Goal: Information Seeking & Learning: Check status

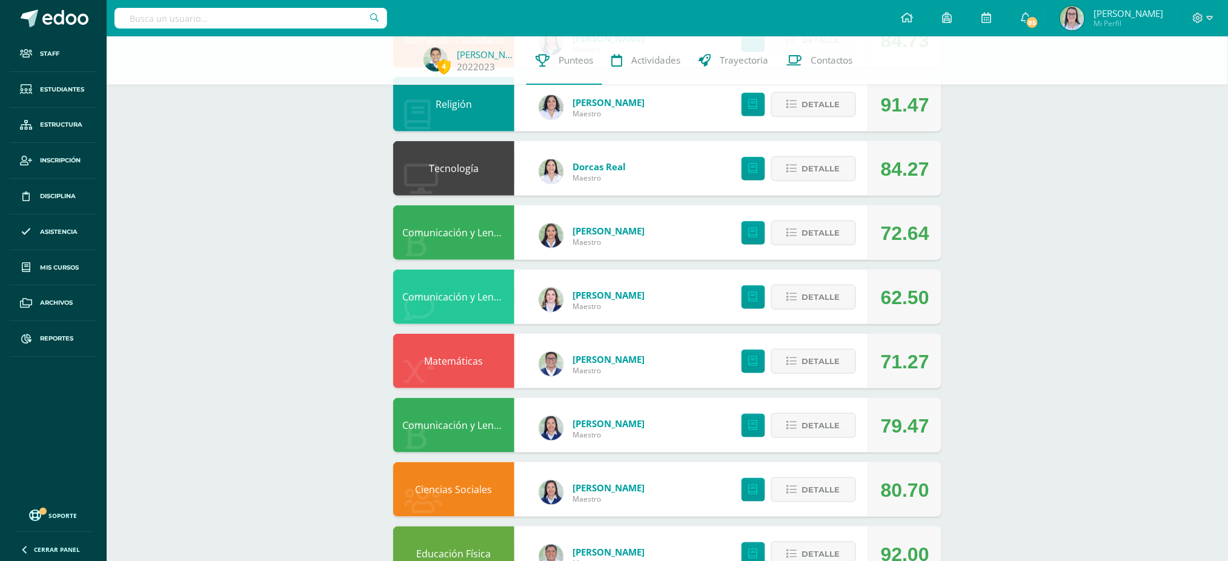
click at [327, 19] on input "text" at bounding box center [251, 18] width 273 height 21
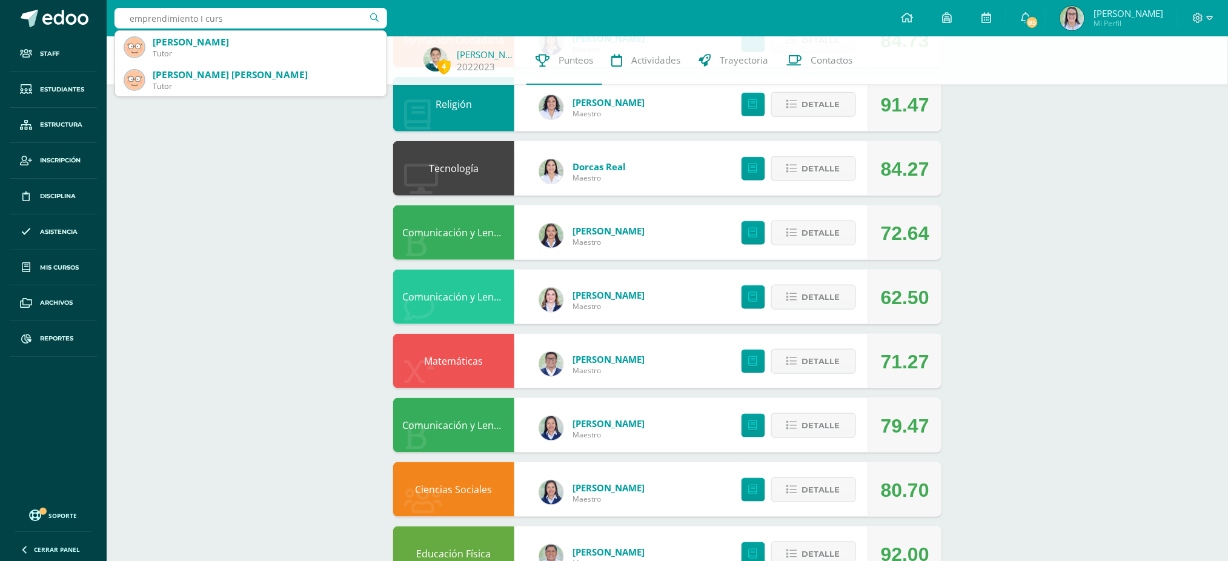
type input "emprendimiento I curso"
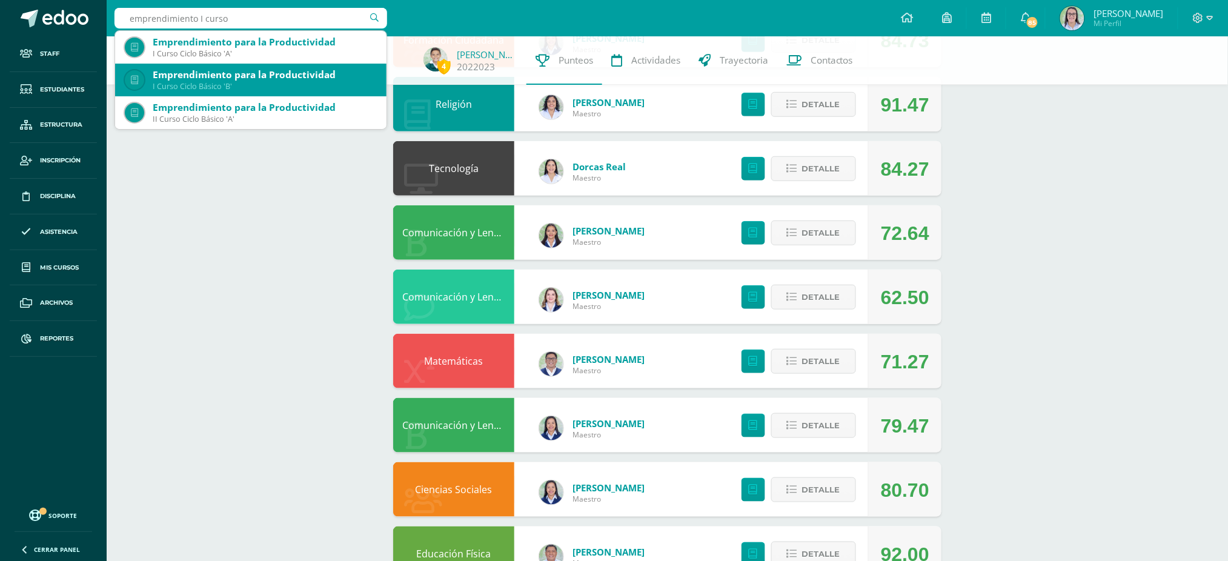
click at [270, 81] on div "I Curso Ciclo Básico 'B'" at bounding box center [265, 86] width 224 height 10
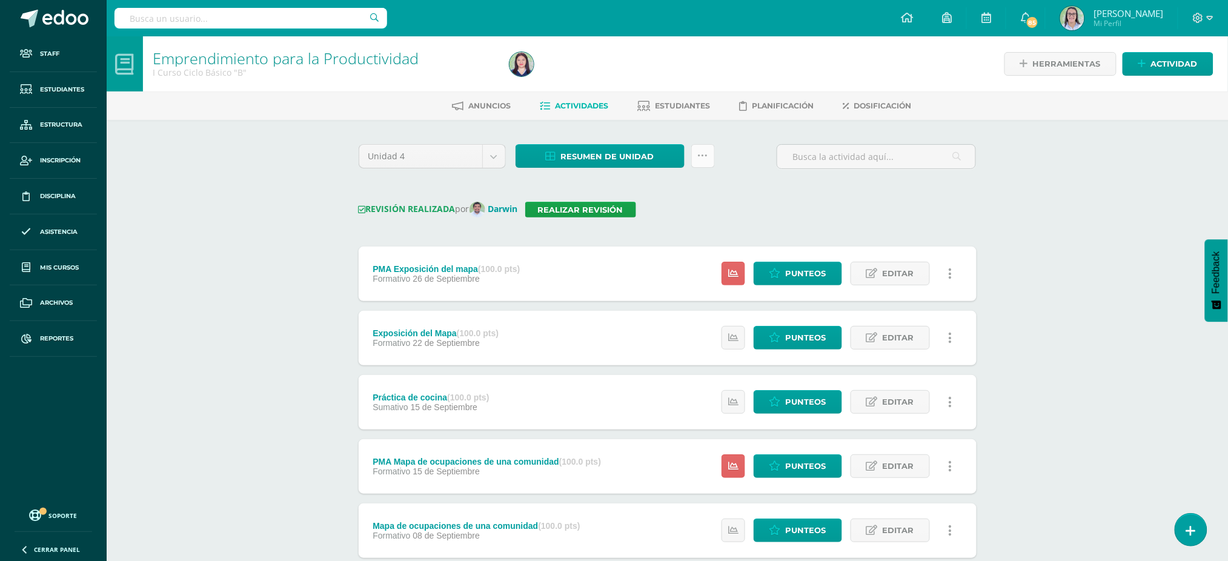
click at [705, 159] on icon at bounding box center [703, 156] width 10 height 10
click at [684, 247] on link "Historial de actividad" at bounding box center [672, 246] width 133 height 19
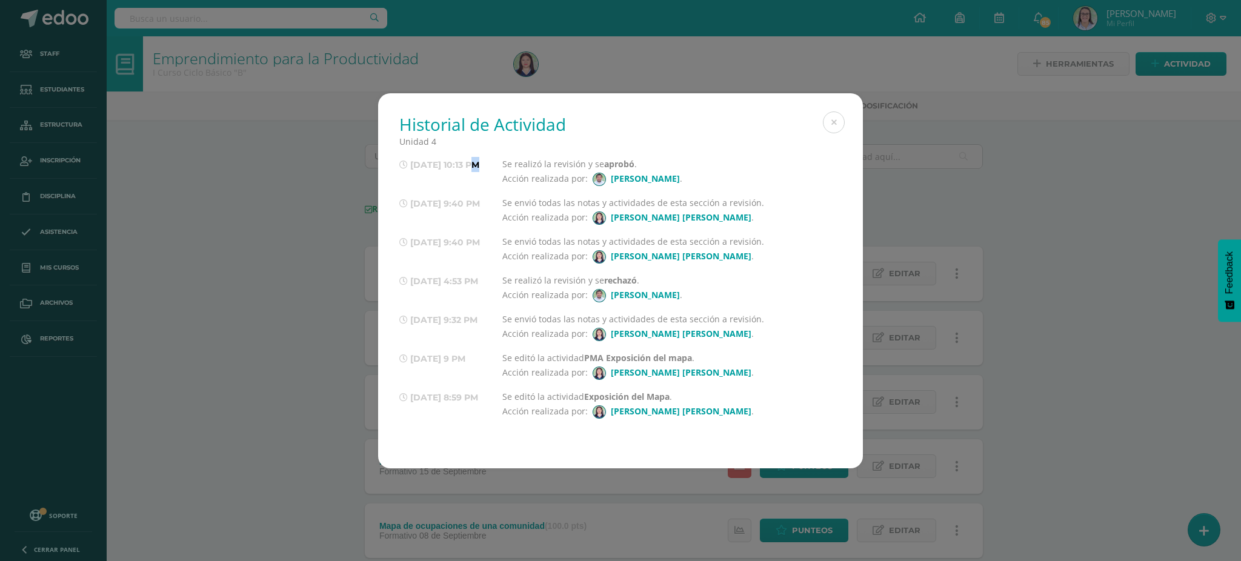
click at [444, 168] on span "14/10/25 10:13 PM" at bounding box center [444, 164] width 69 height 11
click at [435, 198] on span "14/10/25 9:40 PM" at bounding box center [445, 203] width 70 height 11
click at [435, 319] on span "10/10/25 9:32 PM" at bounding box center [443, 319] width 67 height 11
drag, startPoint x: 445, startPoint y: 282, endPoint x: 651, endPoint y: 284, distance: 206.6
click at [651, 284] on div "14/10/25 4:53 PM Se realizó la revisión y se rechazó . Acción realizada por: Da…" at bounding box center [620, 287] width 442 height 29
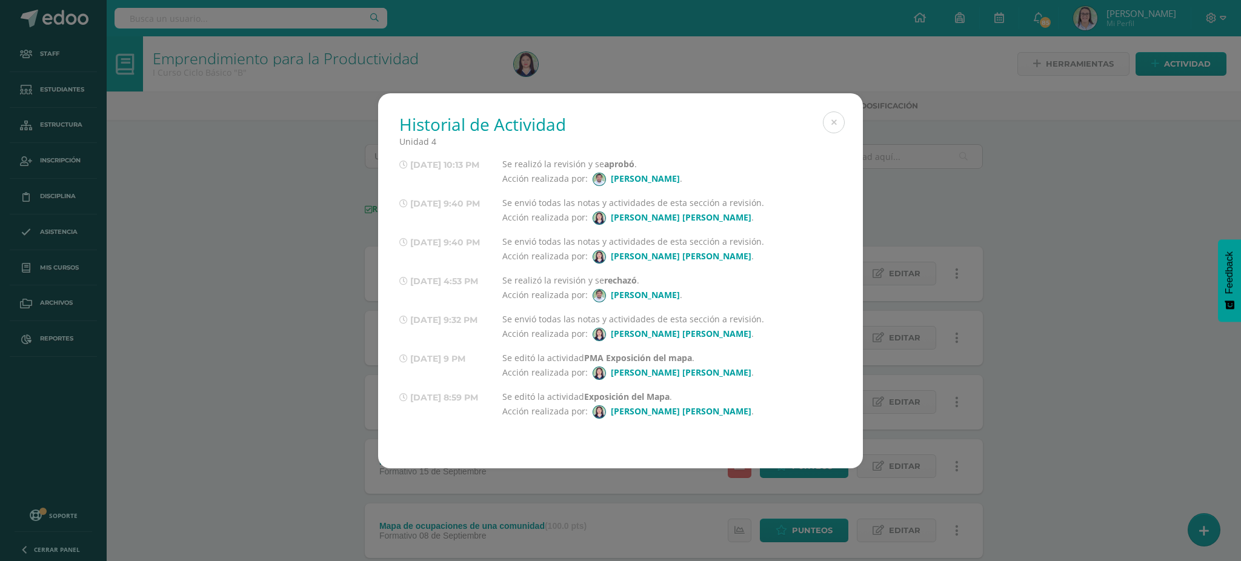
drag, startPoint x: 533, startPoint y: 239, endPoint x: 766, endPoint y: 239, distance: 233.2
click at [766, 239] on div "Se envió todas las notas y actividades de esta sección a revisión. Acción reali…" at bounding box center [671, 248] width 339 height 29
drag, startPoint x: 509, startPoint y: 203, endPoint x: 766, endPoint y: 207, distance: 256.9
click at [766, 207] on div "Se envió todas las notas y actividades de esta sección a revisión. Acción reali…" at bounding box center [671, 210] width 339 height 29
click at [769, 213] on div "Se envió todas las notas y actividades de esta sección a revisión. Acción reali…" at bounding box center [671, 210] width 339 height 29
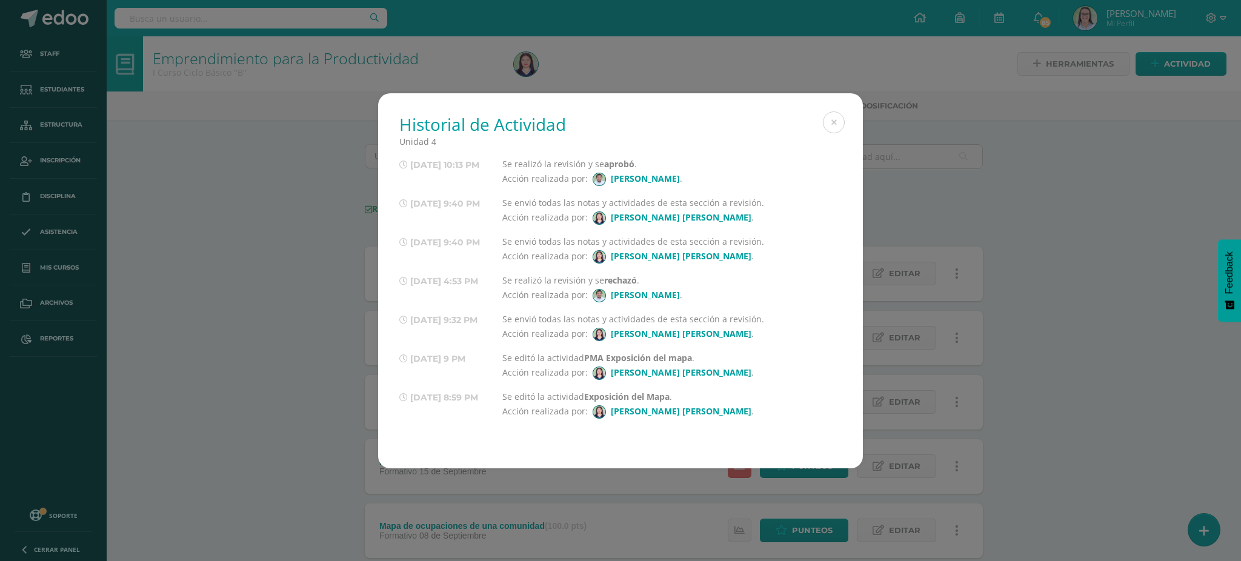
click at [762, 241] on div "Se envió todas las notas y actividades de esta sección a revisión. Acción reali…" at bounding box center [671, 248] width 339 height 29
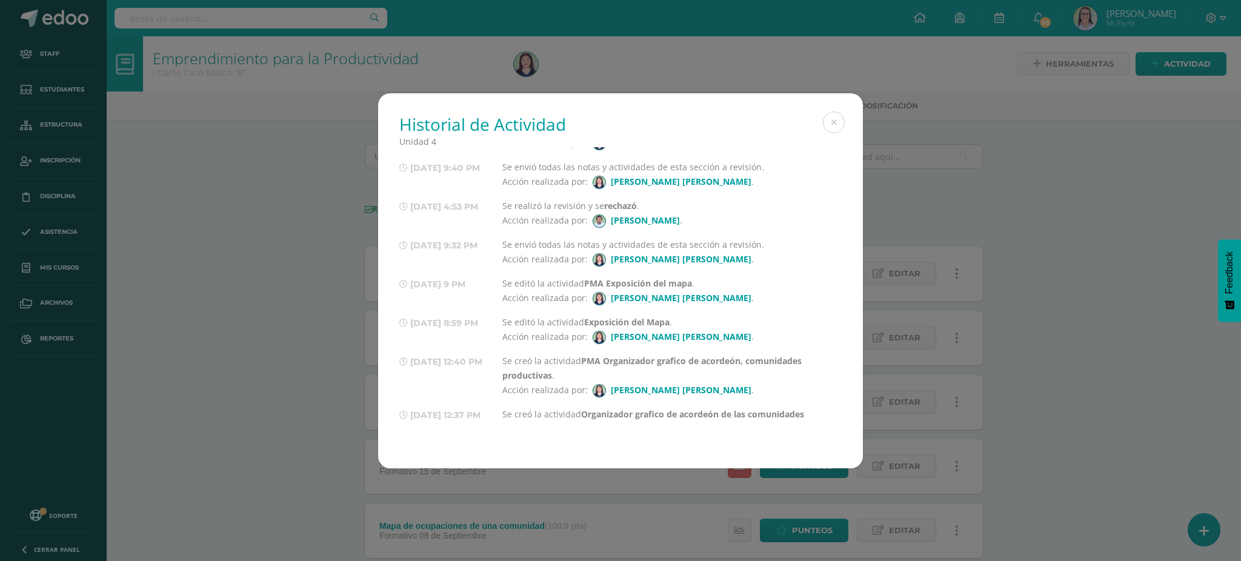
scroll to position [81, 0]
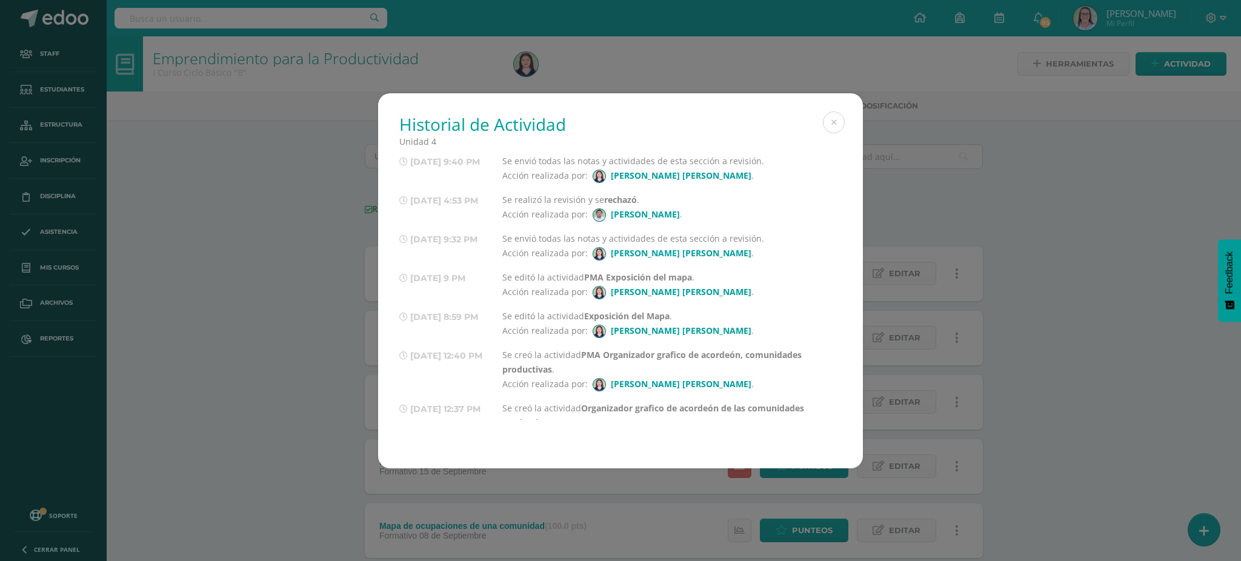
drag, startPoint x: 522, startPoint y: 282, endPoint x: 715, endPoint y: 271, distance: 194.2
click at [715, 271] on div "Se editó la actividad PMA Exposición del mapa . Acción realizada por: María Isa…" at bounding box center [671, 284] width 339 height 29
drag, startPoint x: 424, startPoint y: 276, endPoint x: 449, endPoint y: 276, distance: 24.8
click at [449, 276] on span "10/10/25 9 PM" at bounding box center [437, 278] width 55 height 11
drag, startPoint x: 509, startPoint y: 197, endPoint x: 691, endPoint y: 202, distance: 181.8
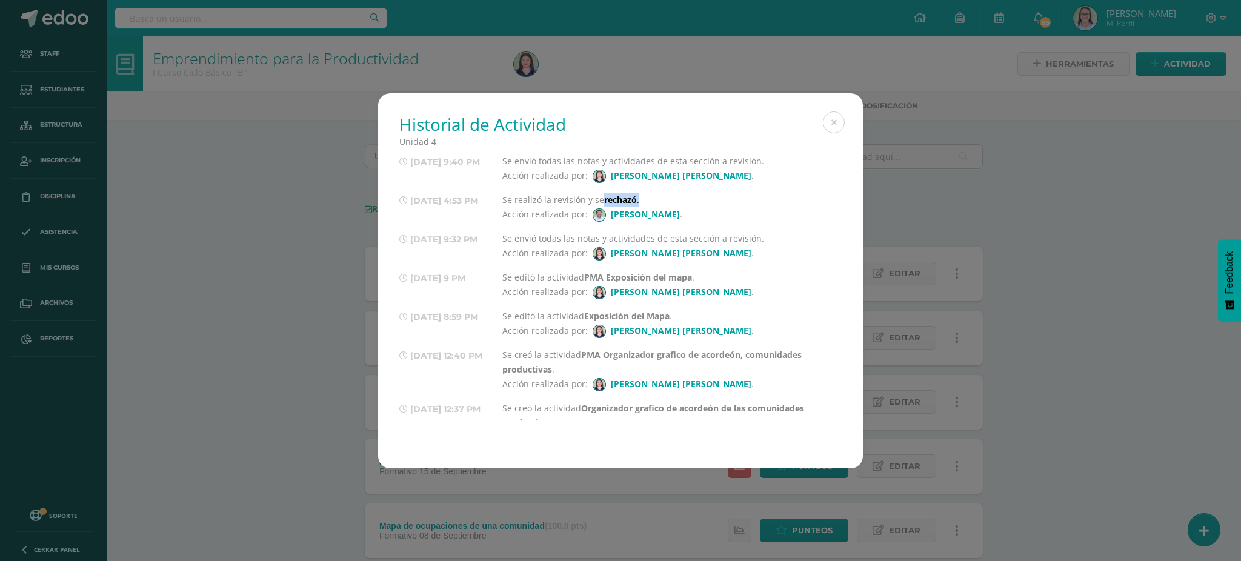
click at [691, 202] on div "Se realizó la revisión y se rechazó . Acción realizada por: Darwin Moreno ." at bounding box center [671, 207] width 339 height 29
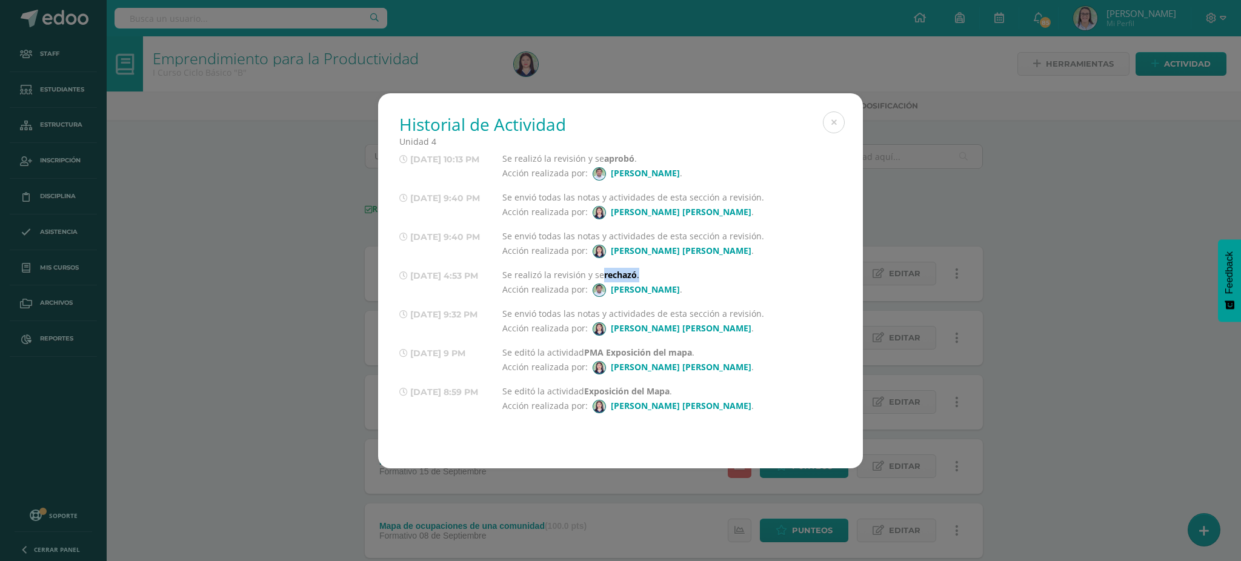
scroll to position [0, 0]
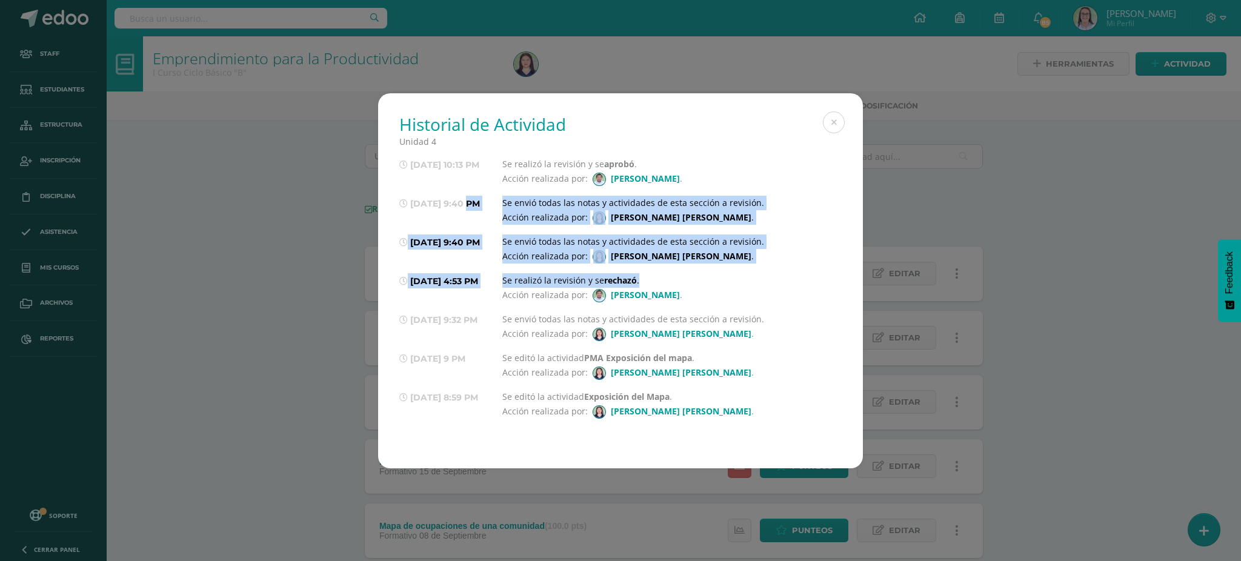
drag, startPoint x: 432, startPoint y: 196, endPoint x: 748, endPoint y: 279, distance: 326.2
click at [748, 279] on div "14/10/25 10:13 PM Se realizó la revisión y se aprobó . Acción realizada por: Da…" at bounding box center [620, 355] width 442 height 417
click at [840, 117] on button at bounding box center [834, 122] width 22 height 22
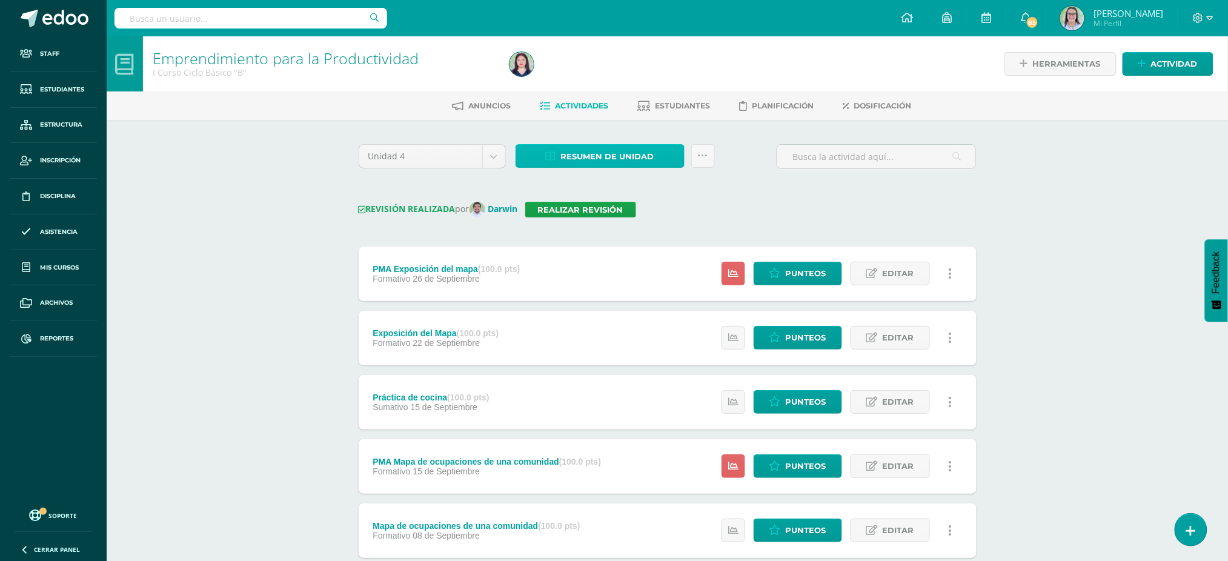
click at [551, 156] on icon at bounding box center [551, 156] width 10 height 10
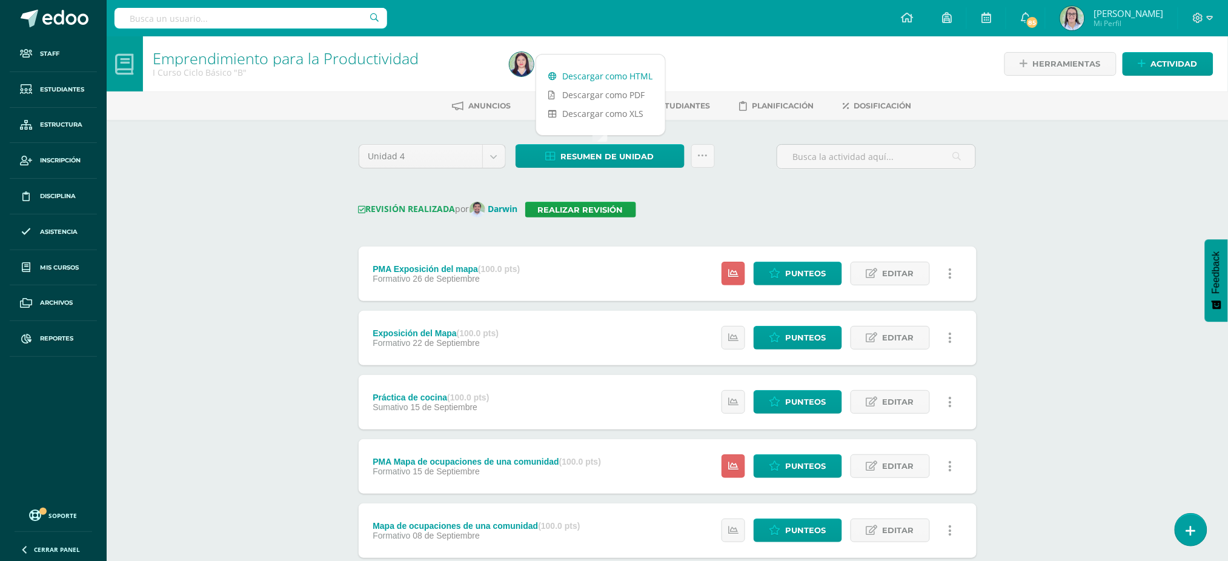
click at [568, 77] on link "Descargar como HTML" at bounding box center [600, 76] width 129 height 19
click at [696, 160] on link at bounding box center [703, 156] width 24 height 24
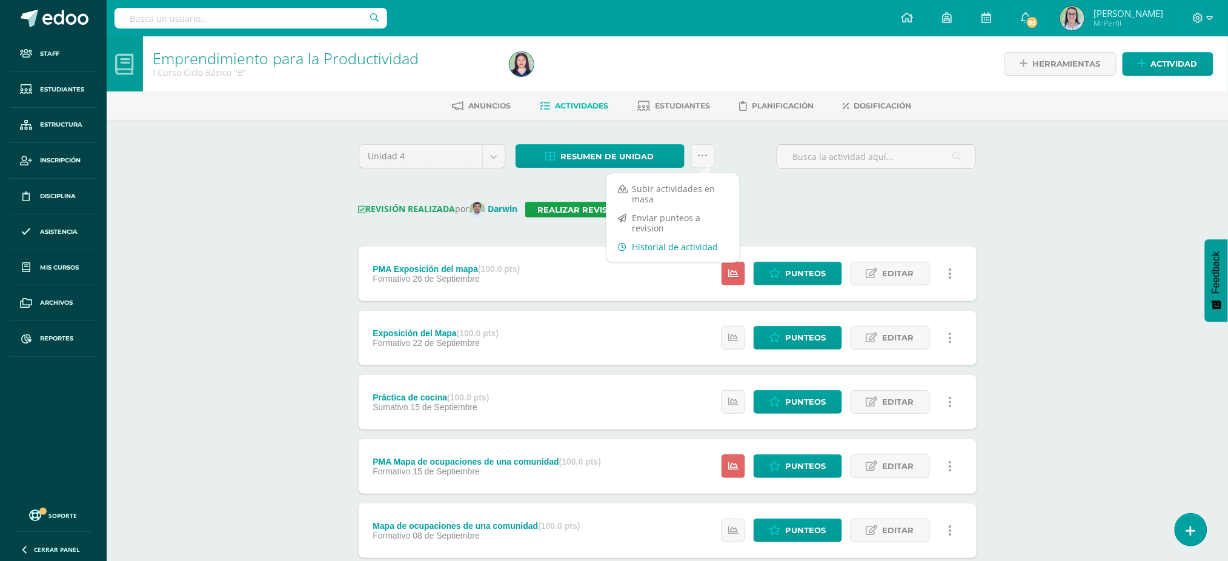
click at [655, 251] on link "Historial de actividad" at bounding box center [672, 246] width 133 height 19
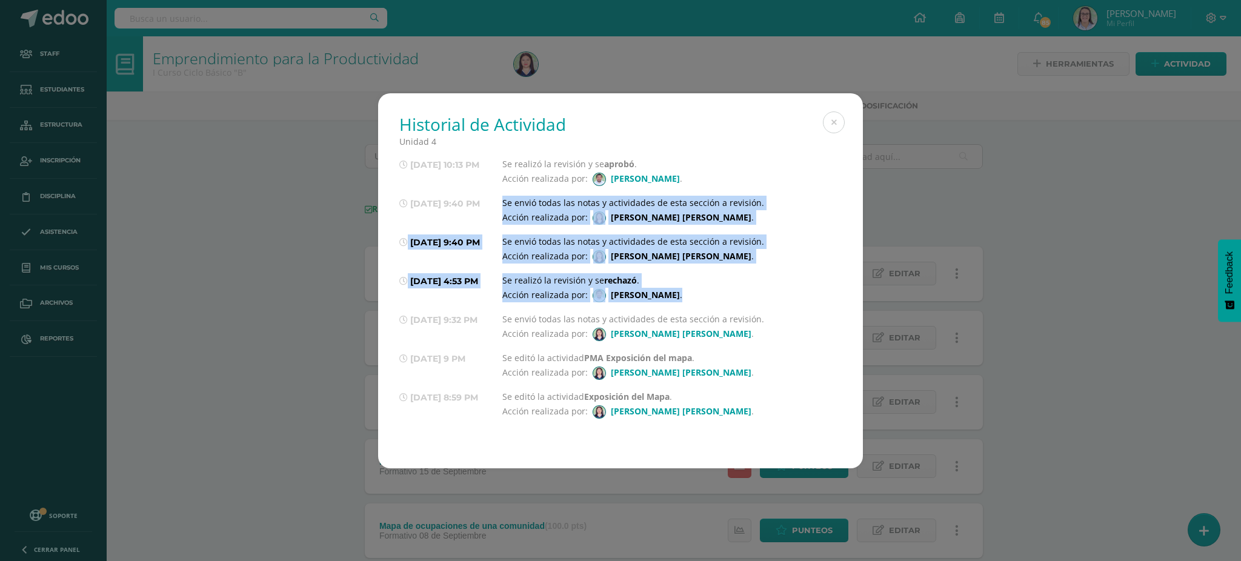
drag, startPoint x: 511, startPoint y: 199, endPoint x: 748, endPoint y: 295, distance: 255.5
click at [748, 295] on div "14/10/25 10:13 PM Se realizó la revisión y se aprobó . Acción realizada por: Da…" at bounding box center [620, 355] width 442 height 417
click at [657, 213] on strong "María Isabel Del Cid Mancilla" at bounding box center [681, 217] width 141 height 12
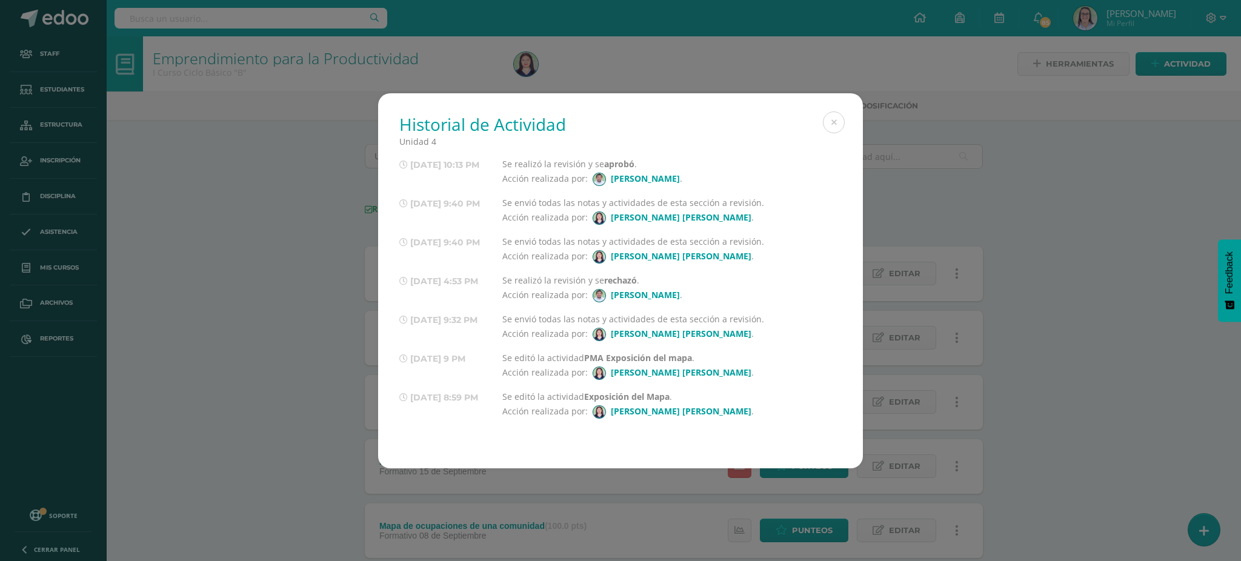
click at [499, 185] on div "14/10/25 10:13 PM" at bounding box center [450, 171] width 103 height 29
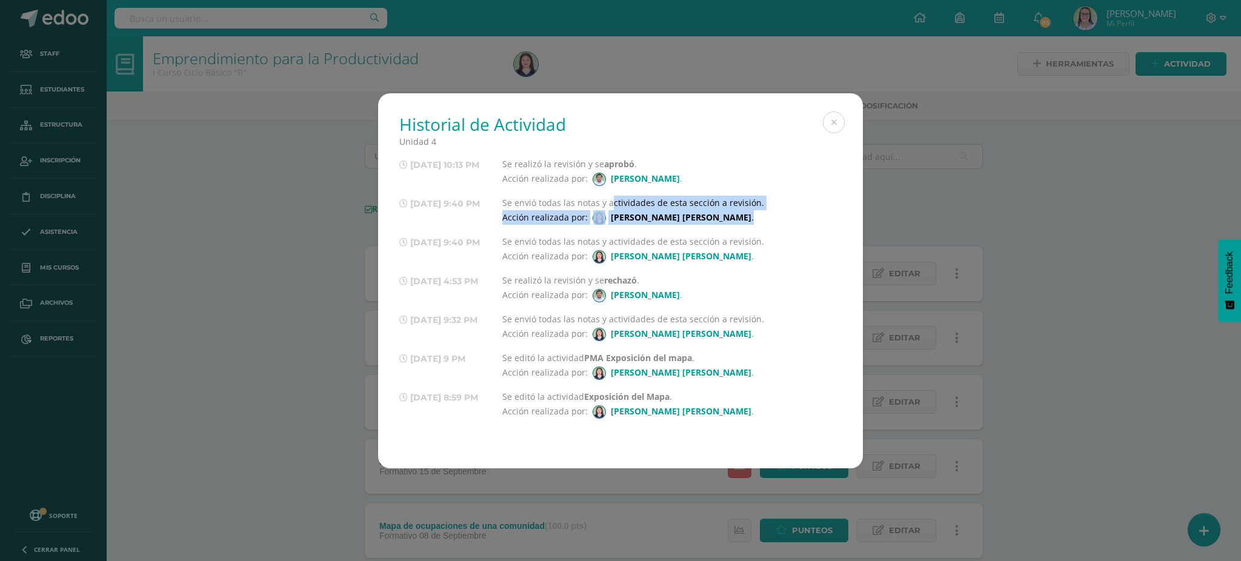
drag, startPoint x: 514, startPoint y: 202, endPoint x: 844, endPoint y: 216, distance: 330.5
click at [844, 214] on div "Historial de Actividad Unidad 4 14/10/25 10:13 PM Se realizó la revisión y se a…" at bounding box center [620, 268] width 485 height 351
click at [762, 220] on div "Se envió todas las notas y actividades de esta sección a revisión. Acción reali…" at bounding box center [671, 210] width 339 height 29
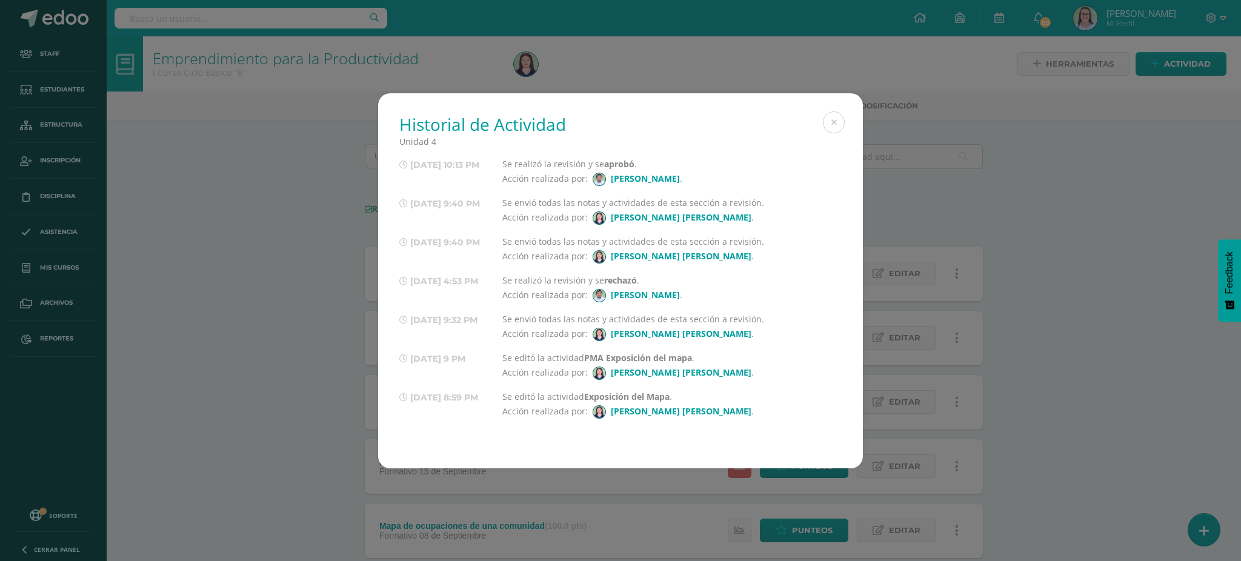
drag, startPoint x: 505, startPoint y: 164, endPoint x: 735, endPoint y: 243, distance: 243.3
click at [735, 243] on div "14/10/25 10:13 PM Se realizó la revisión y se aprobó . Acción realizada por: Da…" at bounding box center [620, 471] width 442 height 649
click at [724, 248] on div "Se envió todas las notas y actividades de esta sección a revisión. Acción reali…" at bounding box center [671, 248] width 339 height 29
drag, startPoint x: 640, startPoint y: 322, endPoint x: 798, endPoint y: 337, distance: 158.2
click at [798, 337] on div "Se envió todas las notas y actividades de esta sección a revisión. Acción reali…" at bounding box center [671, 326] width 339 height 29
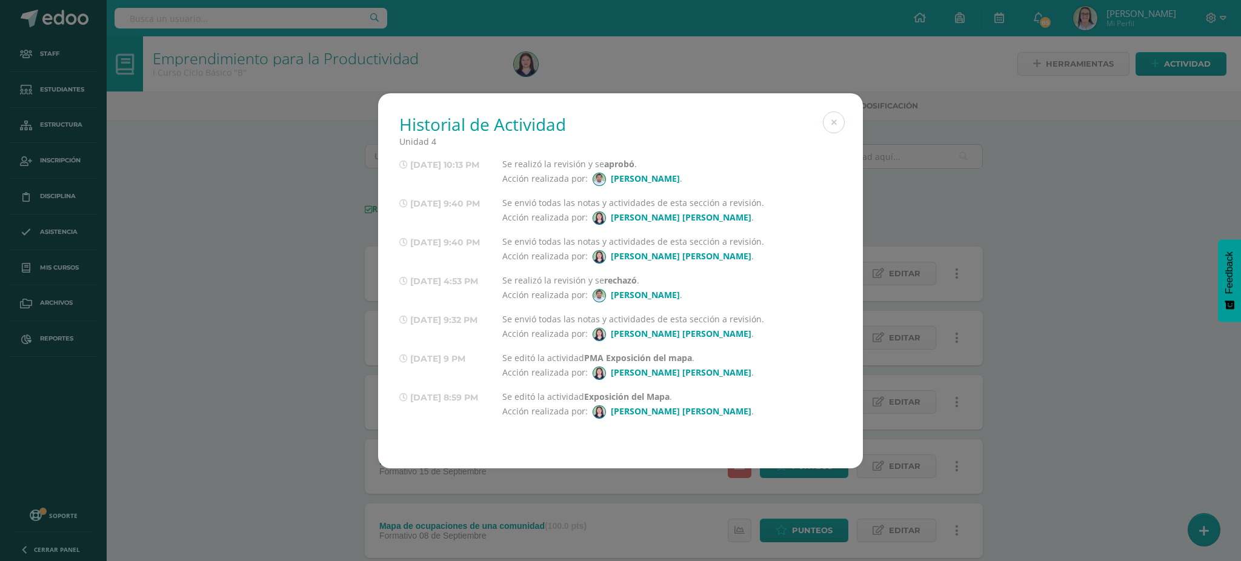
click at [777, 348] on div "14/10/25 10:13 PM Se realizó la revisión y se aprobó . Acción realizada por: Da…" at bounding box center [620, 471] width 442 height 649
drag, startPoint x: 558, startPoint y: 362, endPoint x: 731, endPoint y: 377, distance: 173.9
click at [732, 370] on div "Se editó la actividad PMA Exposición del mapa . Acción realizada por: María Isa…" at bounding box center [671, 365] width 339 height 29
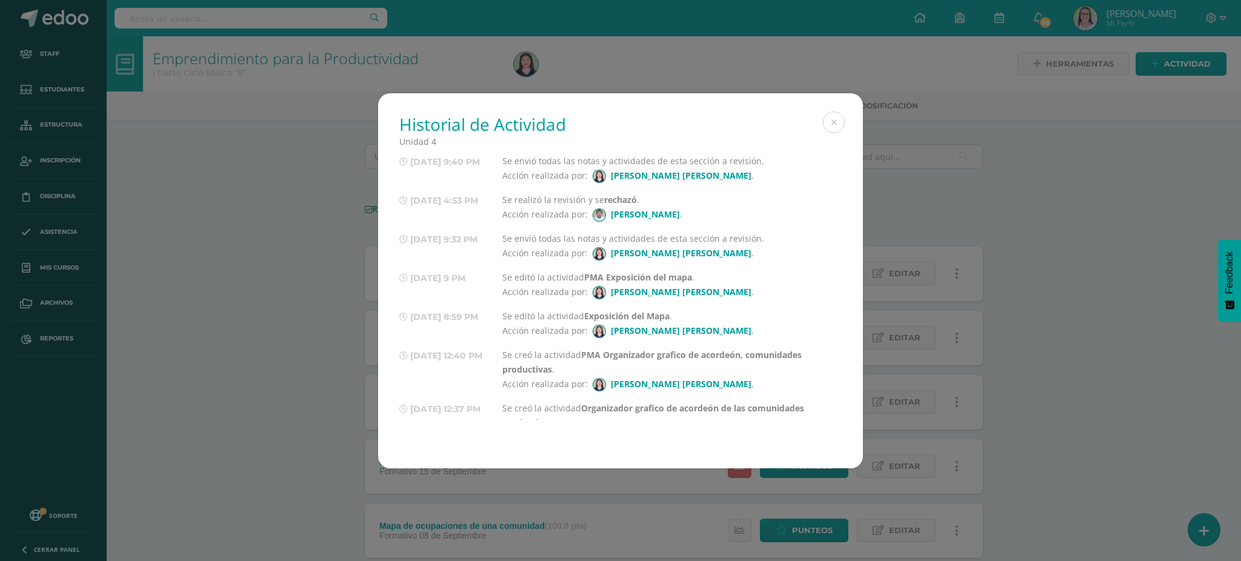
click at [668, 342] on div "14/10/25 10:13 PM Se realizó la revisión y se aprobó . Acción realizada por: Da…" at bounding box center [620, 391] width 442 height 649
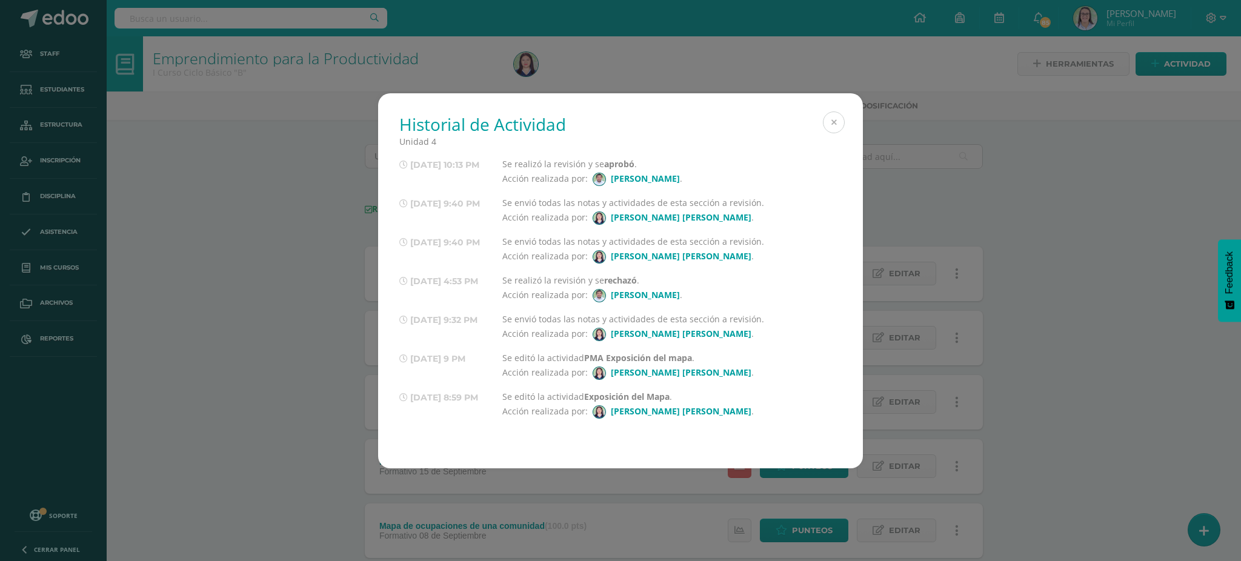
click at [828, 117] on button at bounding box center [834, 122] width 22 height 22
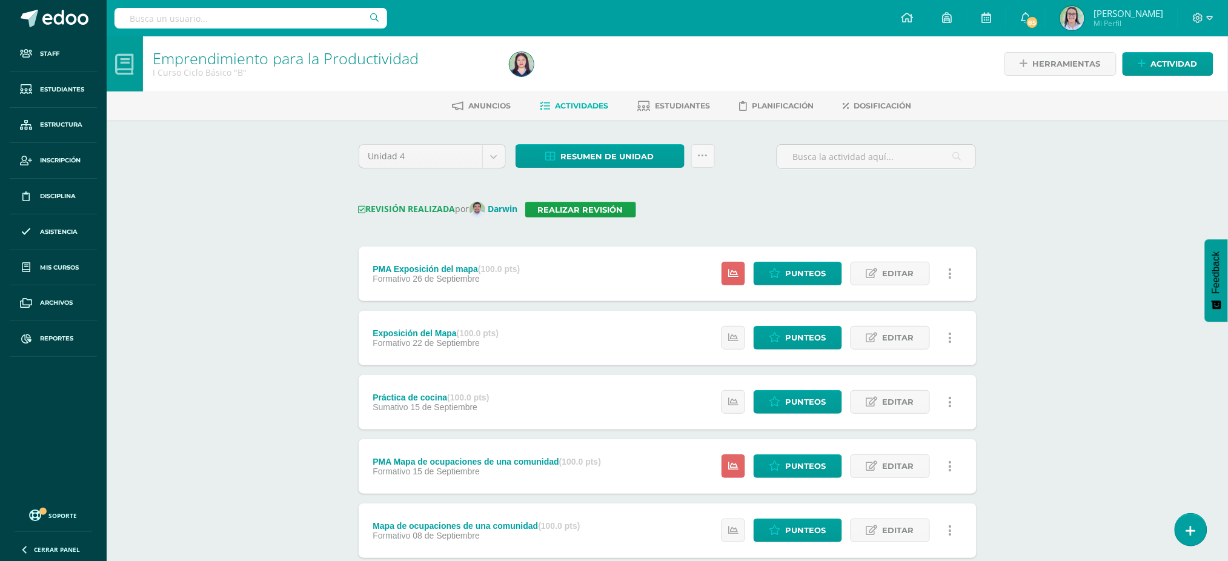
click at [234, 16] on input "text" at bounding box center [251, 18] width 273 height 21
type input "mateo mon"
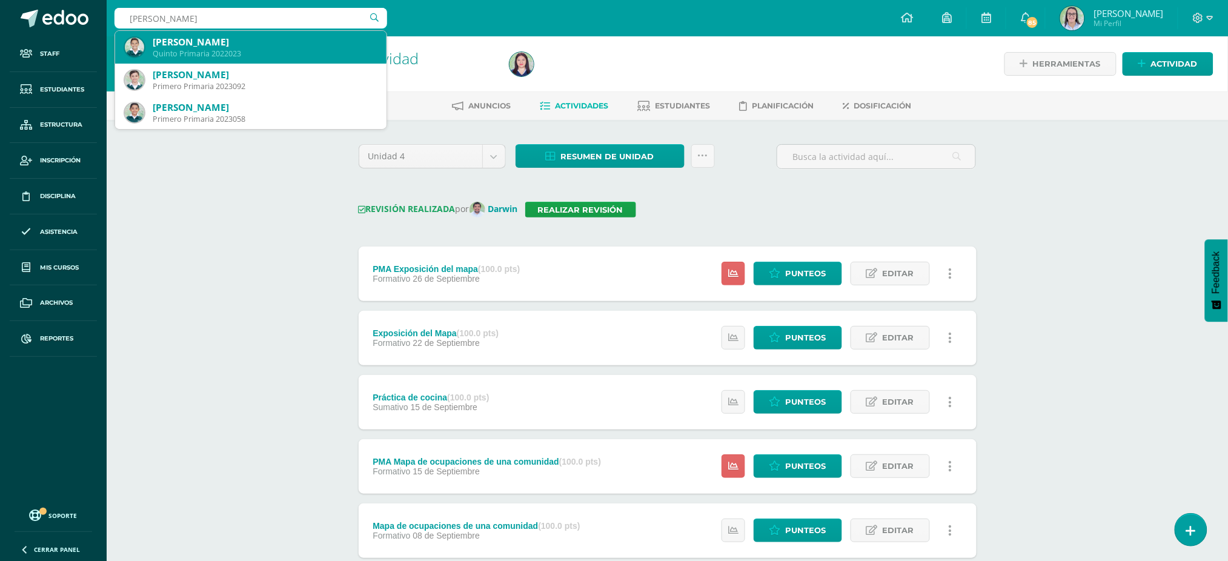
click at [223, 35] on div "Mateo Monzón Asturias Quinto Primaria 2022023" at bounding box center [251, 47] width 252 height 33
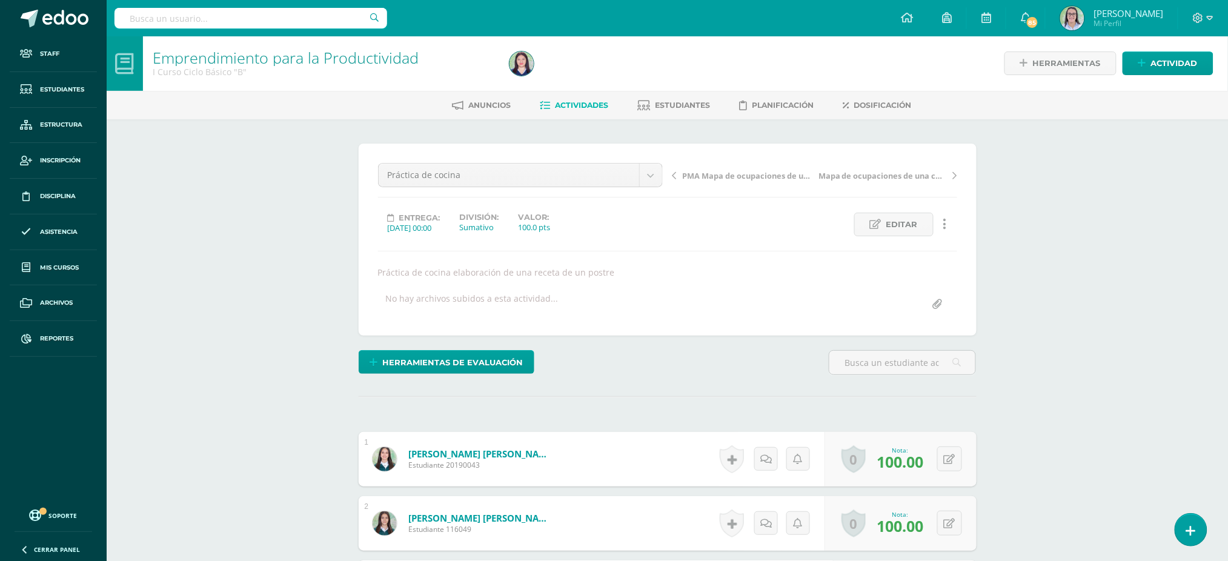
scroll to position [1, 0]
click at [954, 227] on link at bounding box center [946, 224] width 24 height 24
click at [938, 258] on link "Historial de actividad" at bounding box center [922, 262] width 124 height 19
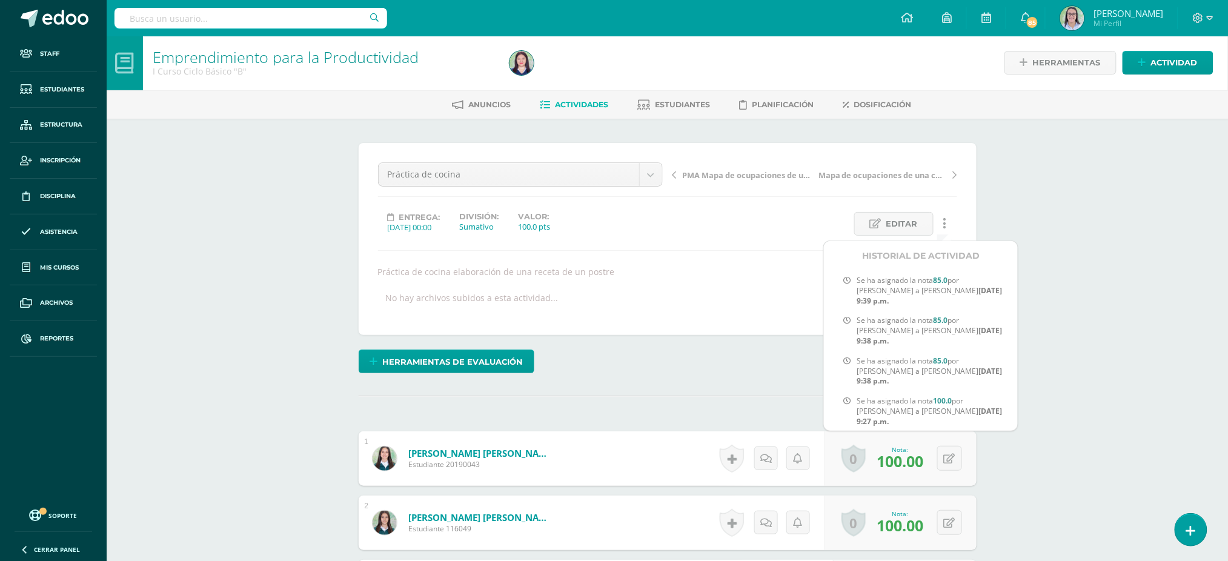
scroll to position [0, 0]
click at [918, 302] on span "Se ha asignado la nota 85.0 por María Del a Mía Enriquez Oct. 14, 2025, 9:39 p.…" at bounding box center [932, 292] width 151 height 30
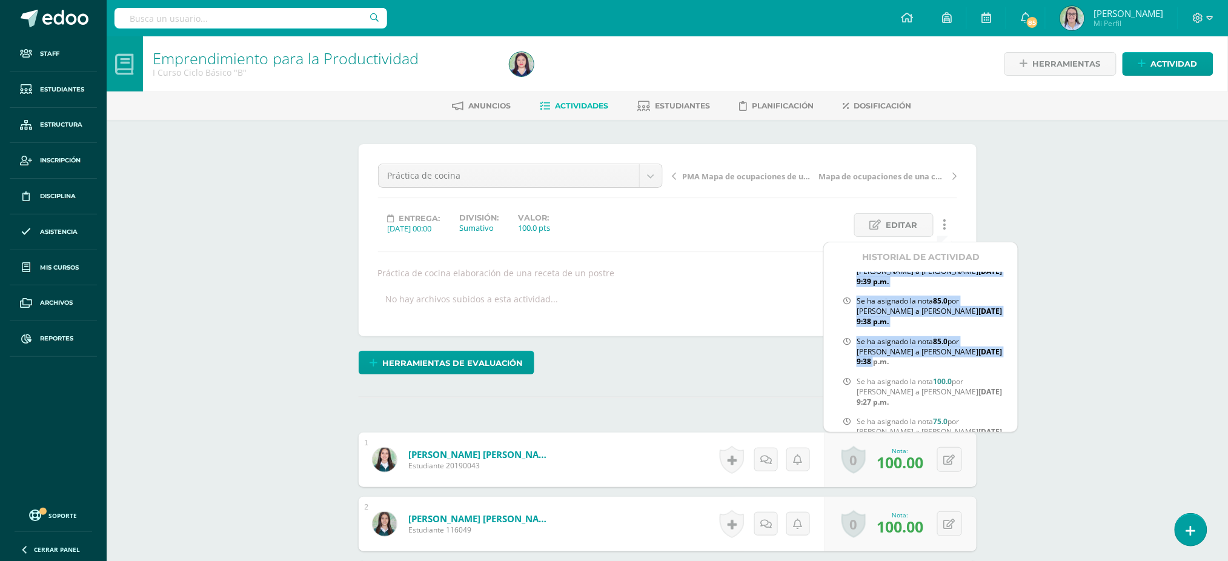
scroll to position [81, 0]
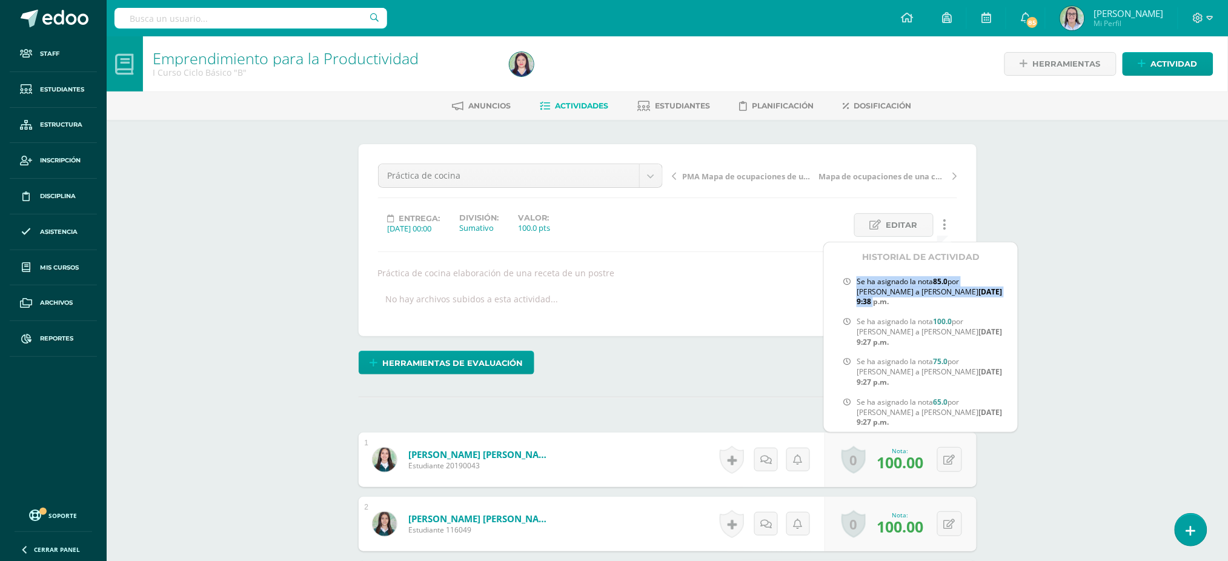
drag, startPoint x: 854, startPoint y: 279, endPoint x: 989, endPoint y: 307, distance: 138.5
click at [989, 307] on div "Se ha asignado la nota 85.0 por María Del a Mía Enriquez Oct. 14, 2025, 9:39 p.…" at bounding box center [921, 352] width 194 height 160
copy div "Se ha asignado la nota 85.0 por María Del a Mía Enriquez Oct. 14, 2025, 9:39 p.…"
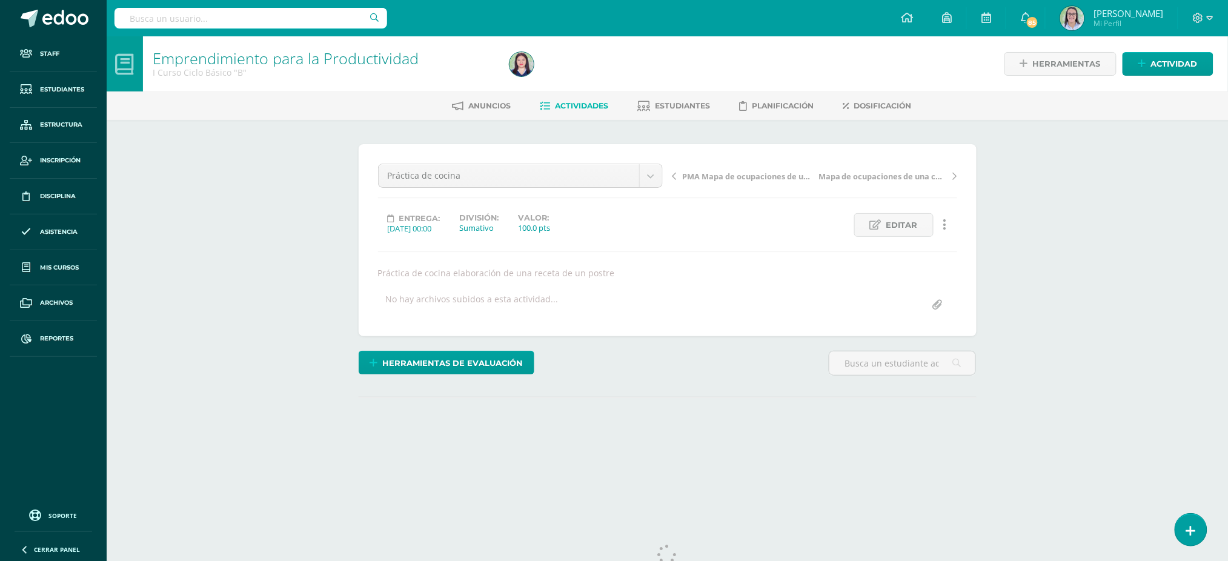
click at [946, 224] on icon at bounding box center [945, 224] width 4 height 13
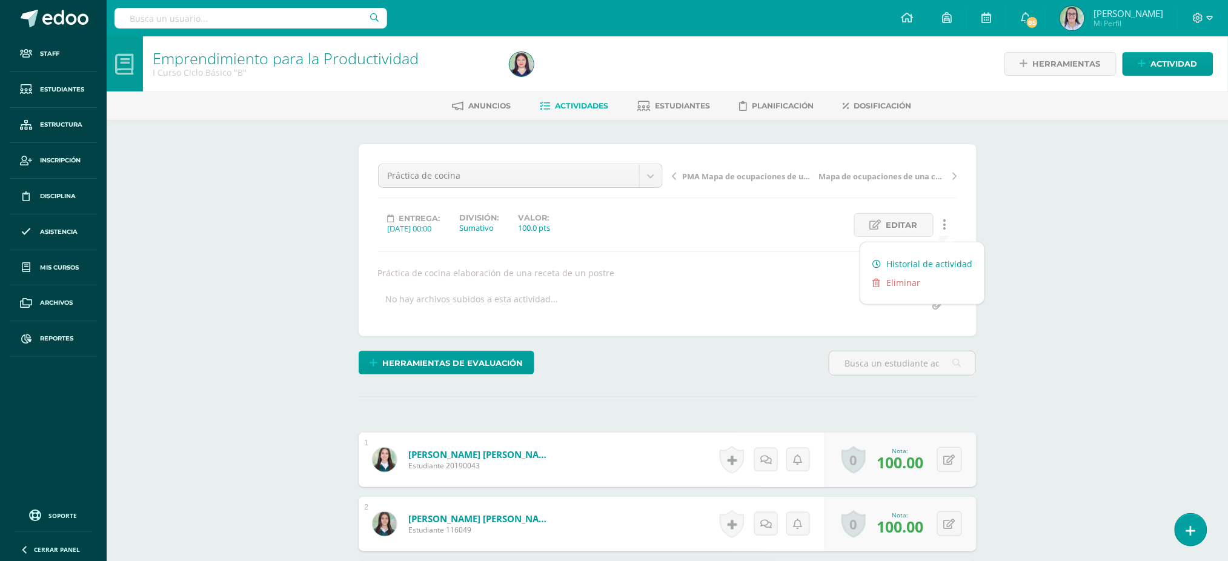
click at [944, 262] on link "Historial de actividad" at bounding box center [922, 263] width 124 height 19
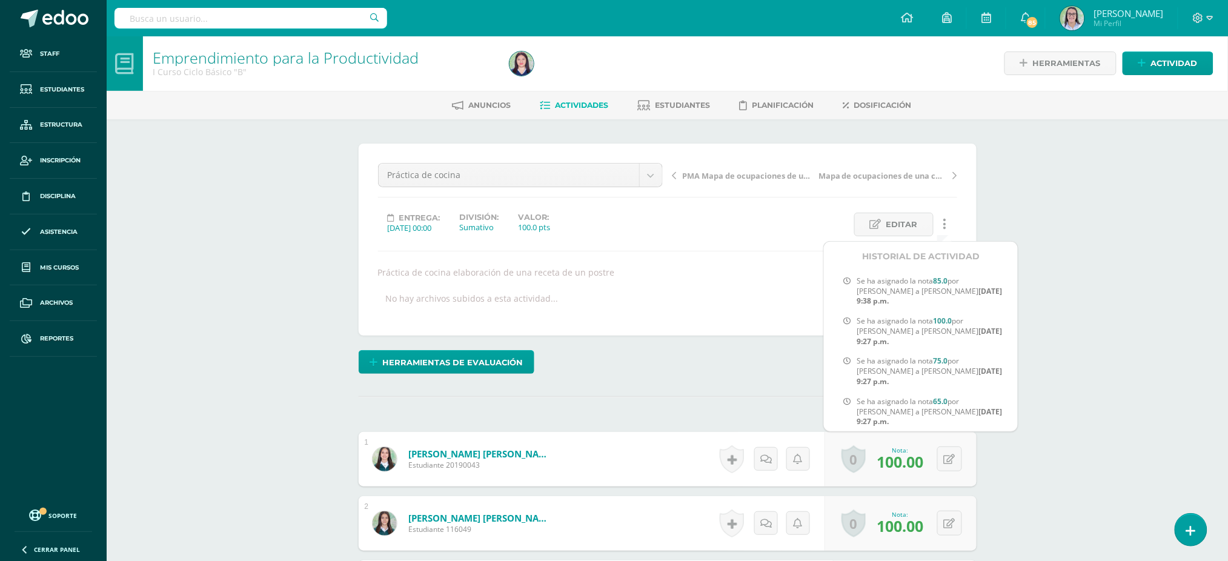
scroll to position [1, 0]
click at [957, 329] on b "Oct. 10, 2025, 9:27 p.m." at bounding box center [929, 335] width 145 height 21
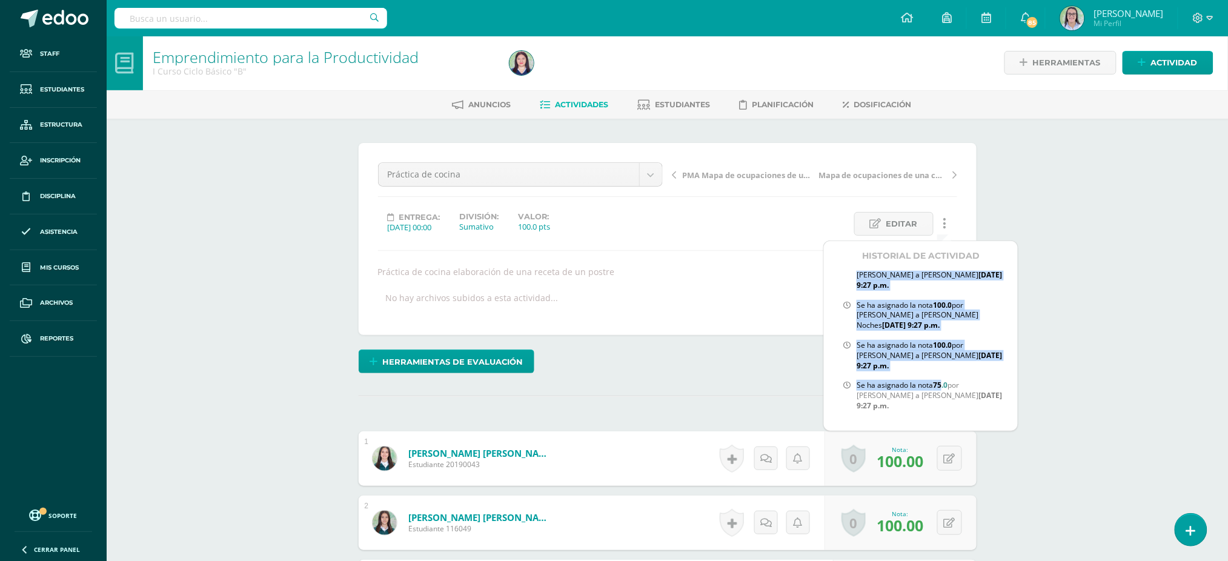
scroll to position [268, 0]
drag, startPoint x: 856, startPoint y: 318, endPoint x: 978, endPoint y: 400, distance: 147.0
click at [978, 400] on div "Se ha asignado la nota 85.0 por María Del a Mía Enriquez Oct. 14, 2025, 9:39 p.…" at bounding box center [921, 351] width 194 height 160
copy div "Se ha asignado la nota 100.0 por María Del a Elizabeth Zamora Oct. 10, 2025, 9:…"
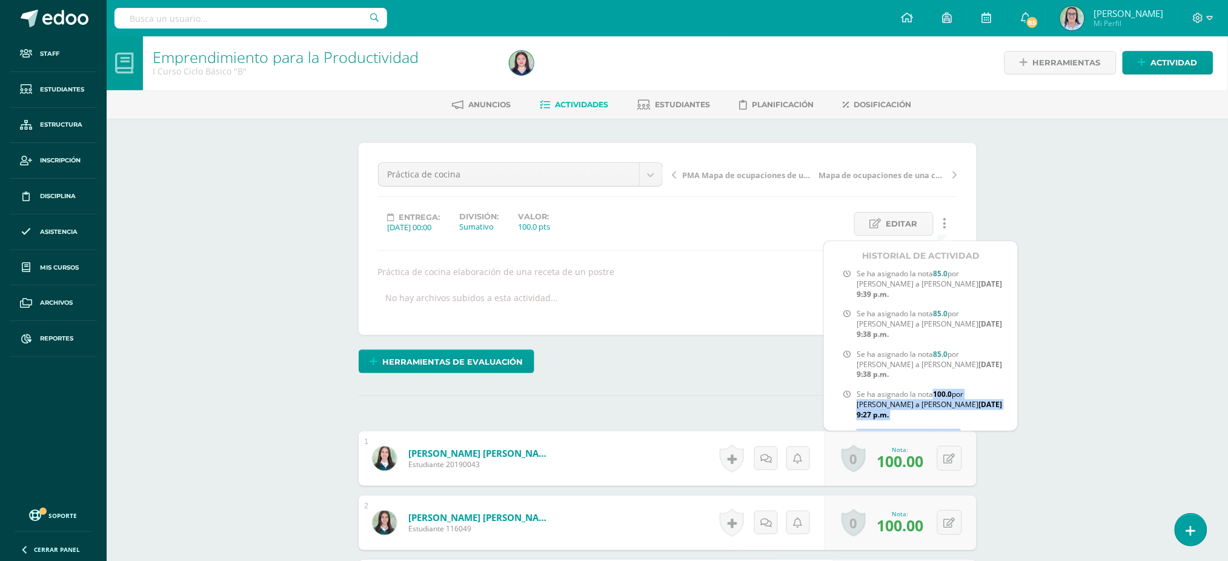
scroll to position [0, 0]
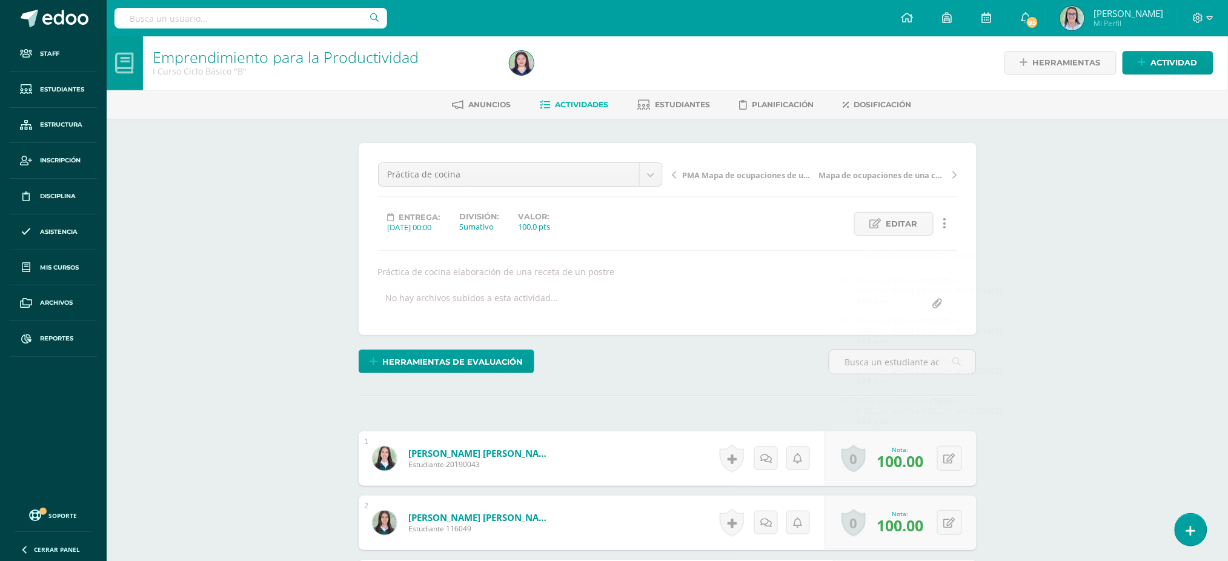
click at [952, 221] on link at bounding box center [946, 224] width 24 height 24
click at [938, 259] on link "Historial de actividad" at bounding box center [922, 262] width 124 height 19
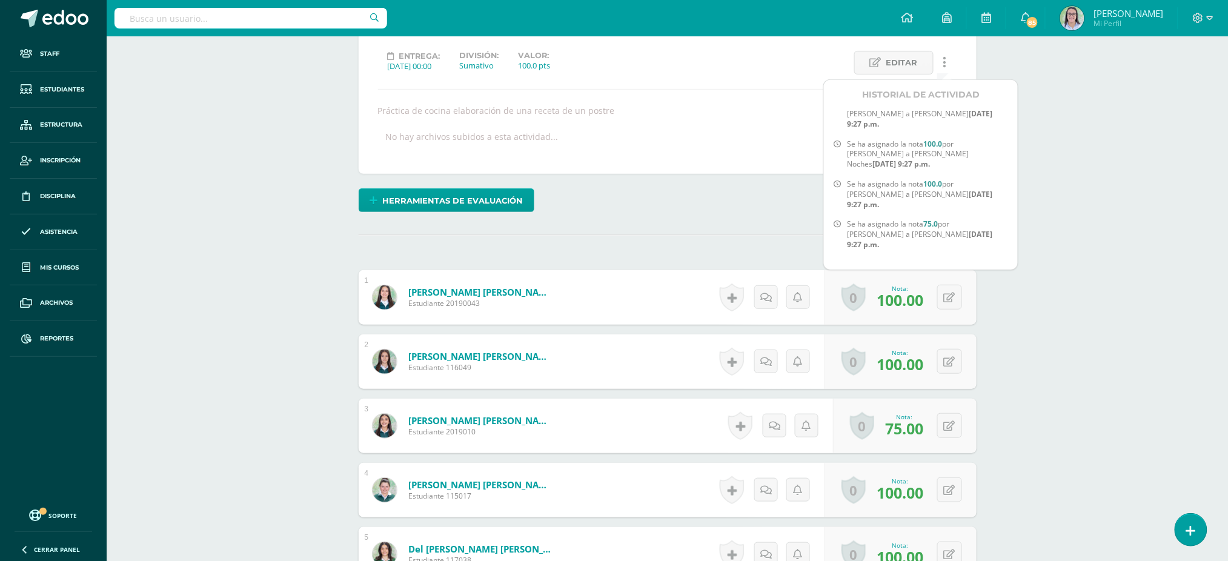
scroll to position [268, 0]
drag, startPoint x: 928, startPoint y: 222, endPoint x: 960, endPoint y: 237, distance: 35.0
click at [960, 237] on span "Se ha asignado la nota 75.0 por María Del a Zoe Lizama Oct. 10, 2025, 9:27 p.m." at bounding box center [932, 234] width 151 height 30
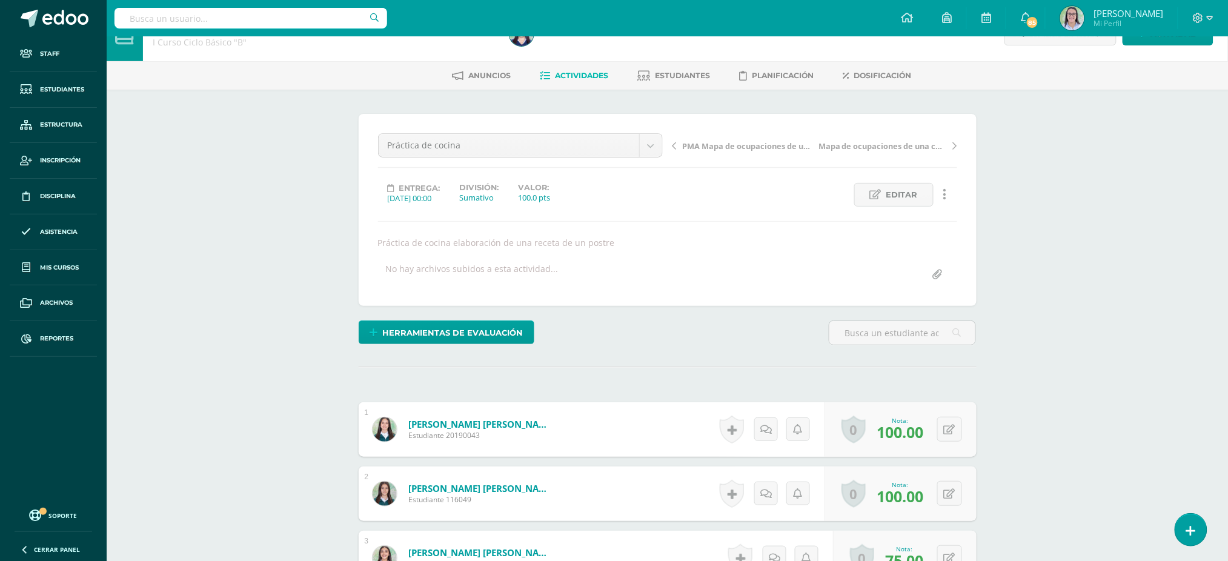
scroll to position [0, 0]
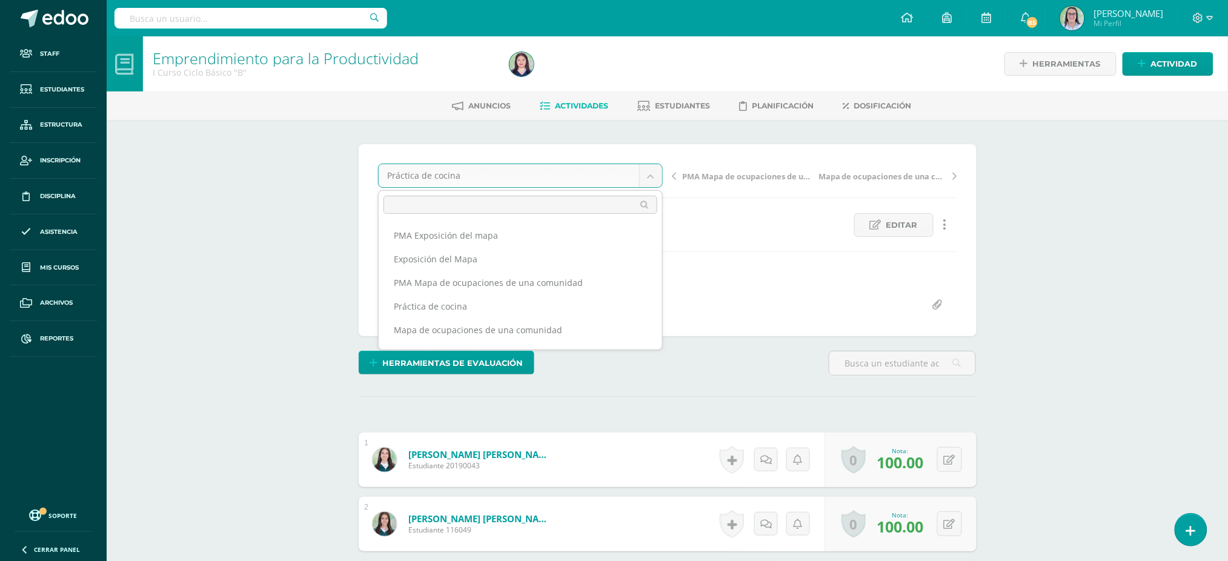
drag, startPoint x: 1046, startPoint y: 213, endPoint x: 1004, endPoint y: 230, distance: 44.6
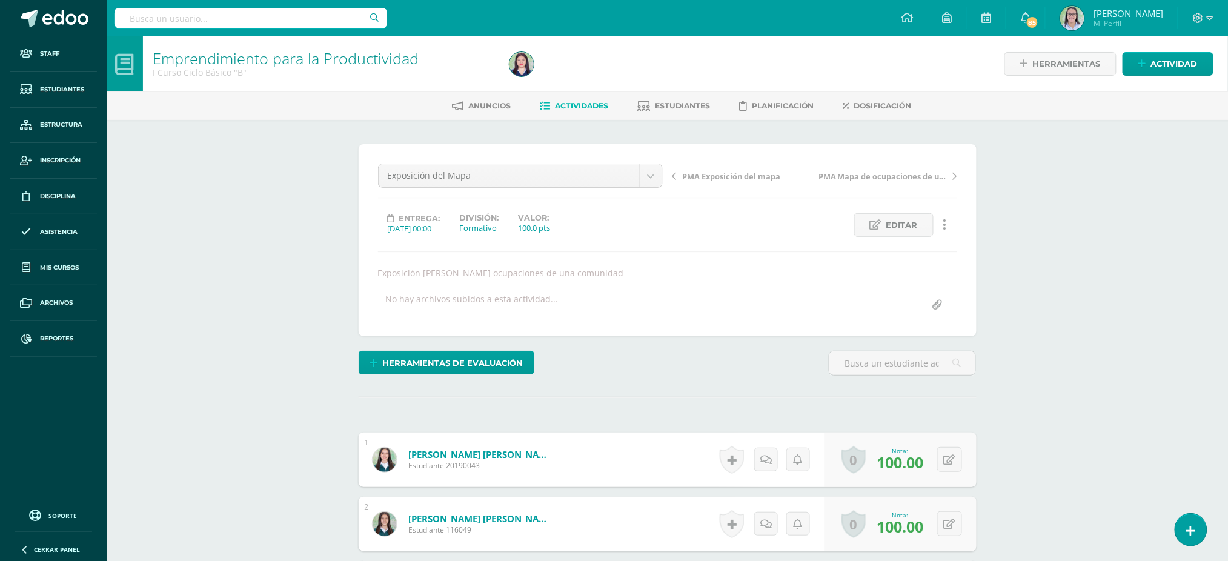
click at [946, 229] on icon at bounding box center [945, 224] width 4 height 13
click at [927, 263] on link "Historial de actividad" at bounding box center [922, 263] width 124 height 19
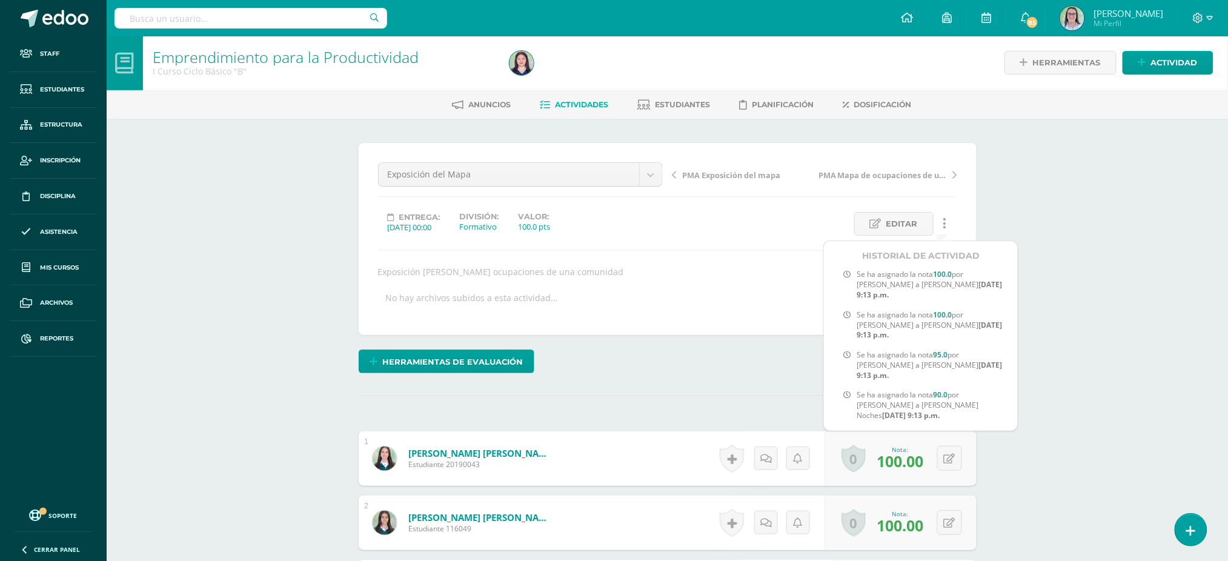
scroll to position [0, 0]
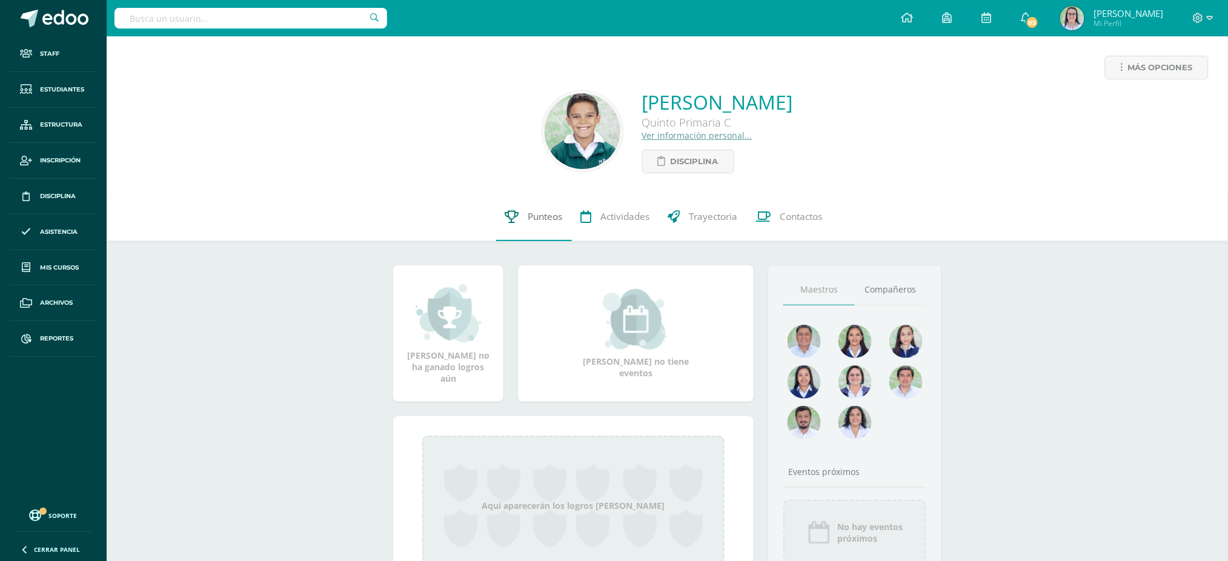
click at [546, 210] on link "Punteos" at bounding box center [534, 217] width 76 height 48
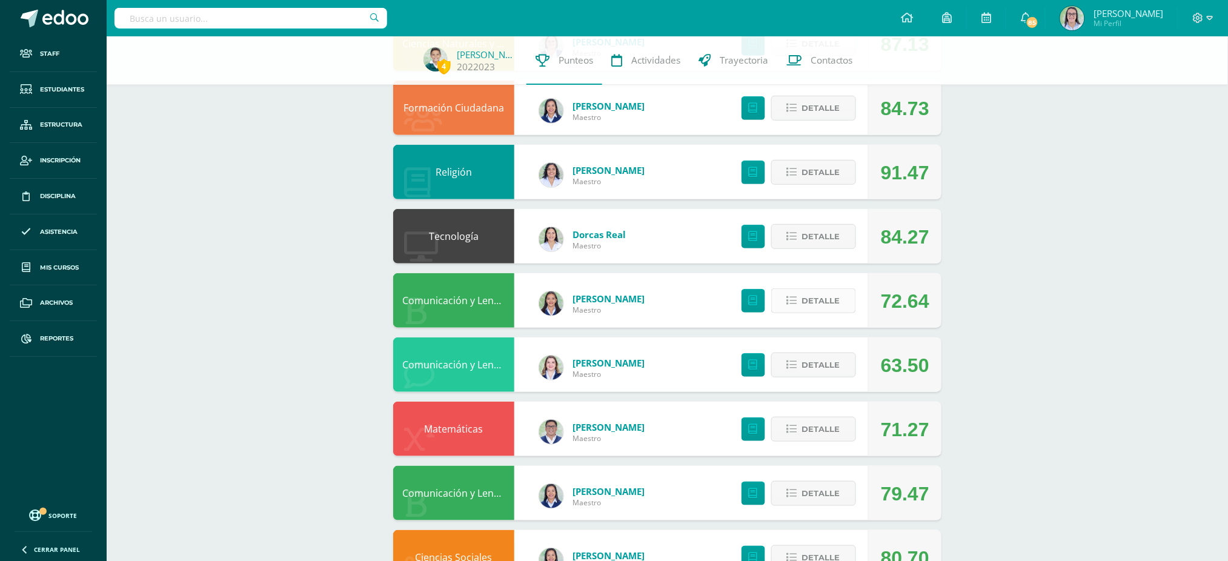
scroll to position [242, 0]
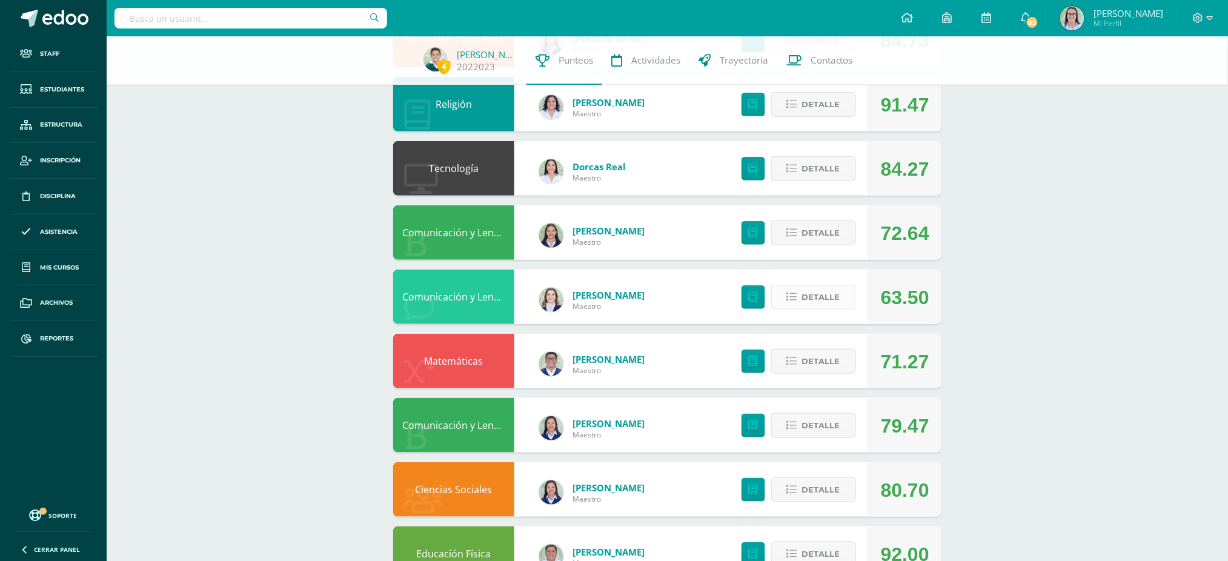
click at [838, 305] on span "Detalle" at bounding box center [821, 297] width 38 height 22
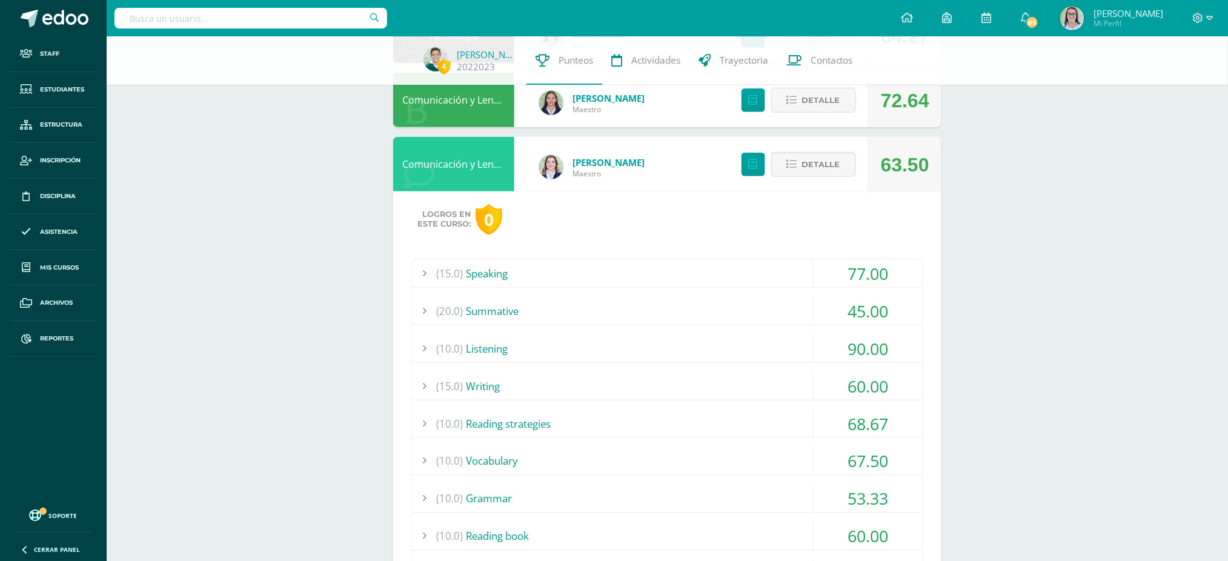
scroll to position [485, 0]
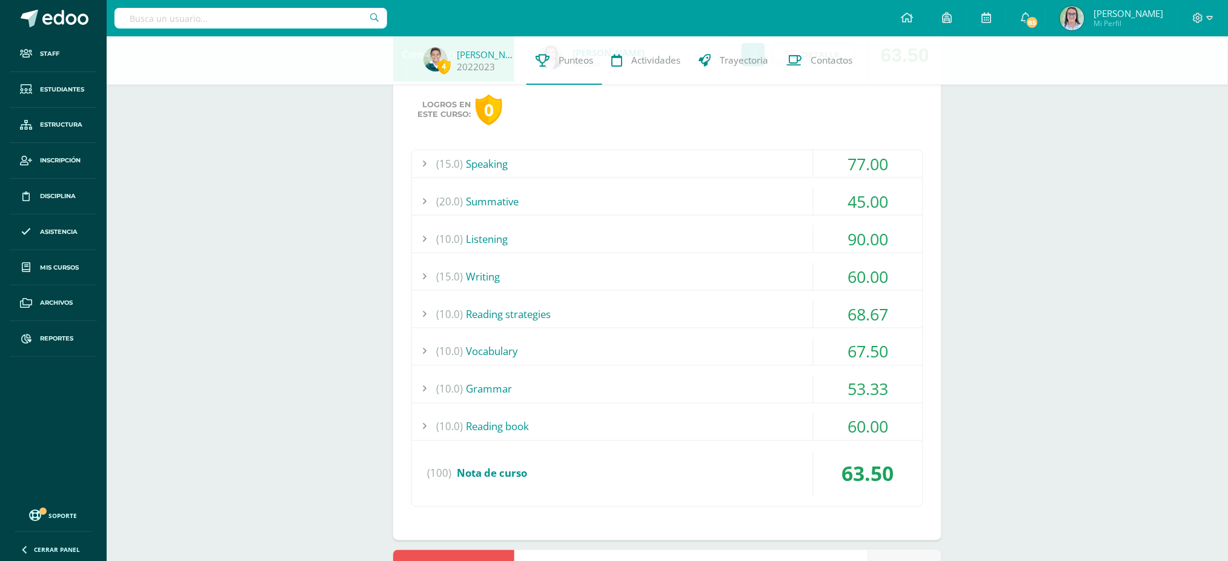
click at [566, 359] on div "(10.0) Vocabulary" at bounding box center [667, 351] width 511 height 27
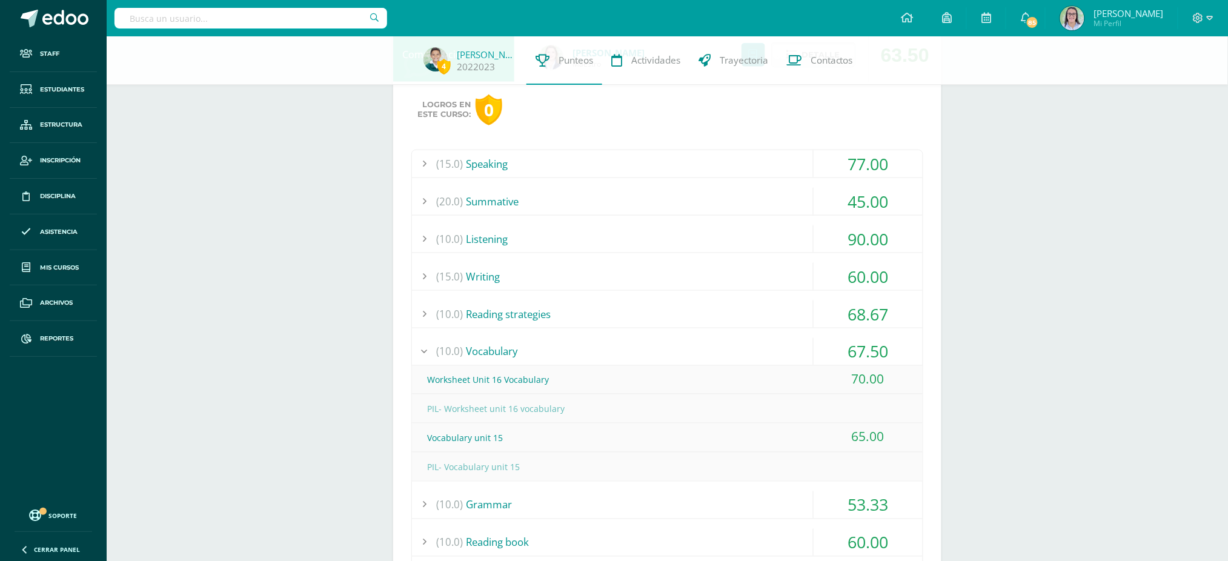
drag, startPoint x: 853, startPoint y: 436, endPoint x: 904, endPoint y: 436, distance: 50.9
click at [904, 436] on div "65.00" at bounding box center [868, 436] width 109 height 27
click at [951, 442] on div "Pendiente Unidad 4 Unidad 1 Unidad 2 Unidad 3 Unidad 4 Promedio actual: 84.62 D…" at bounding box center [667, 373] width 597 height 1642
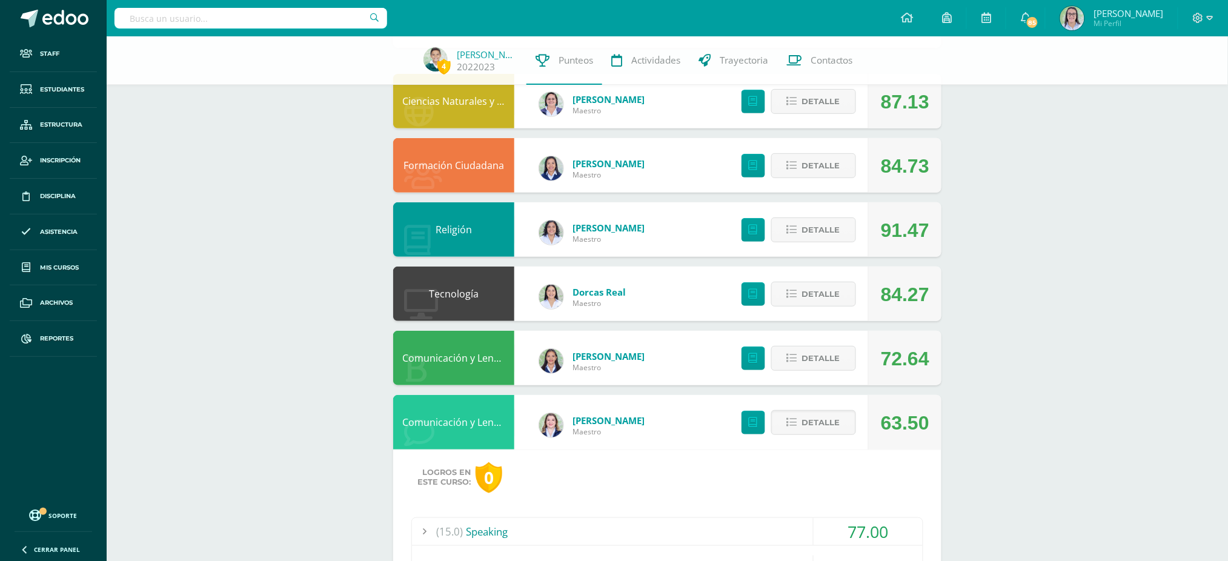
scroll to position [242, 0]
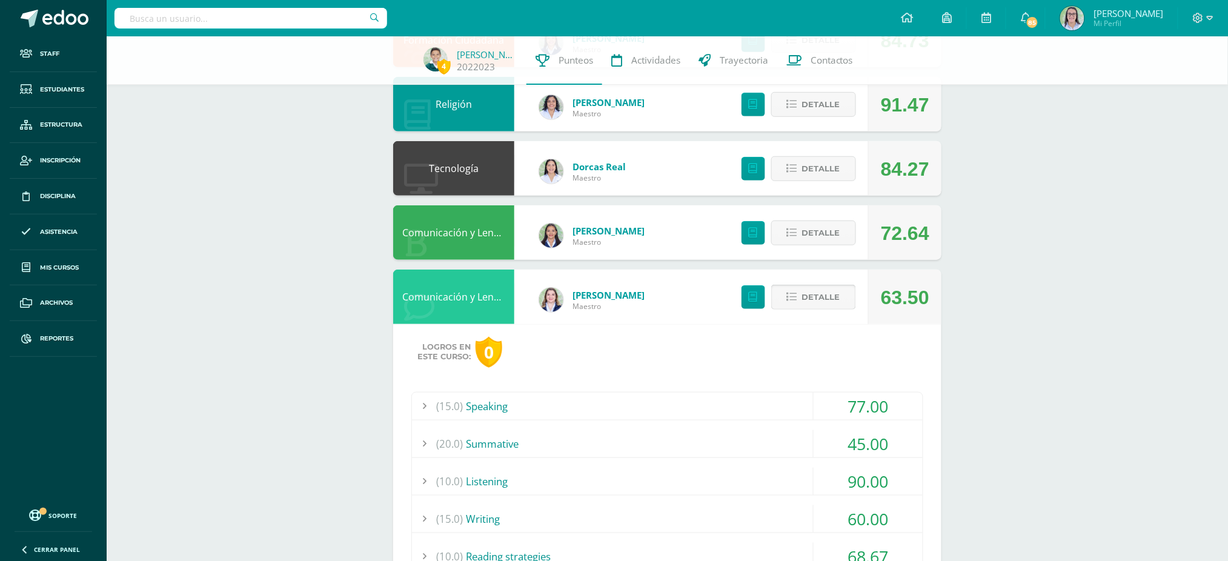
click at [845, 294] on button "Detalle" at bounding box center [813, 297] width 85 height 25
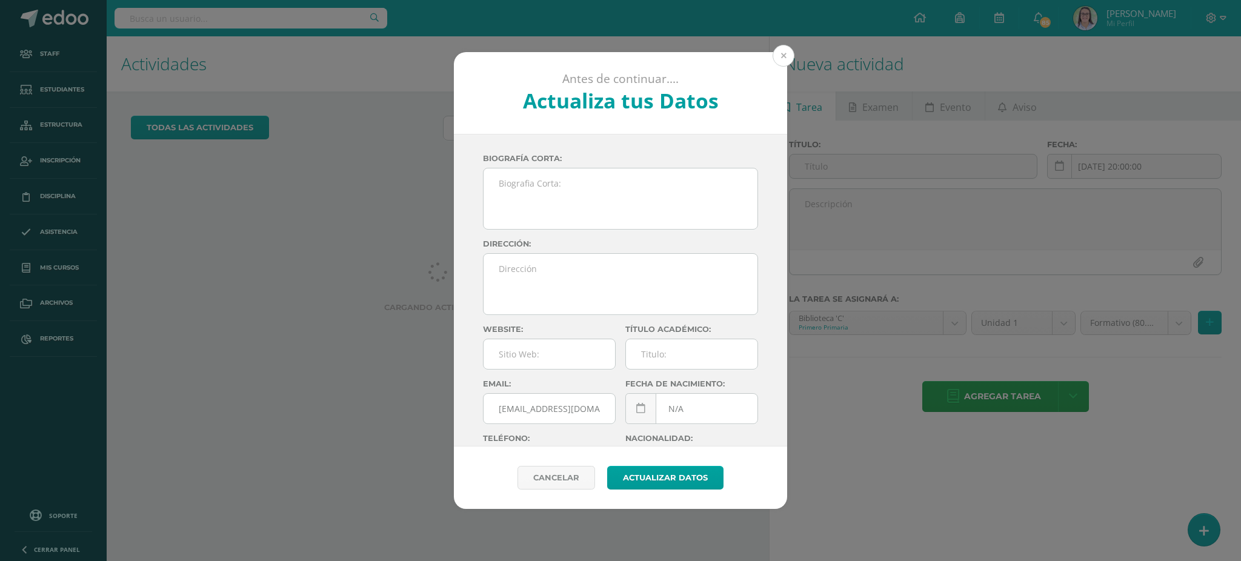
click at [786, 53] on button at bounding box center [783, 56] width 22 height 22
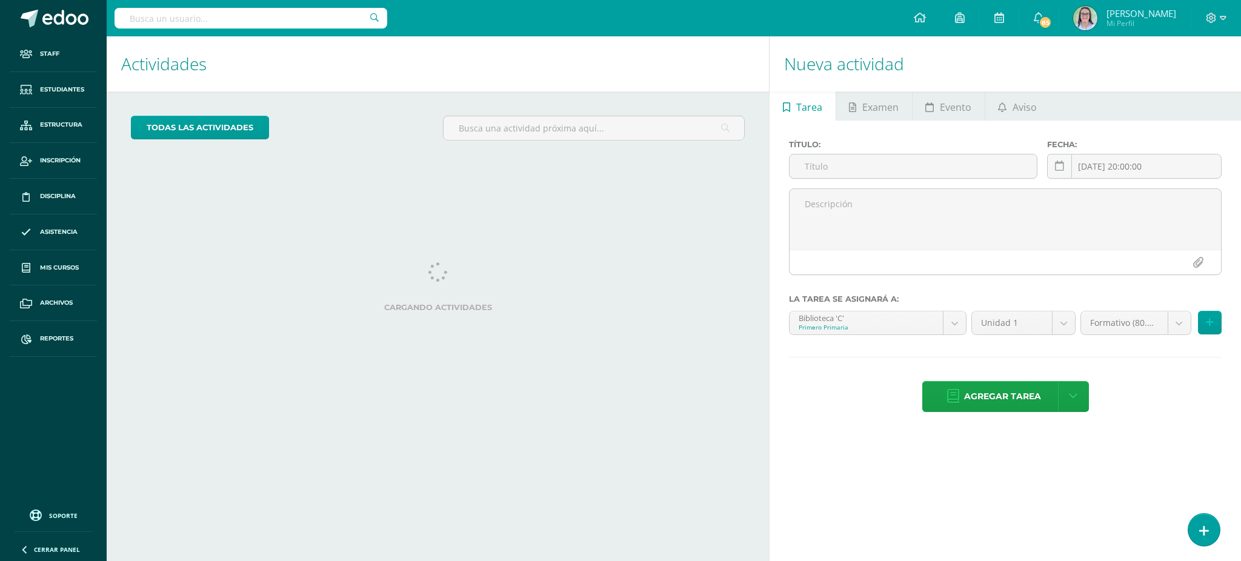
click at [261, 10] on input "text" at bounding box center [251, 18] width 273 height 21
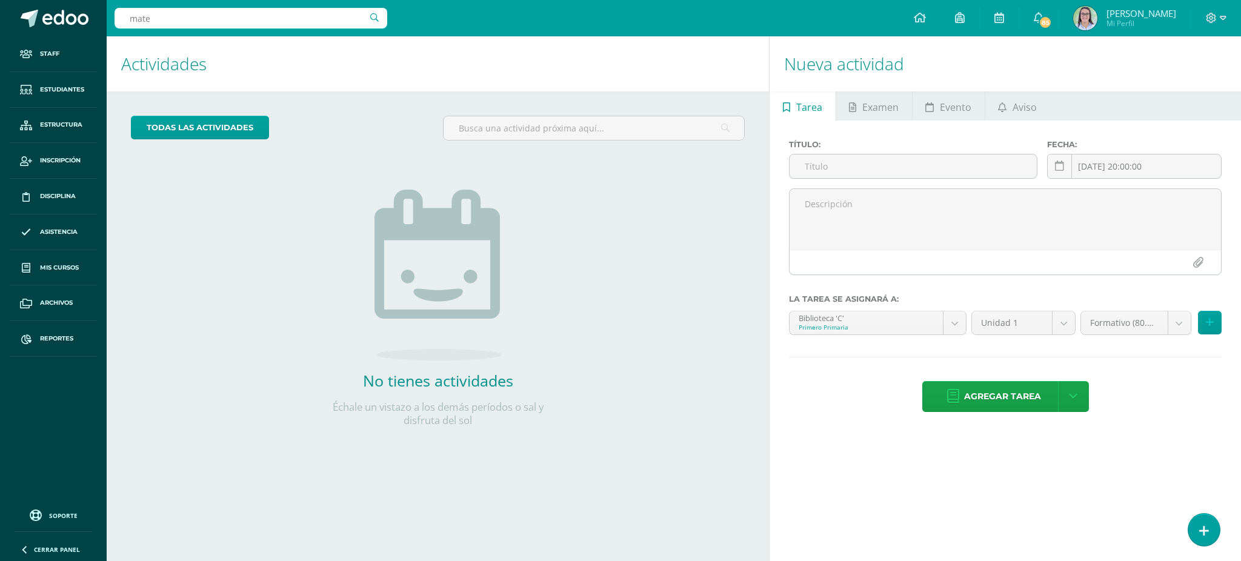
type input "[PERSON_NAME]"
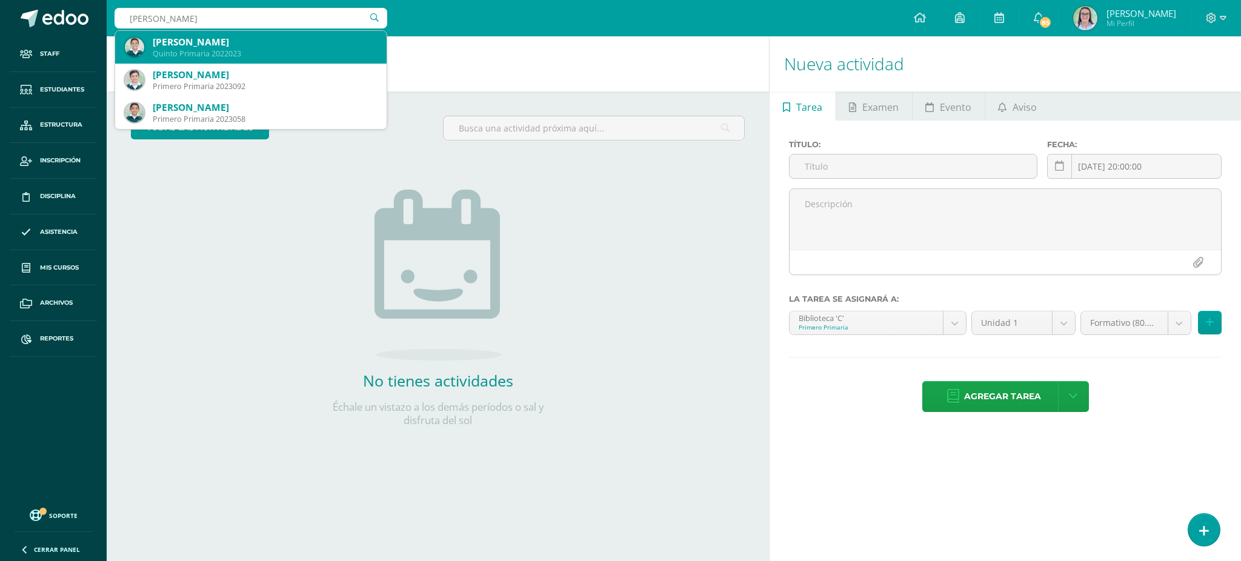
click at [244, 52] on div "Quinto Primaria 2022023" at bounding box center [265, 53] width 224 height 10
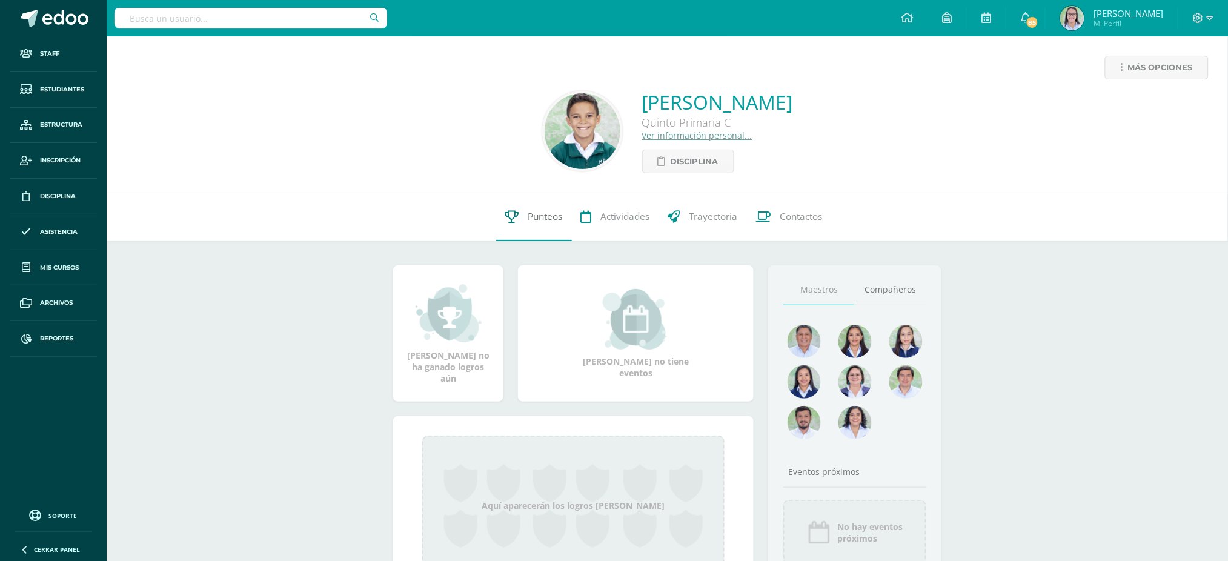
click at [551, 230] on link "Punteos" at bounding box center [534, 217] width 76 height 48
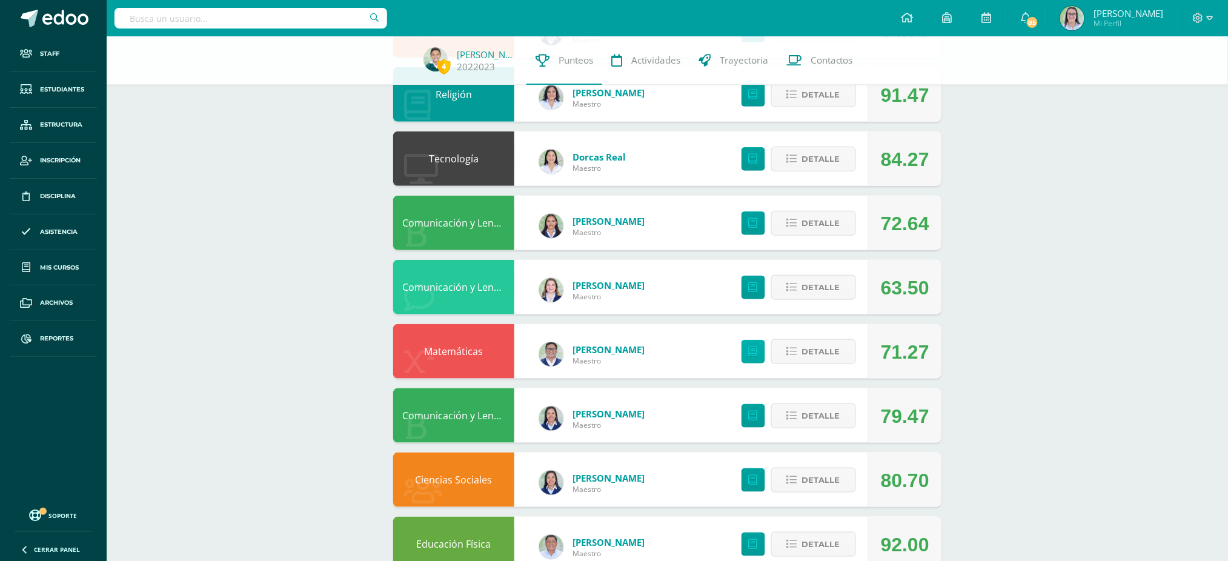
scroll to position [242, 0]
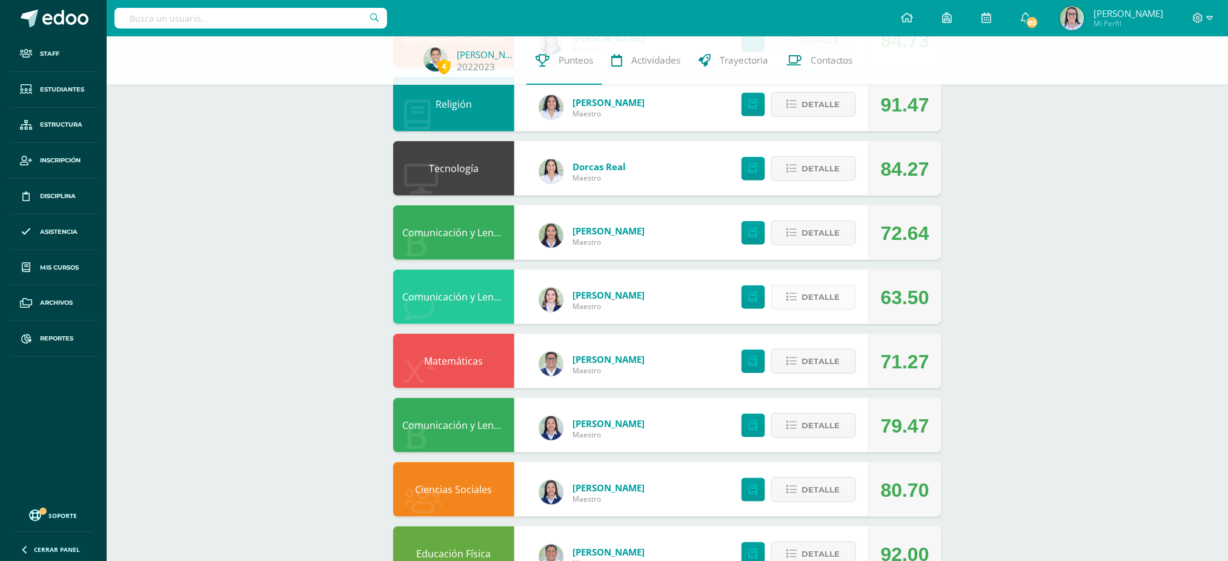
click at [820, 286] on span "Detalle" at bounding box center [821, 297] width 38 height 22
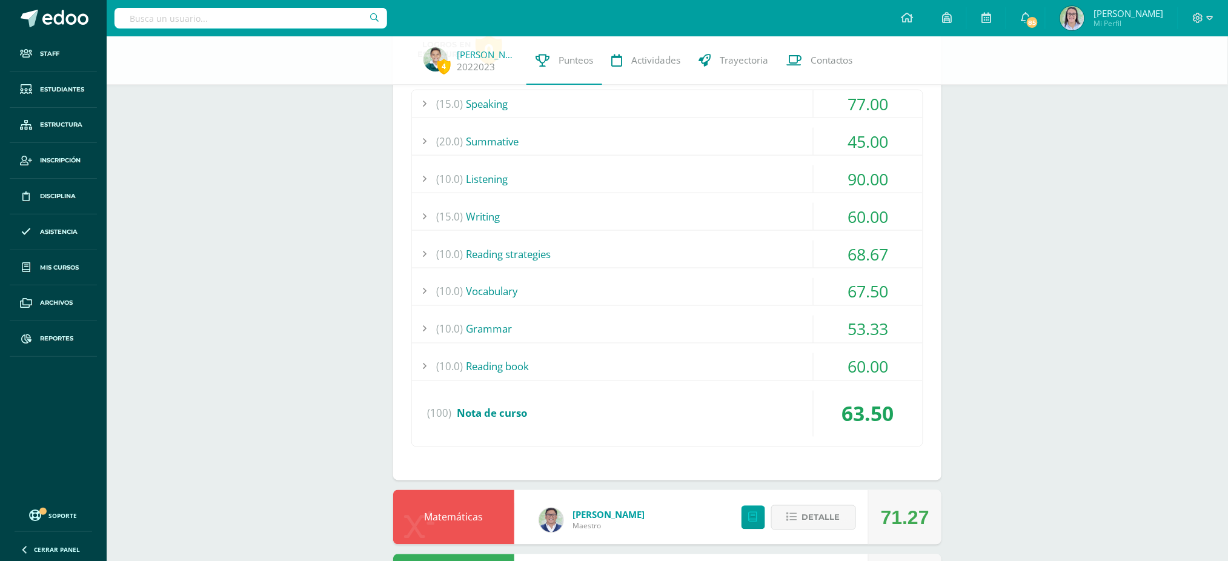
scroll to position [485, 0]
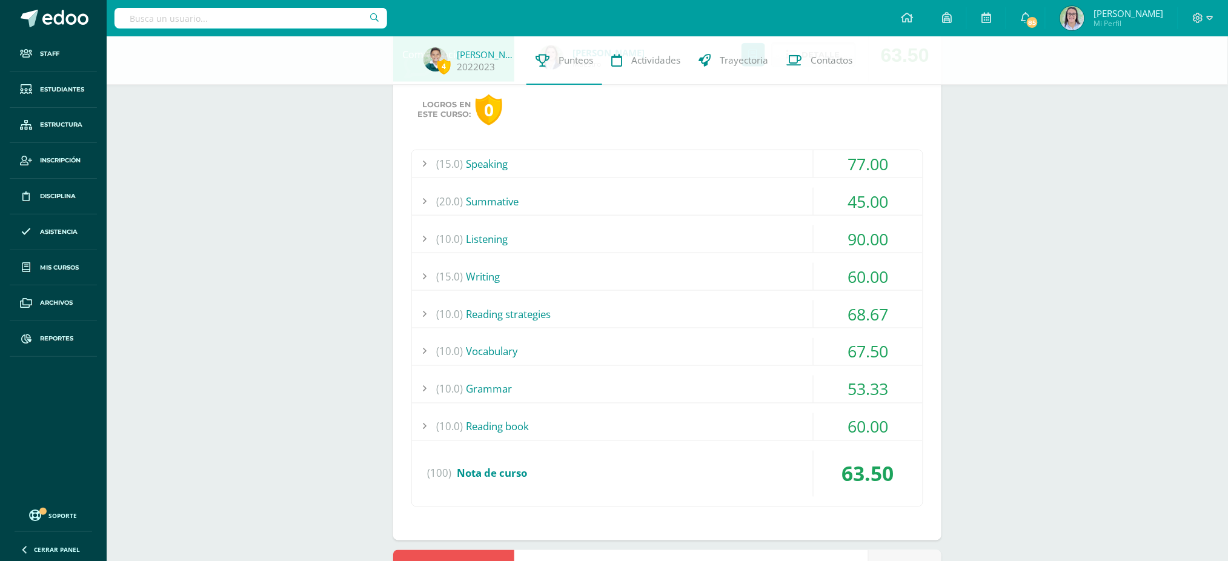
click at [734, 427] on div "(10.0) Reading book" at bounding box center [667, 426] width 511 height 27
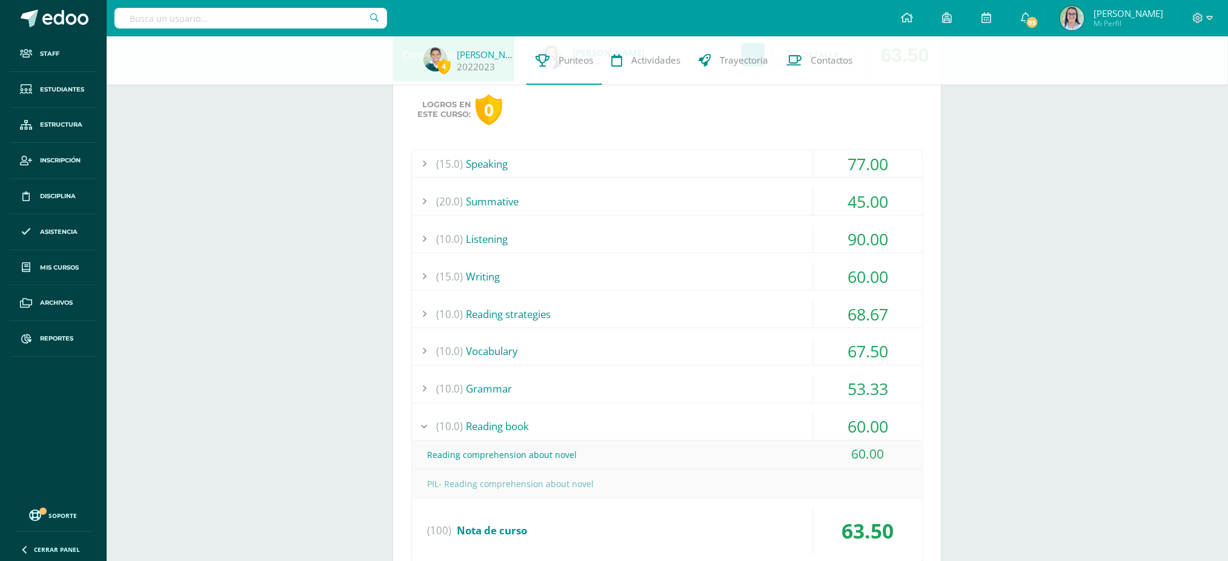
click at [733, 427] on div "(10.0) Reading book" at bounding box center [667, 426] width 511 height 27
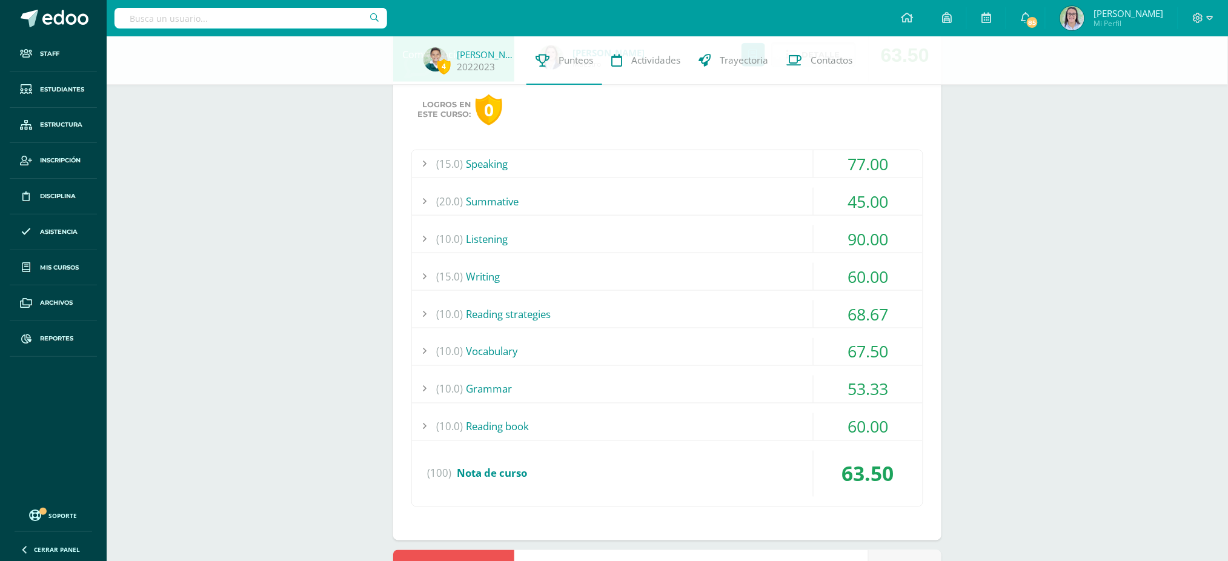
click at [731, 385] on div "(10.0) Grammar" at bounding box center [667, 389] width 511 height 27
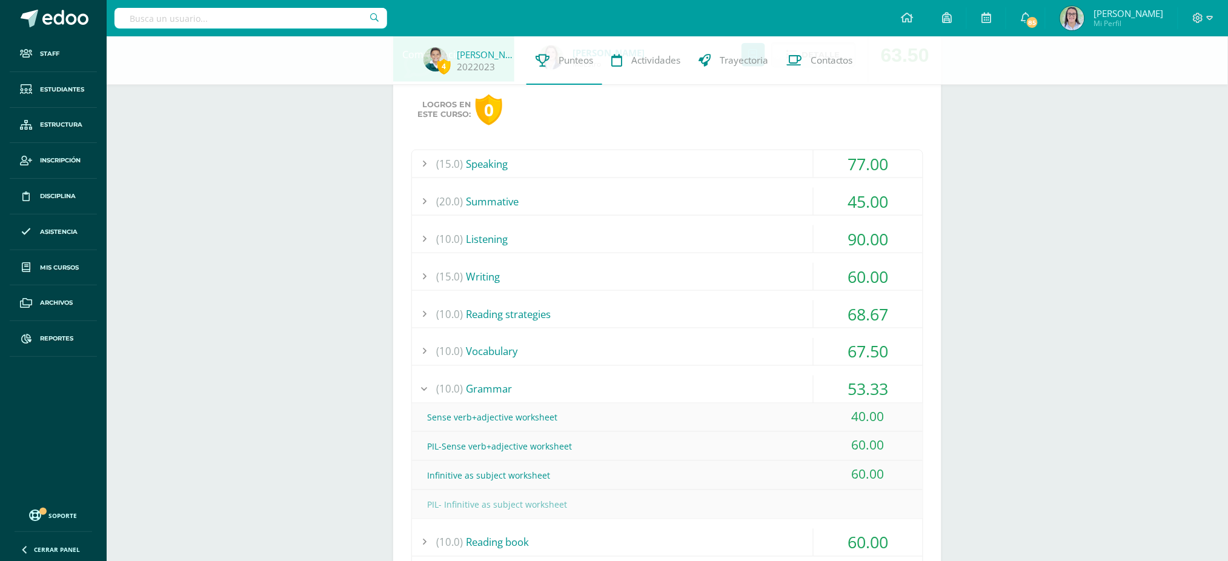
click at [731, 385] on div "(10.0) Grammar" at bounding box center [667, 389] width 511 height 27
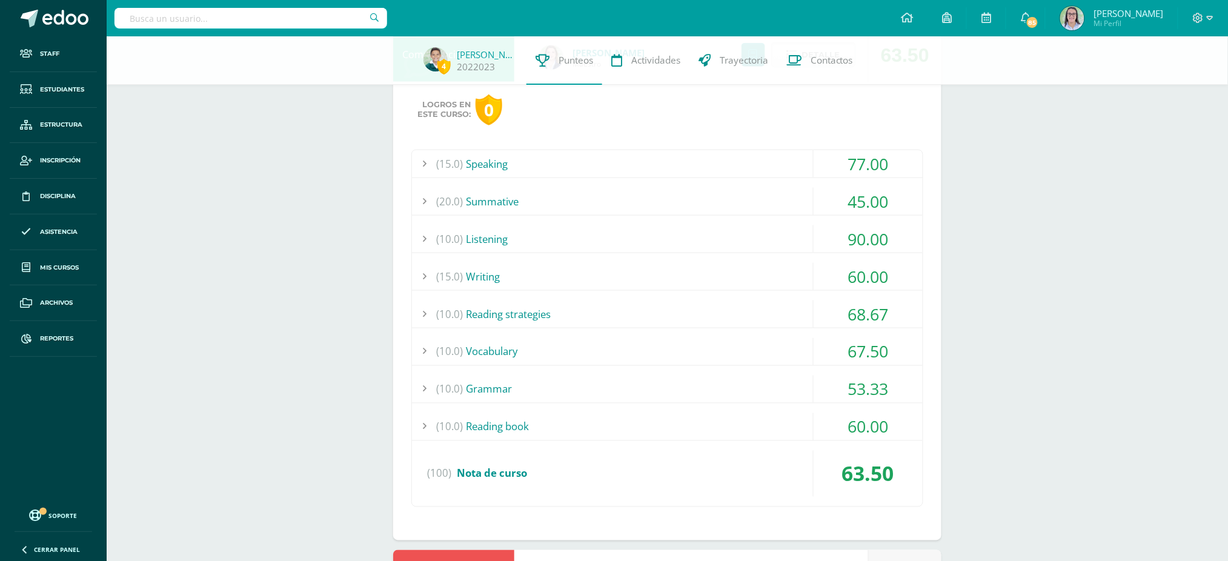
click at [686, 310] on div "(10.0) Reading strategies" at bounding box center [667, 313] width 511 height 27
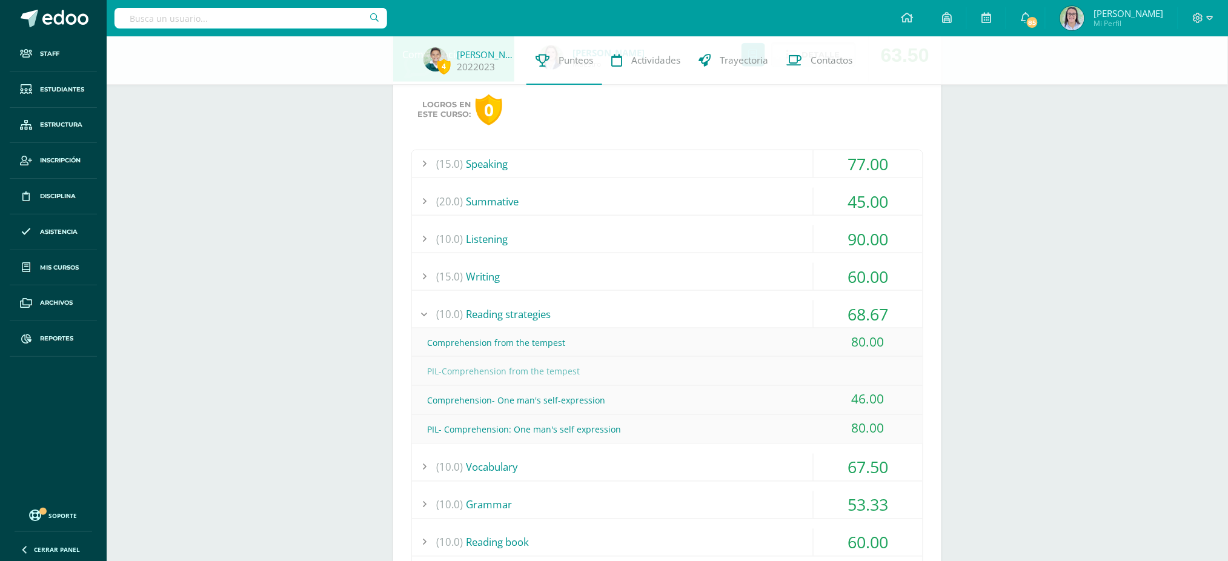
click at [686, 310] on div "(10.0) Reading strategies" at bounding box center [667, 313] width 511 height 27
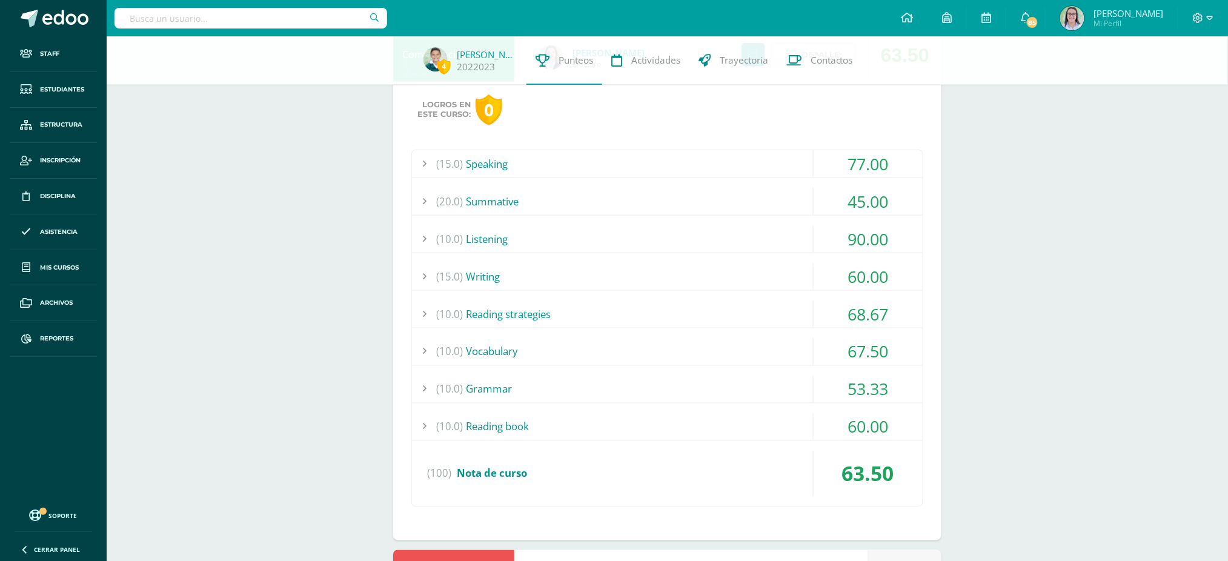
click at [716, 274] on div "(15.0) Writing" at bounding box center [667, 276] width 511 height 27
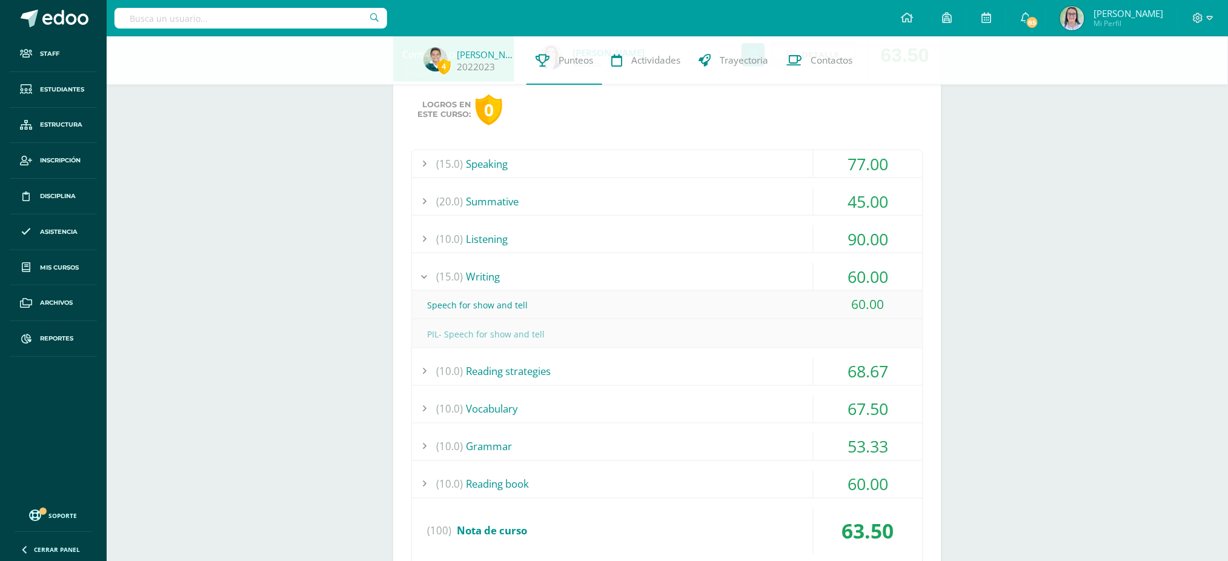
click at [704, 207] on div "(20.0) Summative" at bounding box center [667, 201] width 511 height 27
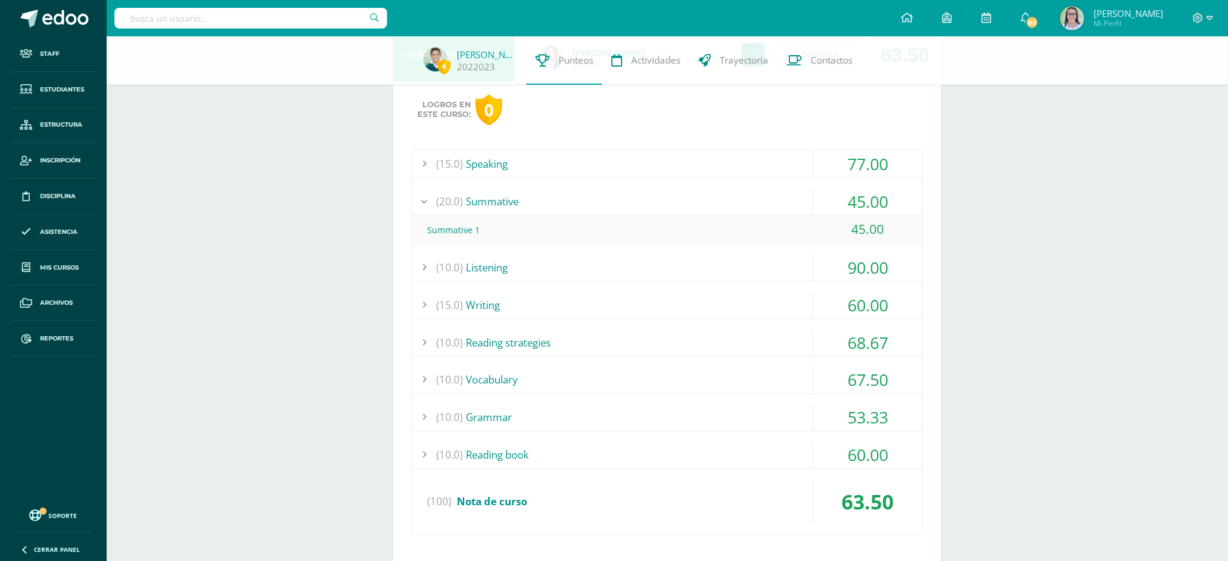
click at [691, 207] on div "(20.0) Summative" at bounding box center [667, 201] width 511 height 27
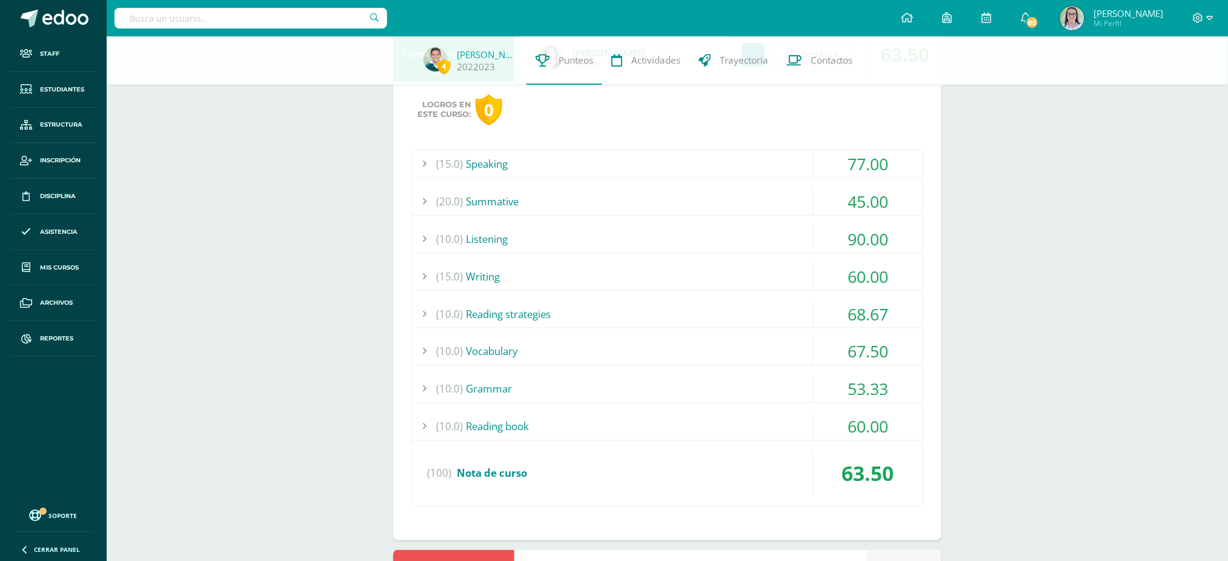
click at [782, 208] on div "(20.0) Summative" at bounding box center [667, 201] width 511 height 27
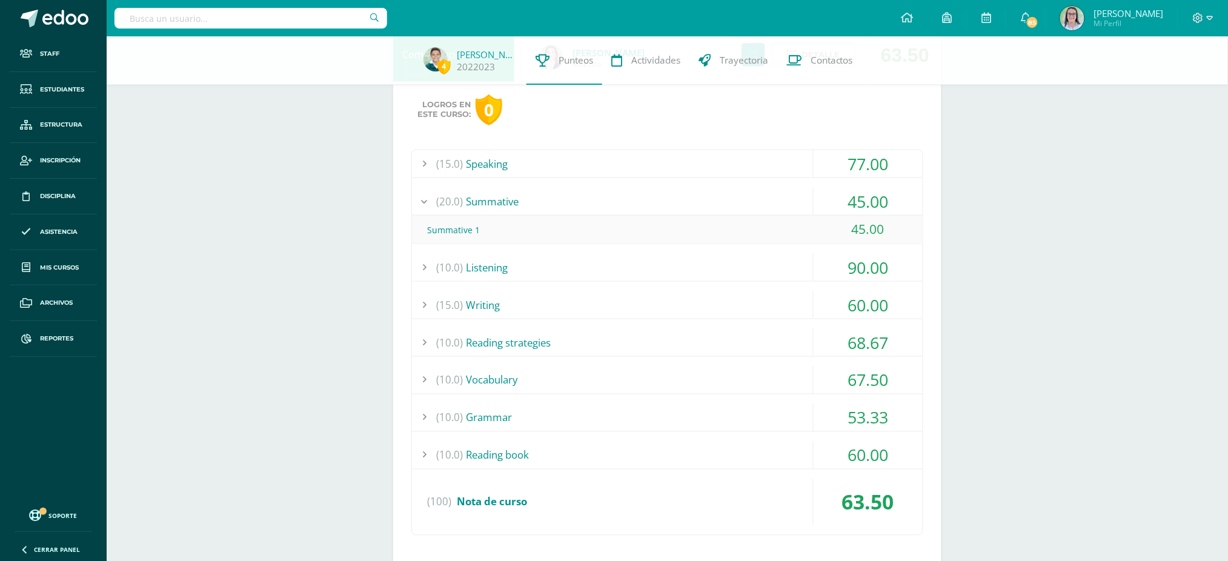
click at [780, 202] on div "(20.0) Summative" at bounding box center [667, 201] width 511 height 27
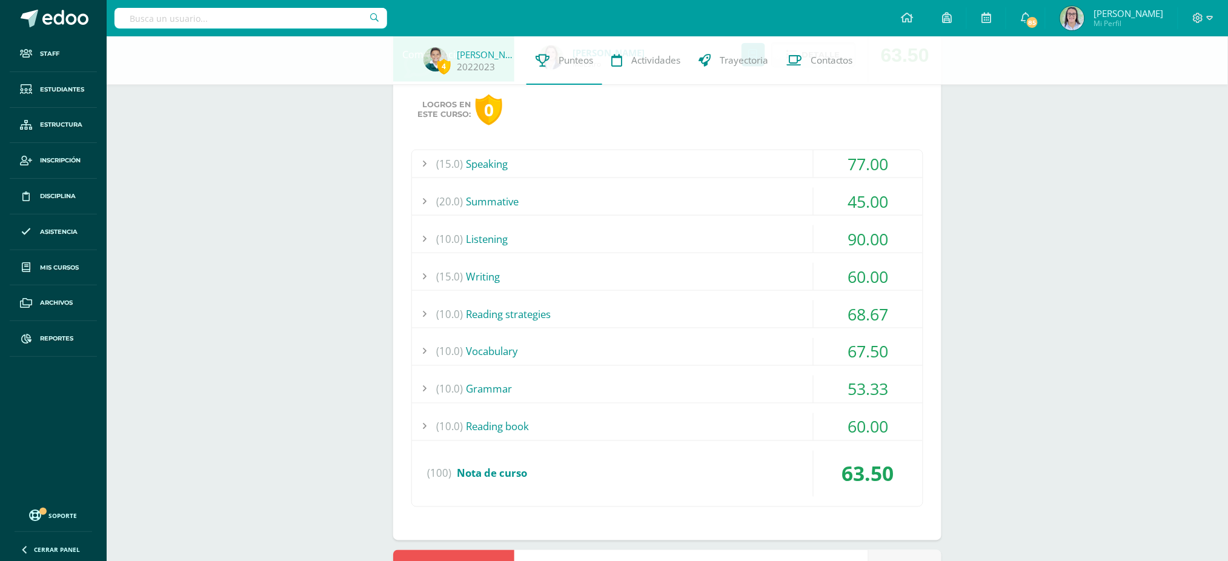
click at [769, 175] on div "(15.0) Speaking" at bounding box center [667, 163] width 511 height 27
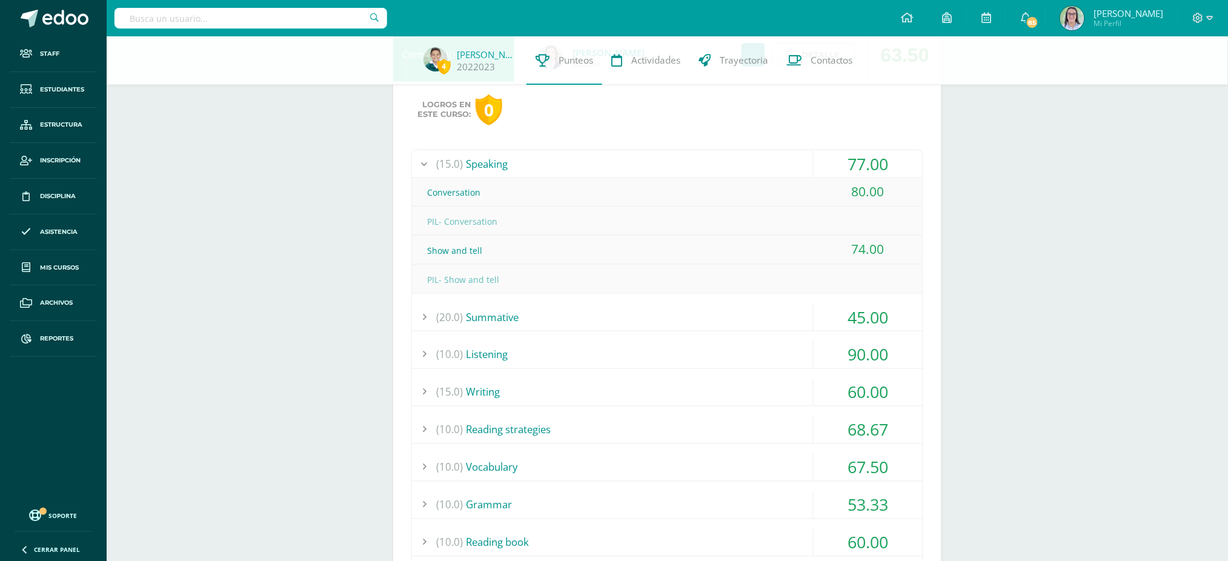
click at [765, 165] on div "(15.0) Speaking" at bounding box center [667, 163] width 511 height 27
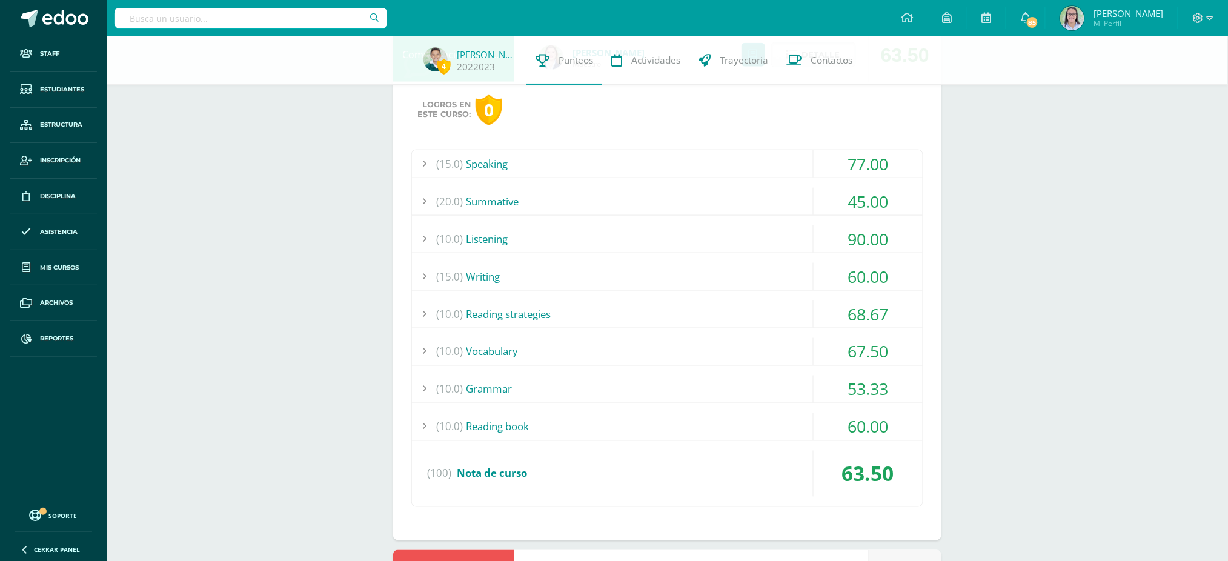
click at [727, 234] on div "(10.0) Listening" at bounding box center [667, 238] width 511 height 27
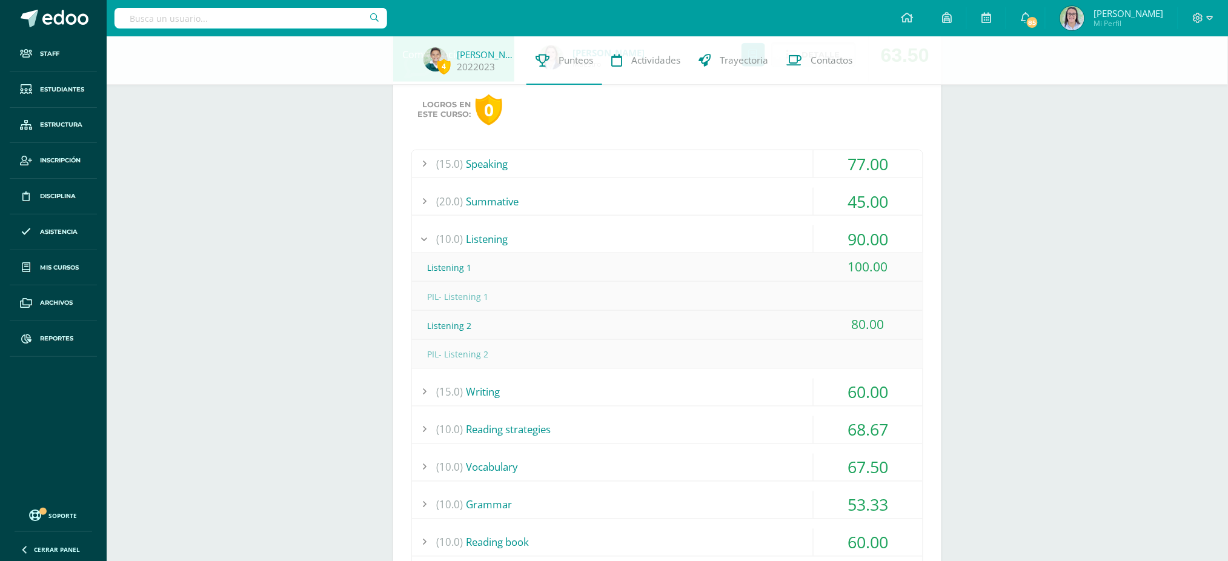
click at [727, 234] on div "(10.0) Listening" at bounding box center [667, 238] width 511 height 27
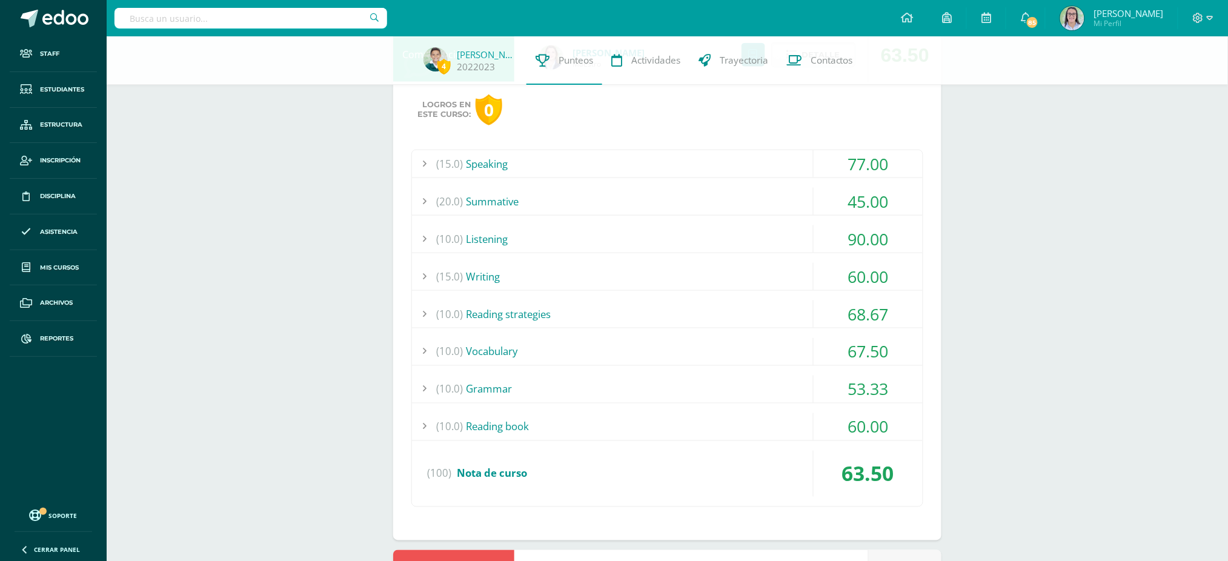
click at [722, 282] on div "(15.0) Writing" at bounding box center [667, 276] width 511 height 27
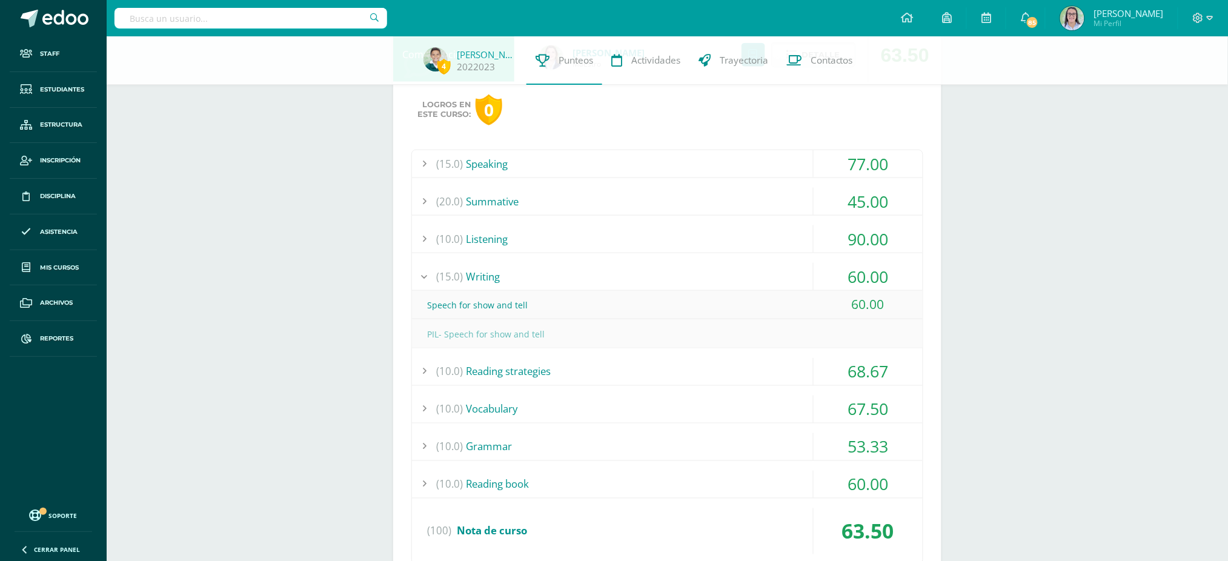
click at [697, 374] on div "(10.0) Reading strategies" at bounding box center [667, 371] width 511 height 27
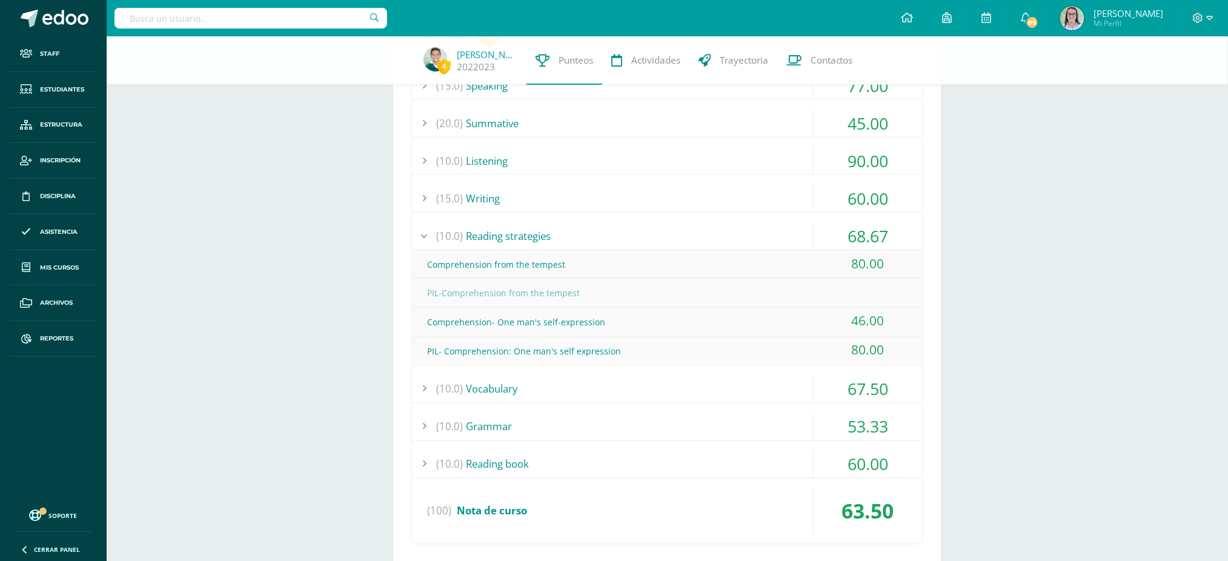
scroll to position [565, 0]
click at [554, 392] on div "(10.0) Vocabulary" at bounding box center [667, 386] width 511 height 27
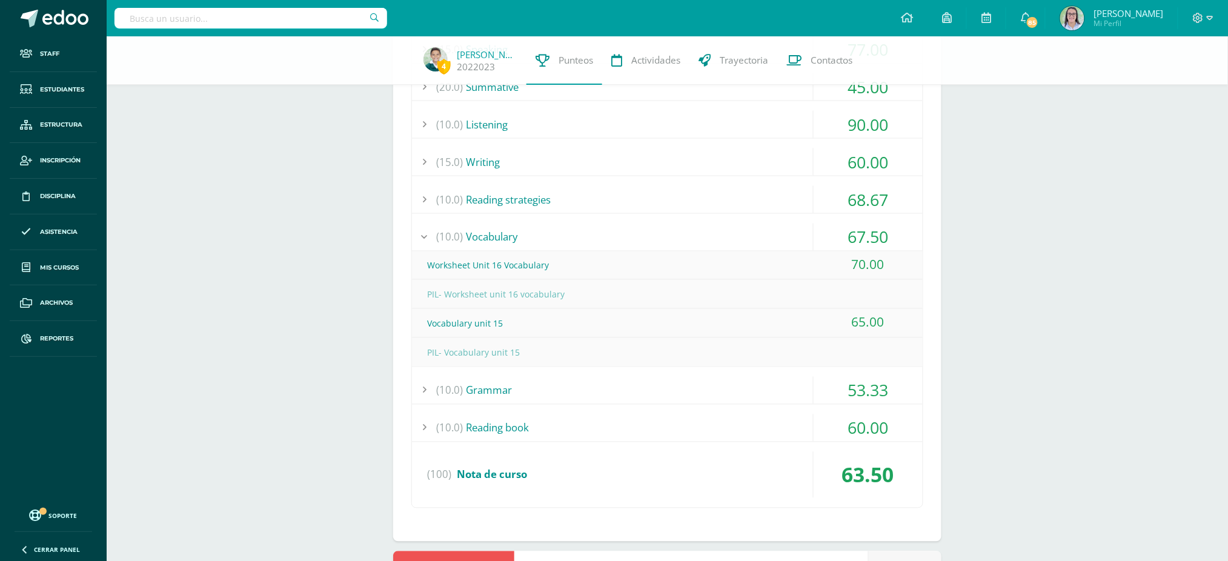
scroll to position [646, 0]
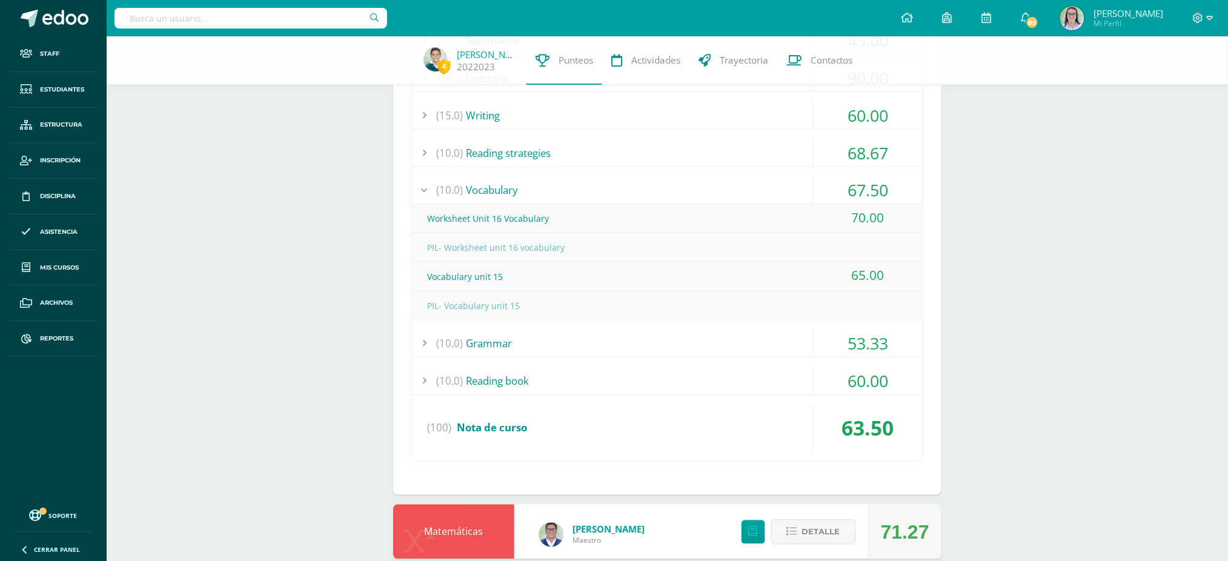
click at [623, 338] on div "(10.0) Grammar" at bounding box center [667, 343] width 511 height 27
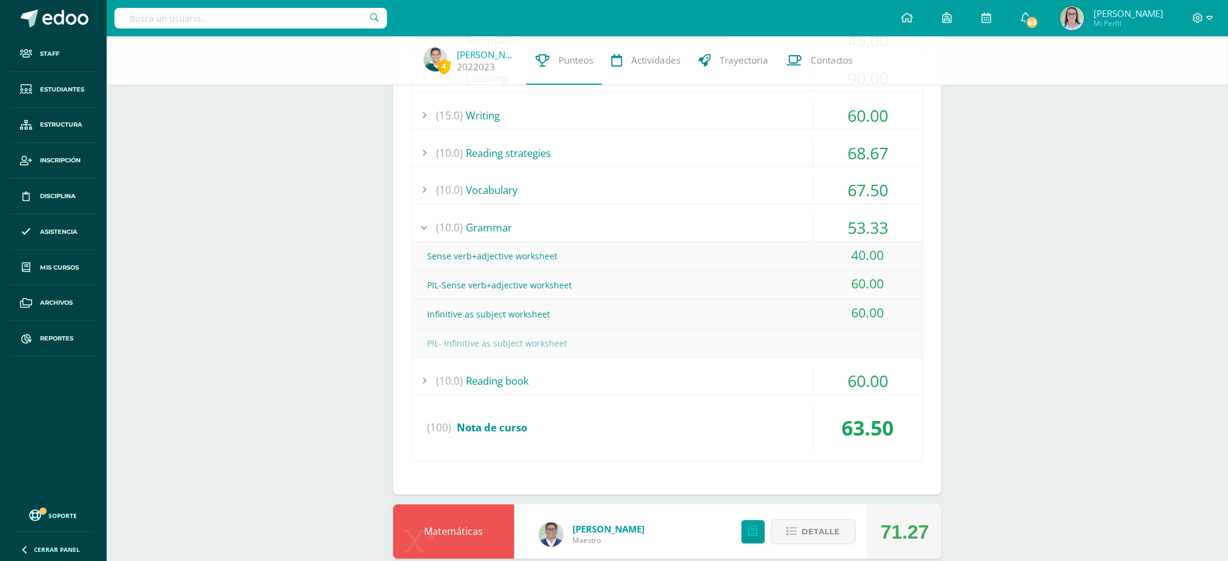
click at [695, 230] on div "(10.0) Grammar" at bounding box center [667, 227] width 511 height 27
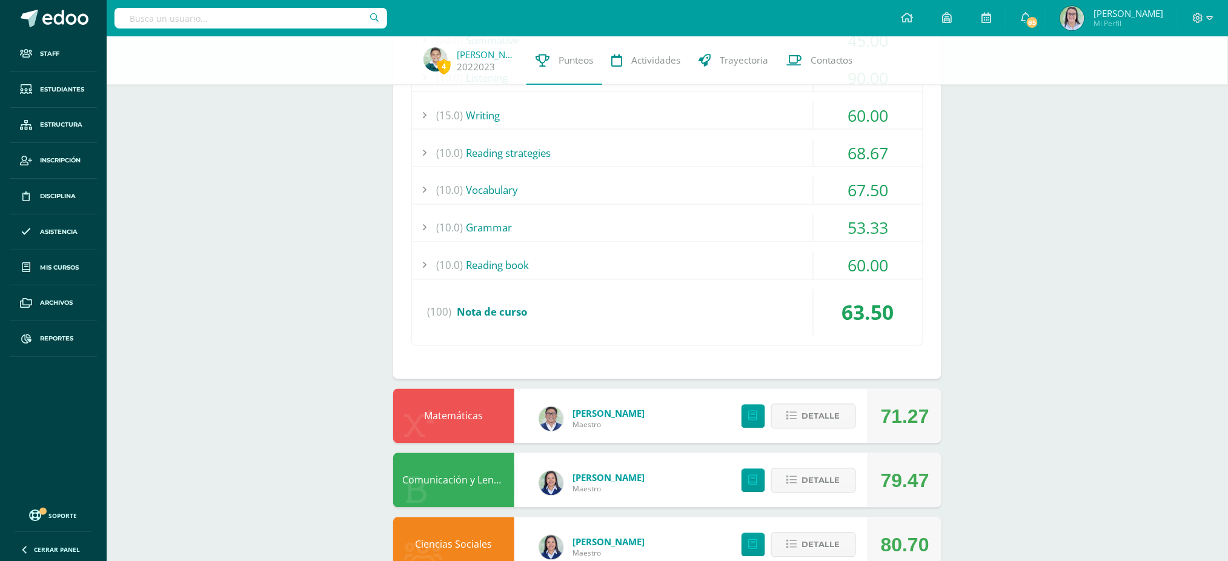
click at [713, 272] on div "(10.0) Reading book" at bounding box center [667, 265] width 511 height 27
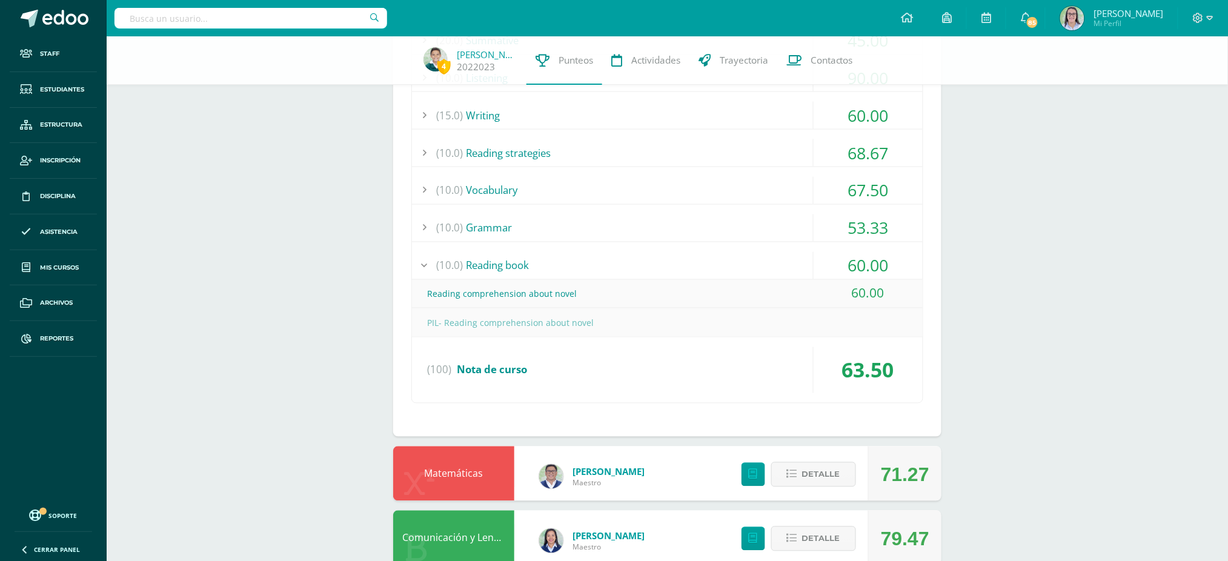
click at [713, 272] on div "(10.0) Reading book" at bounding box center [667, 265] width 511 height 27
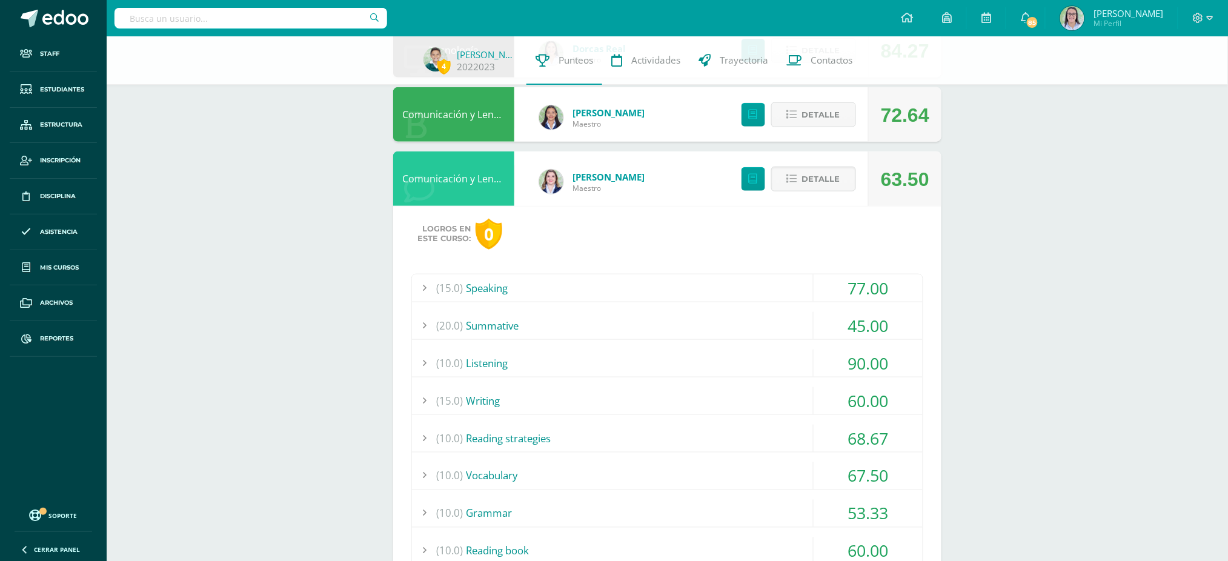
scroll to position [323, 0]
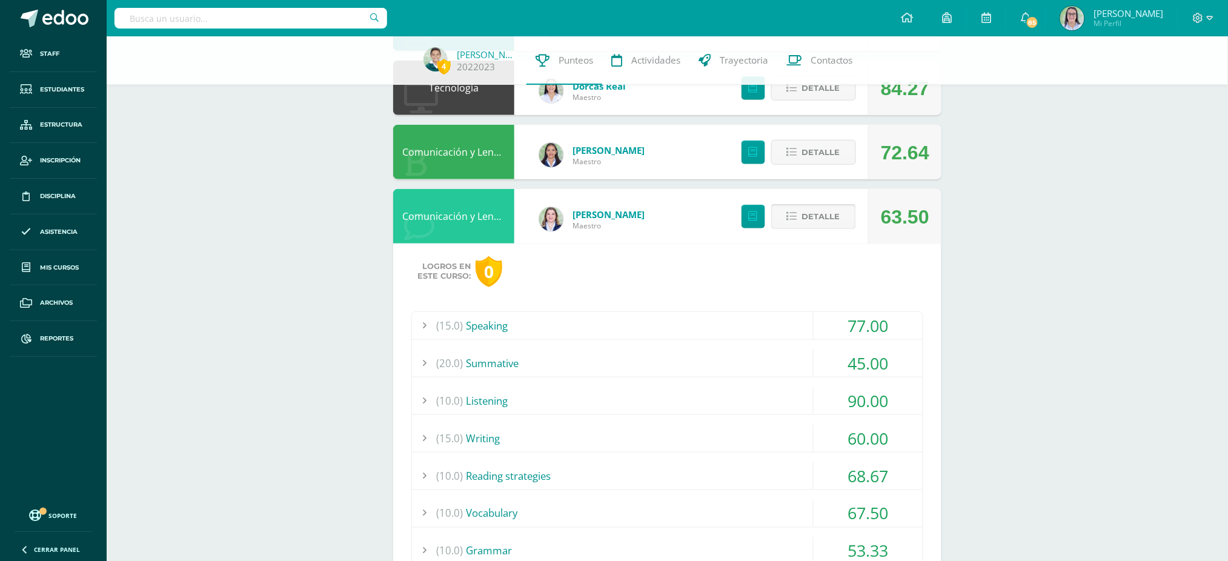
click at [807, 226] on span "Detalle" at bounding box center [821, 216] width 38 height 22
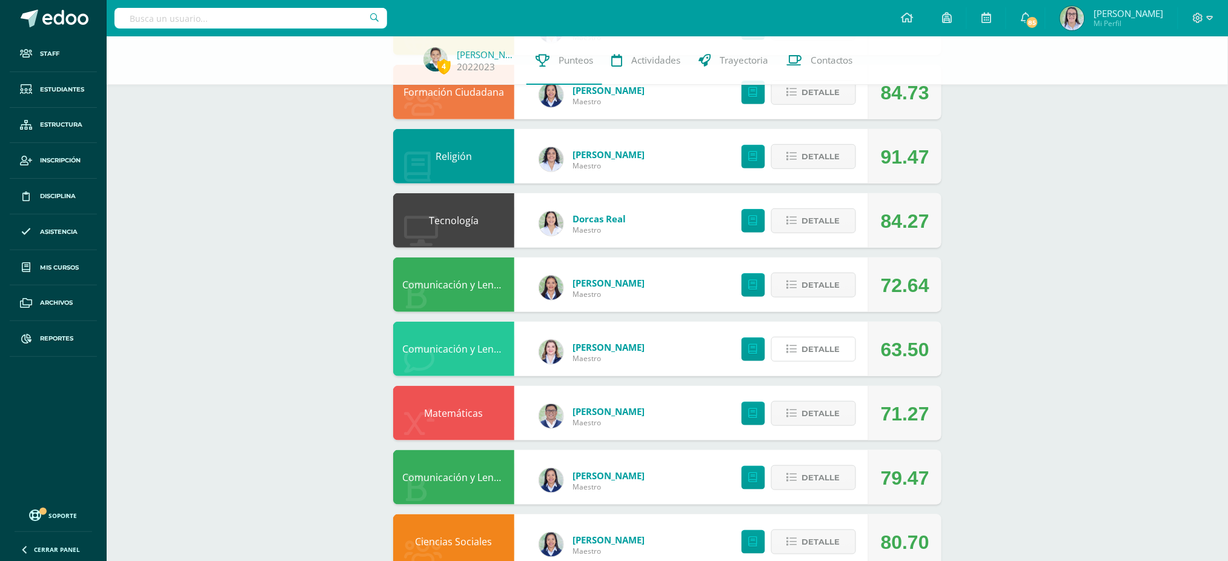
scroll to position [161, 0]
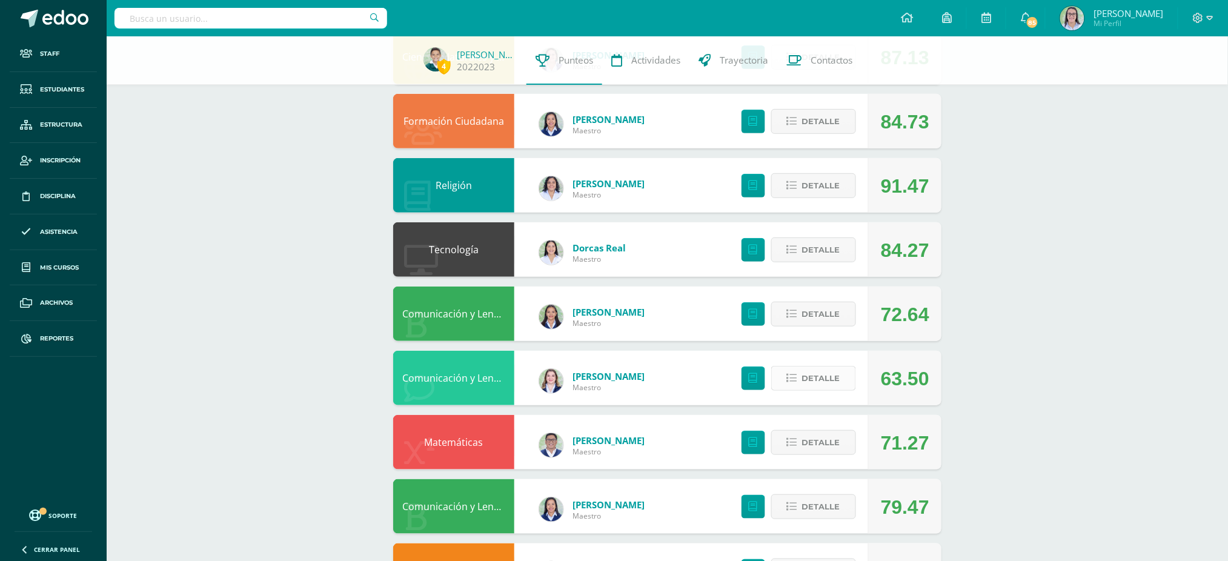
click at [783, 381] on button "Detalle" at bounding box center [813, 378] width 85 height 25
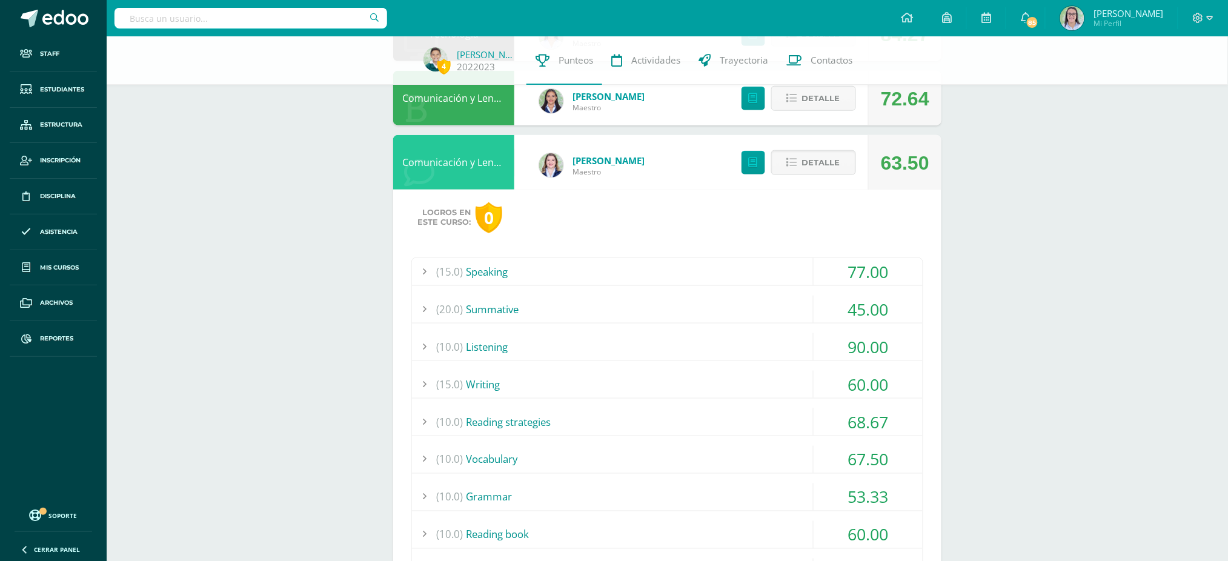
scroll to position [565, 0]
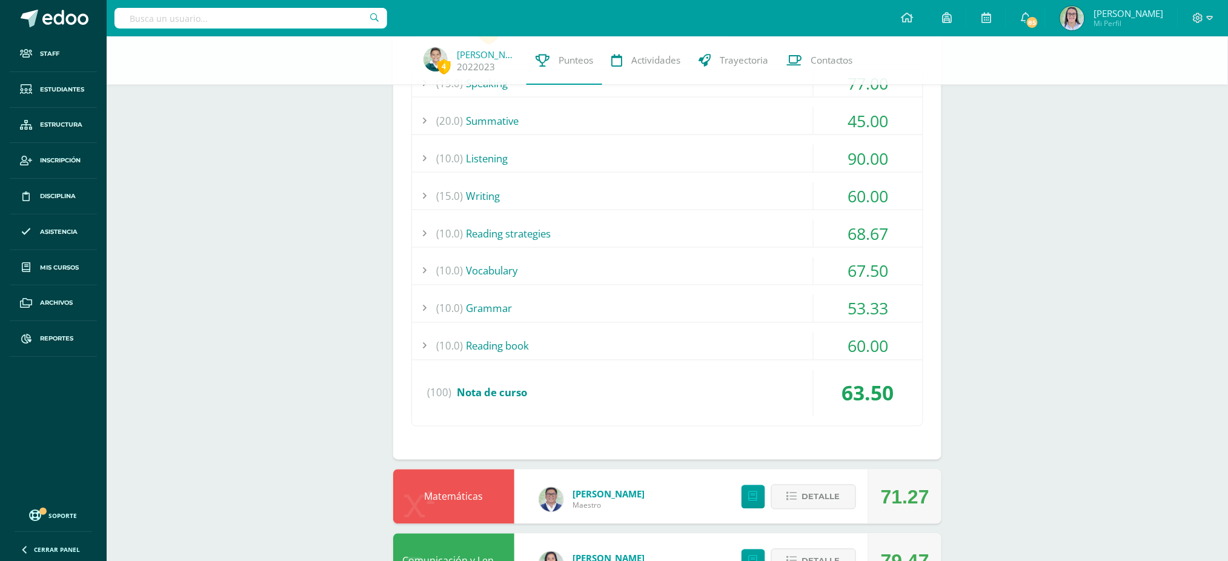
click at [504, 270] on div "(10.0) Vocabulary" at bounding box center [667, 270] width 511 height 27
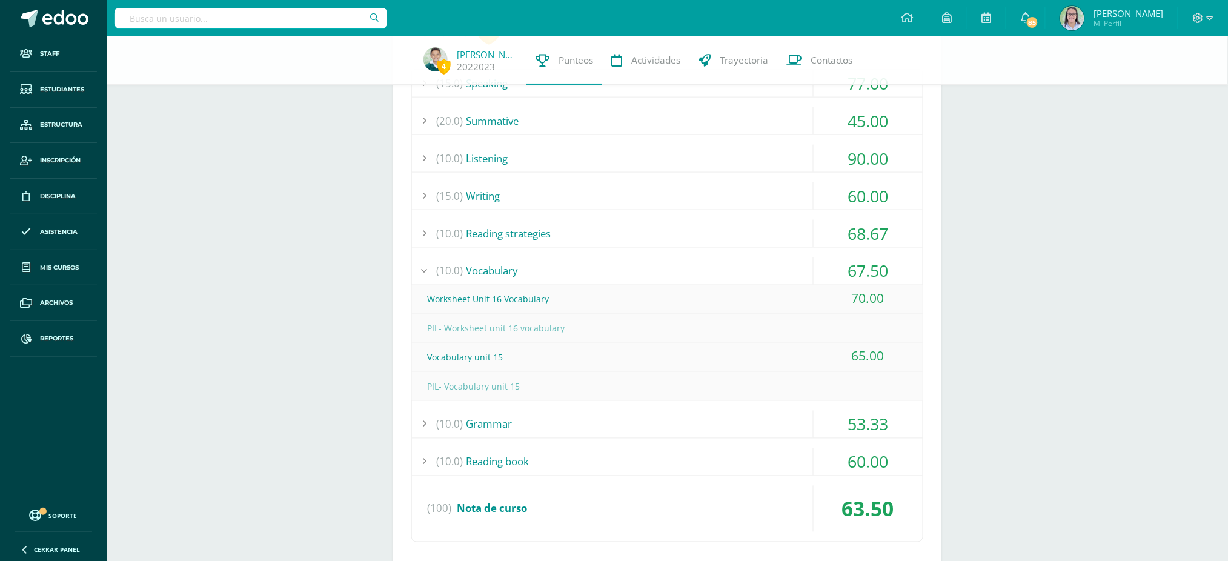
click at [488, 362] on div "Vocabulary unit 15" at bounding box center [667, 357] width 511 height 27
click at [466, 355] on div "Vocabulary unit 15" at bounding box center [667, 357] width 511 height 27
click at [864, 359] on div "65.00" at bounding box center [868, 356] width 109 height 27
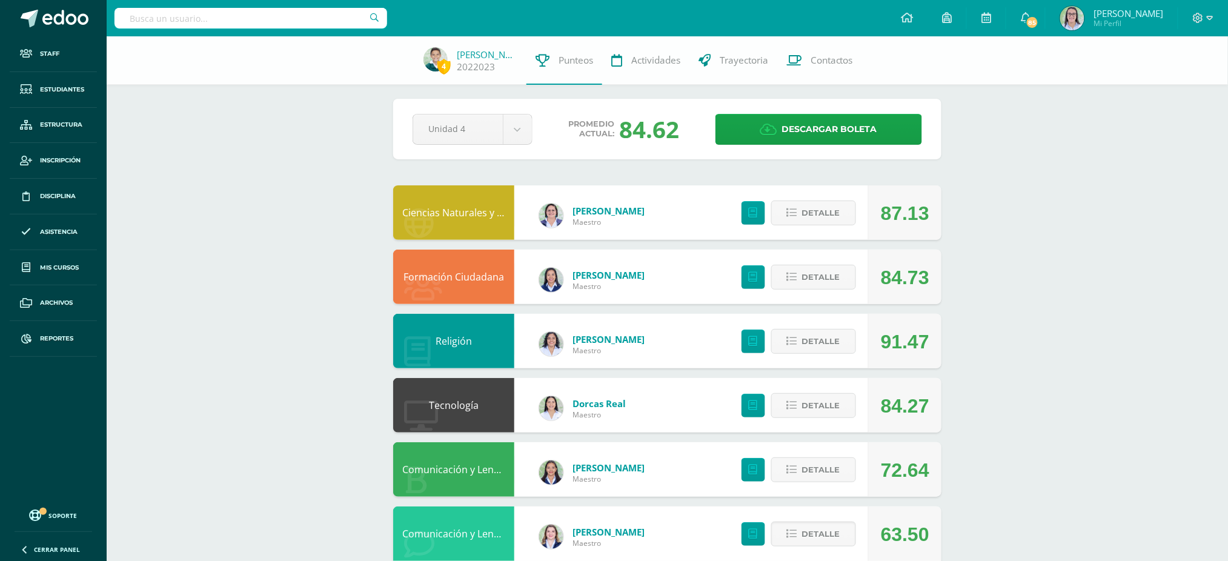
scroll to position [0, 0]
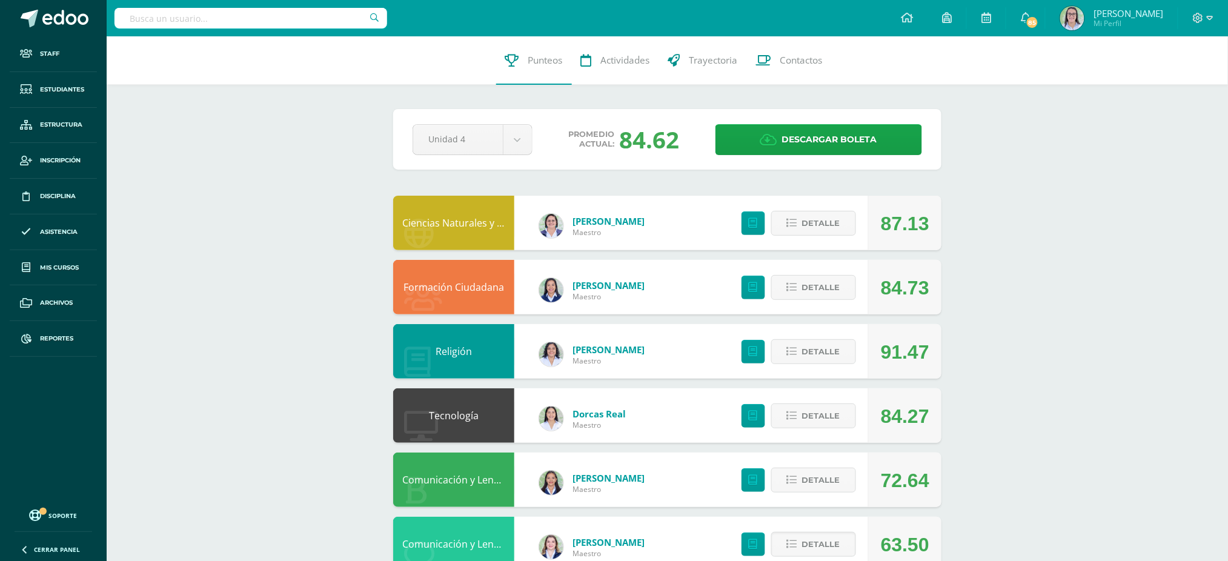
click at [328, 25] on input "text" at bounding box center [251, 18] width 273 height 21
type input "ingles quinto"
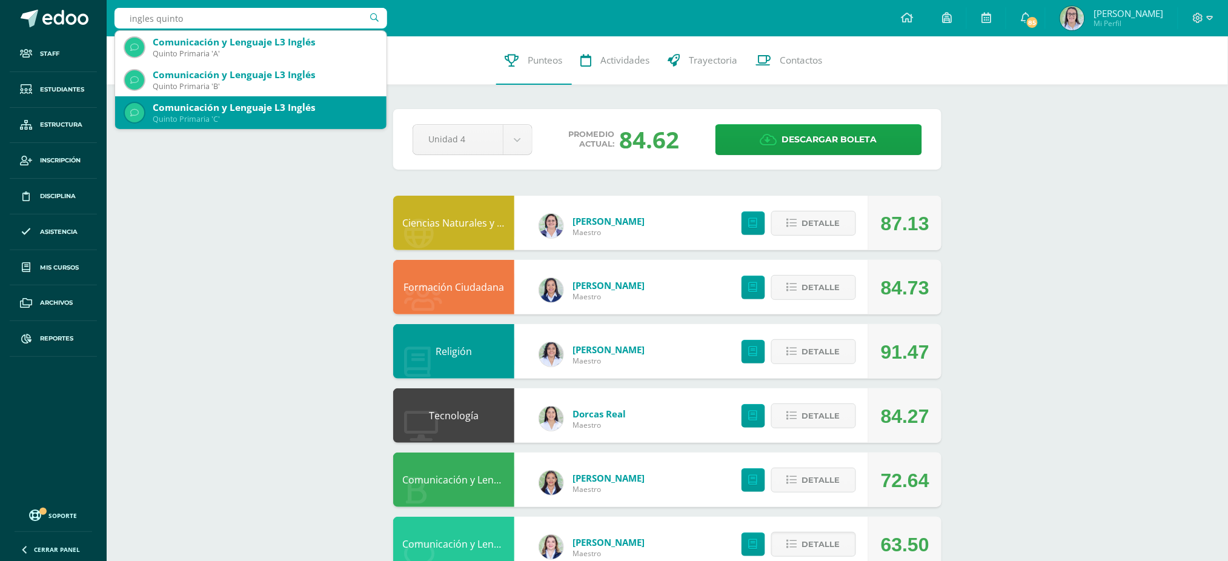
click at [275, 116] on div "Quinto Primaria 'C'" at bounding box center [265, 119] width 224 height 10
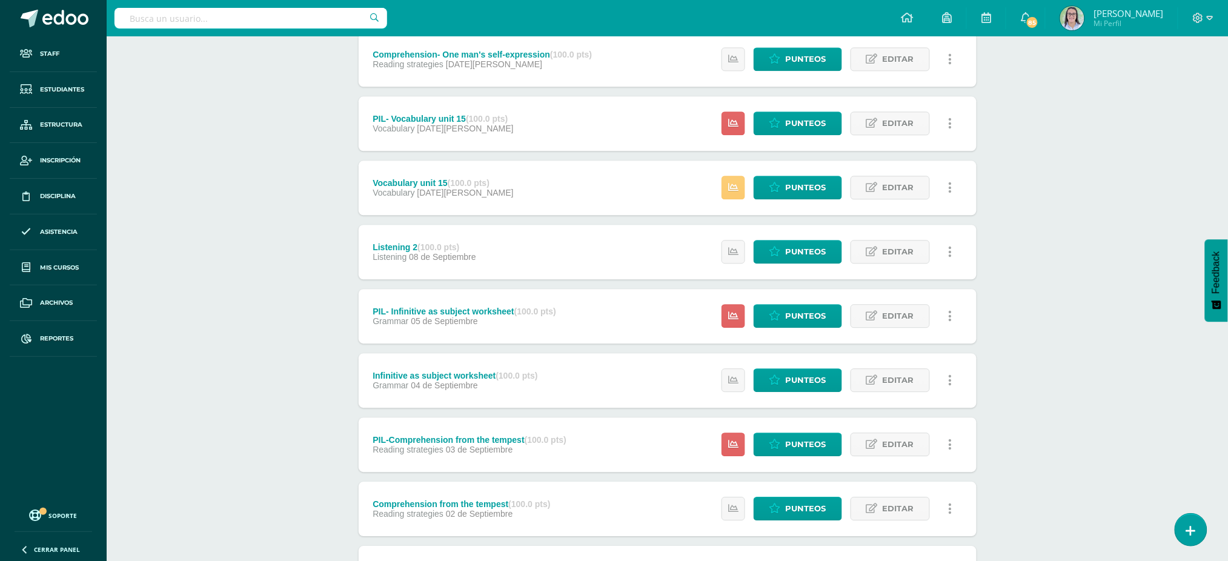
scroll to position [1040, 0]
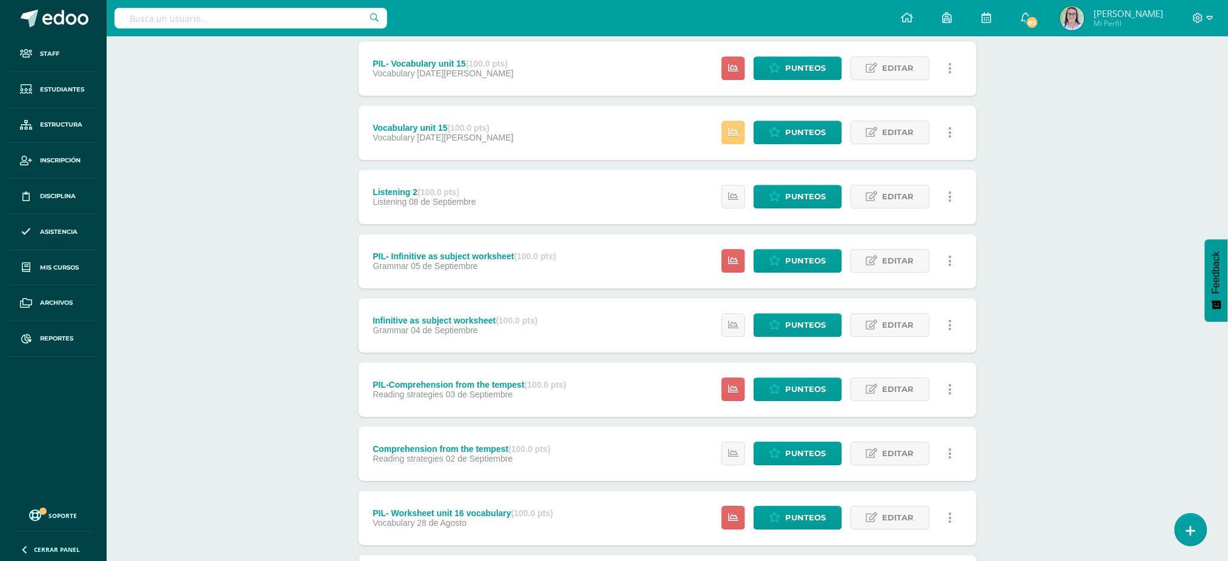
click at [951, 132] on icon at bounding box center [950, 132] width 4 height 13
click at [942, 164] on link "Historial de actividad" at bounding box center [927, 171] width 124 height 19
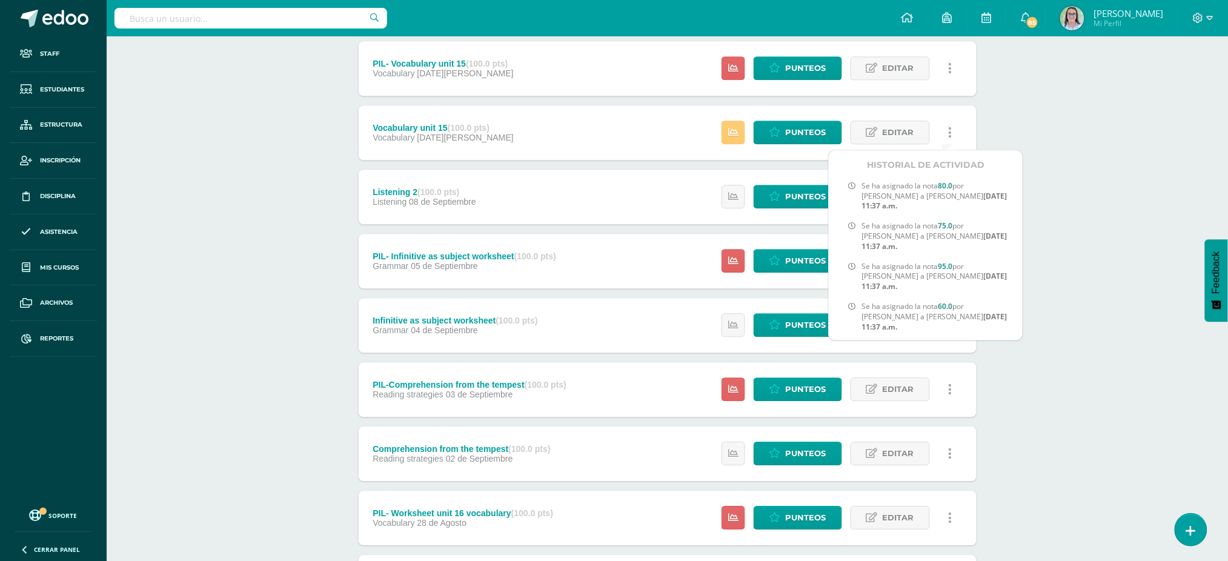
scroll to position [81, 0]
drag, startPoint x: 918, startPoint y: 238, endPoint x: 964, endPoint y: 250, distance: 46.9
click at [964, 250] on span "Se ha asignado la nota 75.0 por [PERSON_NAME] a [PERSON_NAME] [DATE] 11:37 a.m." at bounding box center [936, 240] width 151 height 30
drag, startPoint x: 955, startPoint y: 199, endPoint x: 983, endPoint y: 211, distance: 31.2
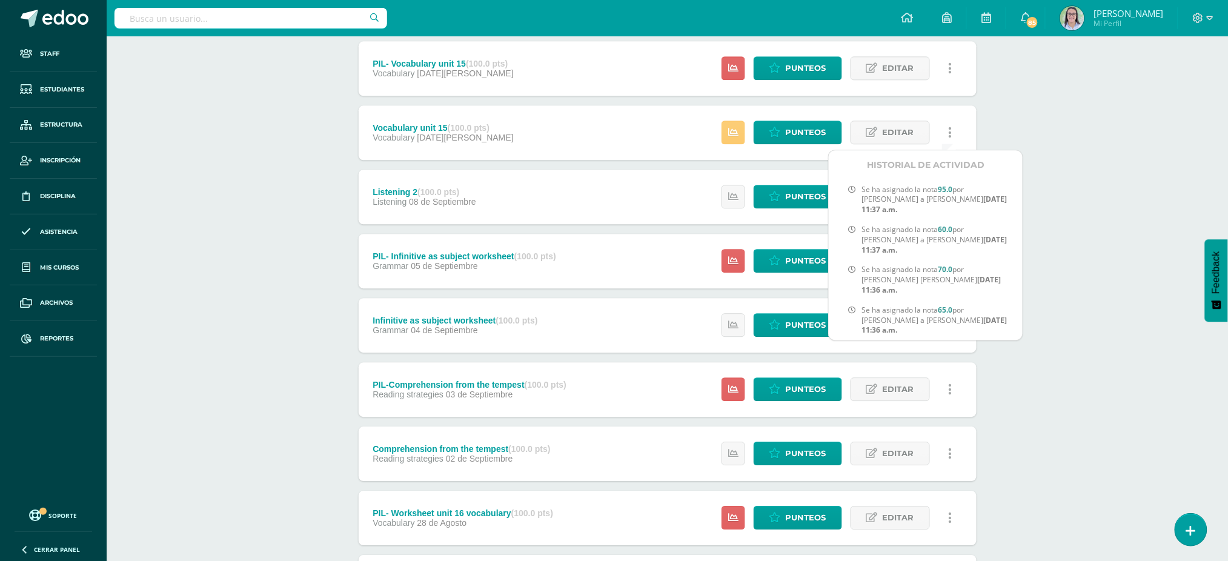
click at [983, 211] on span "Se ha asignado la nota 95.0 por [PERSON_NAME] a [PERSON_NAME] [DATE] 11:37 a.m." at bounding box center [936, 200] width 151 height 30
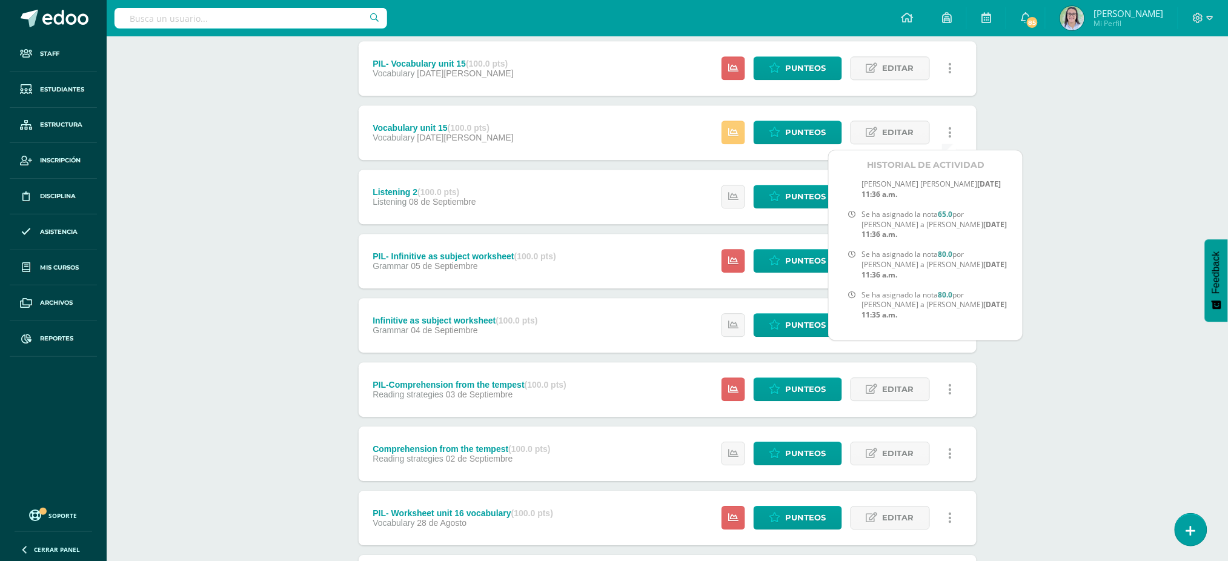
scroll to position [268, 0]
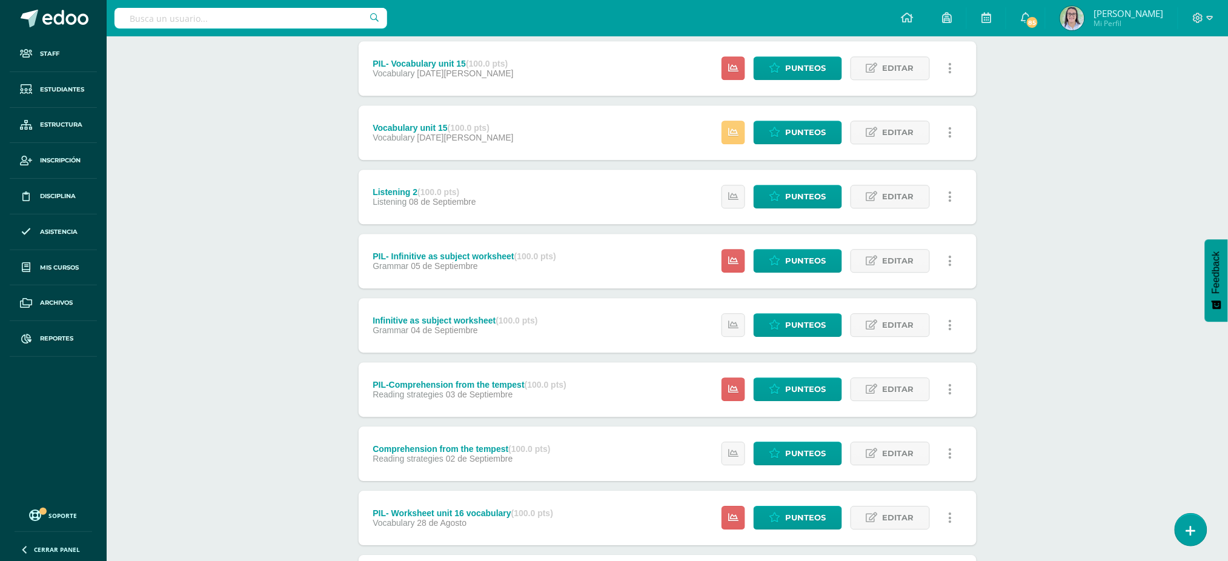
click at [952, 202] on link at bounding box center [950, 197] width 24 height 24
click at [963, 231] on link "Historial de actividad" at bounding box center [927, 236] width 124 height 19
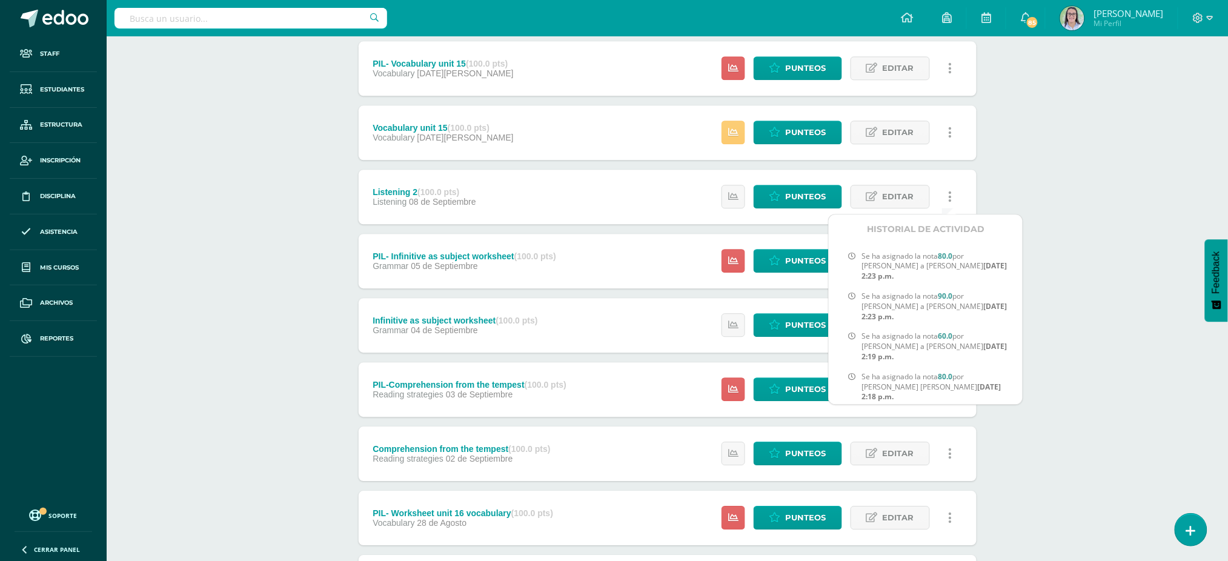
scroll to position [161, 0]
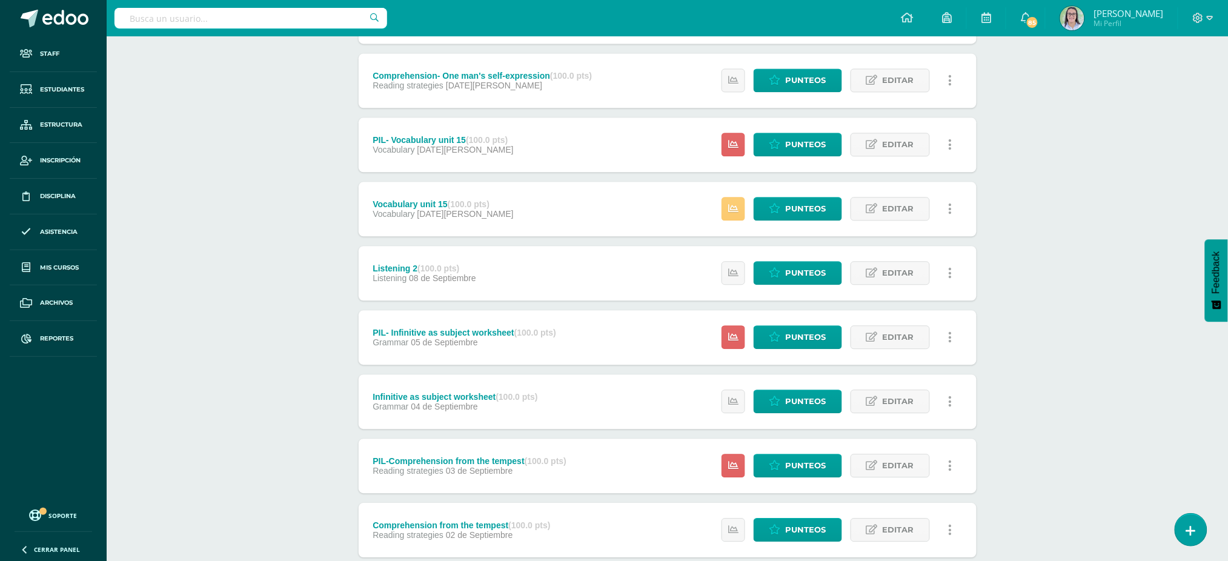
scroll to position [798, 0]
